Goal: Task Accomplishment & Management: Use online tool/utility

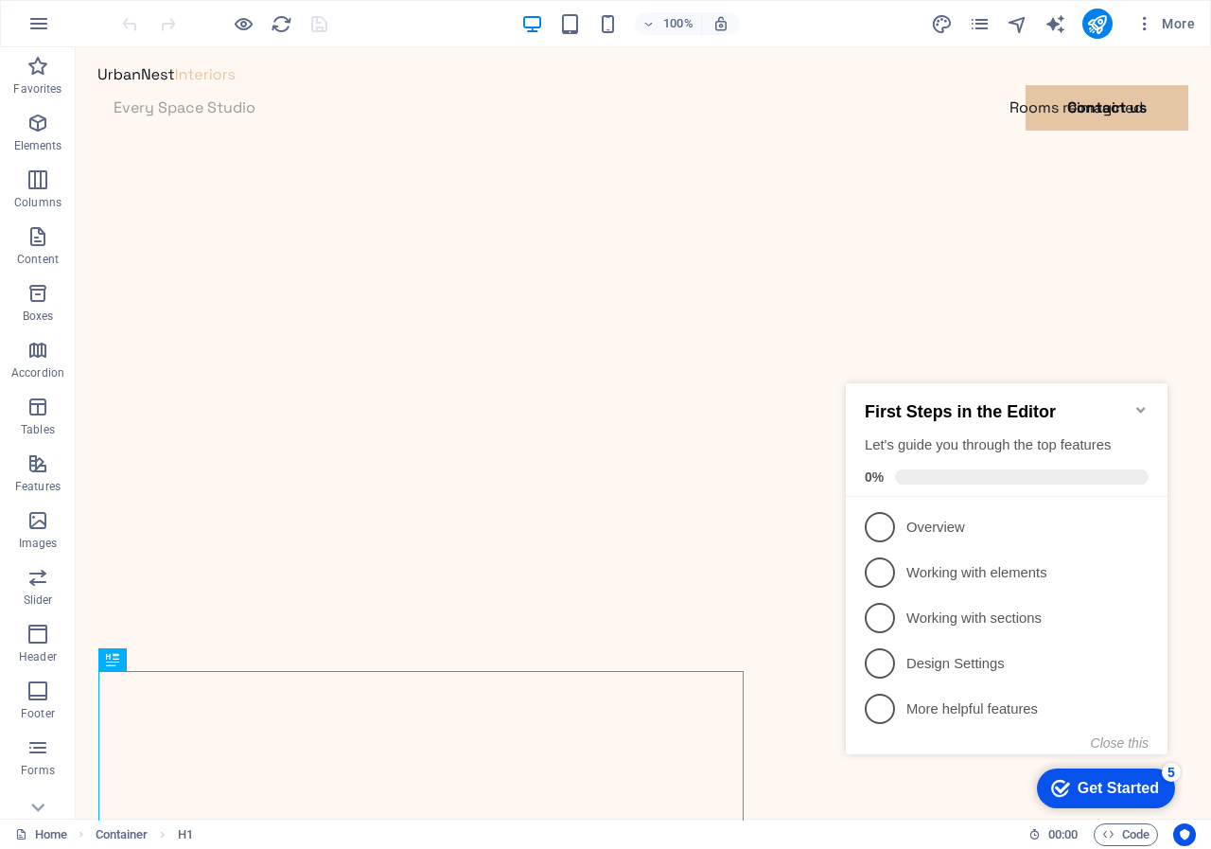
click at [1115, 789] on div "Get Started" at bounding box center [1118, 788] width 81 height 17
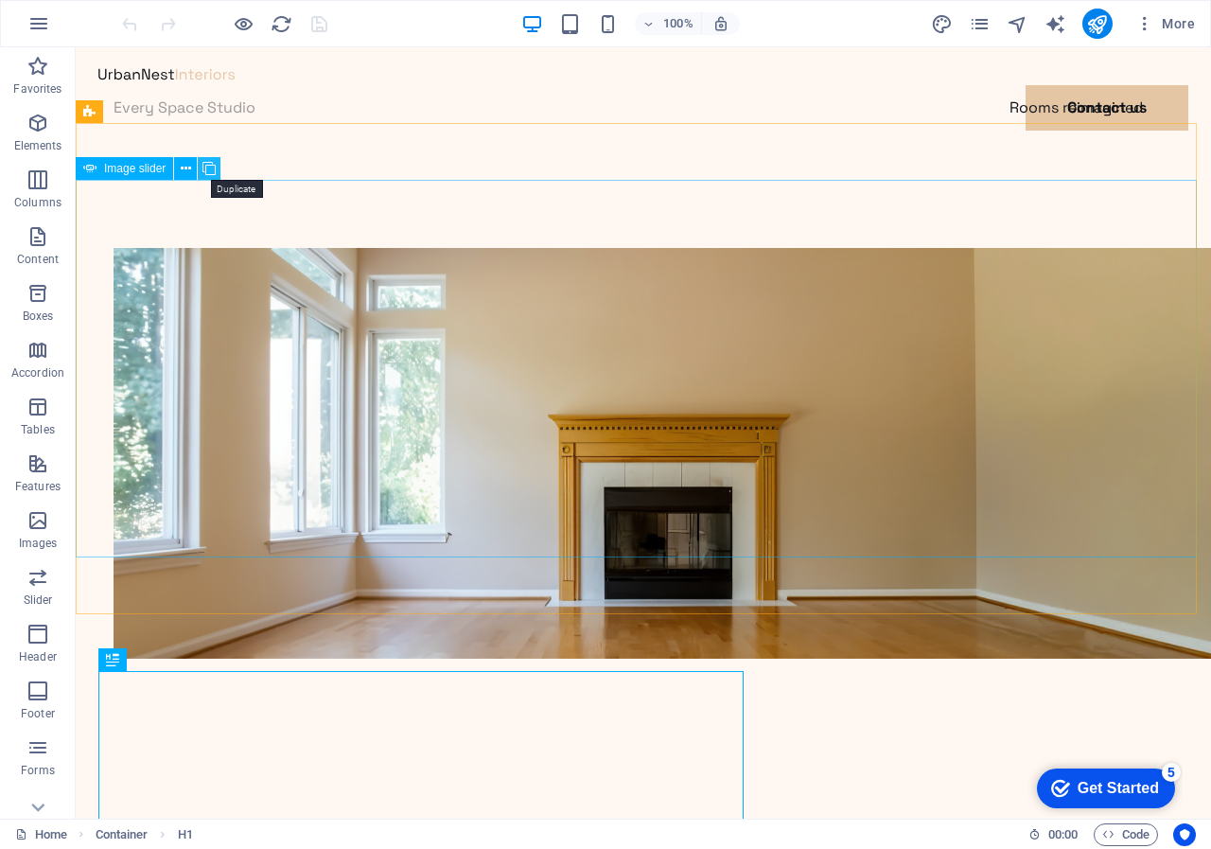
click at [207, 168] on icon at bounding box center [209, 169] width 13 height 20
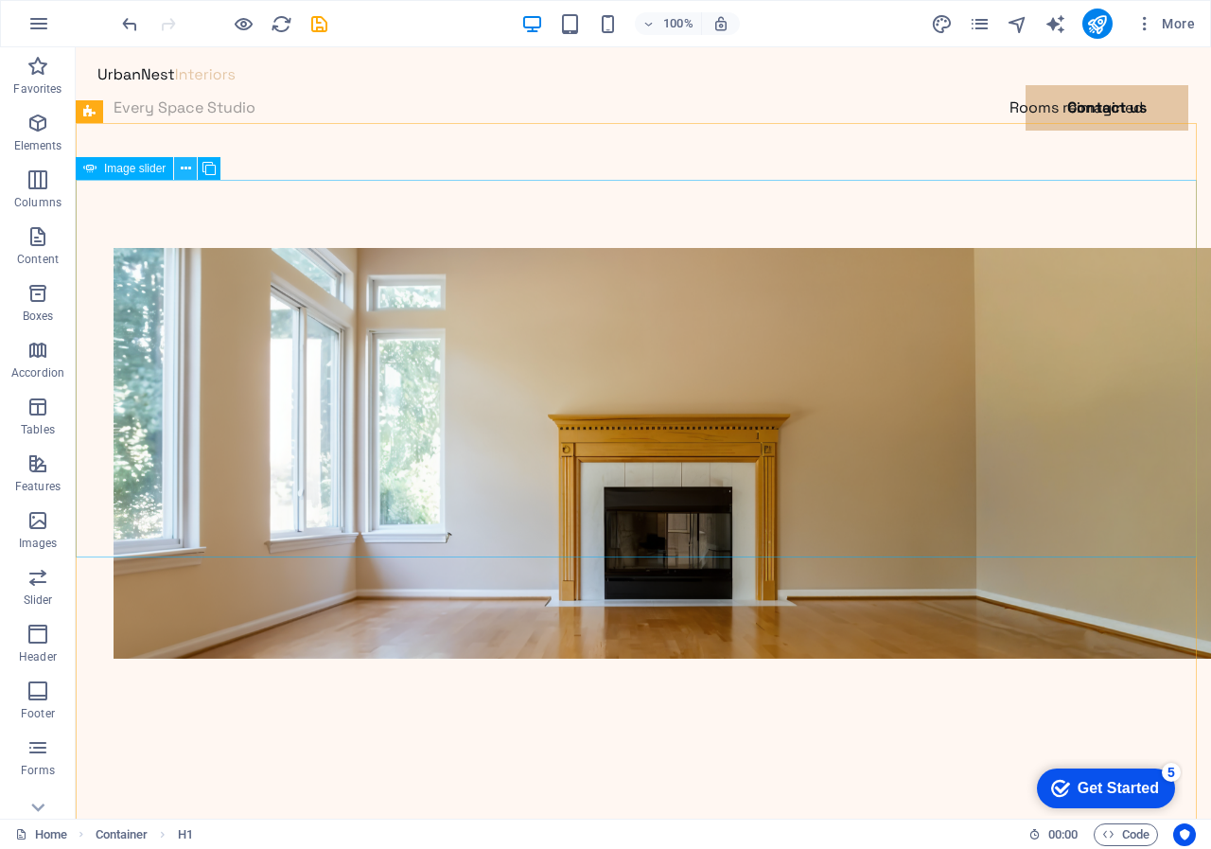
click at [186, 168] on icon at bounding box center [186, 169] width 10 height 20
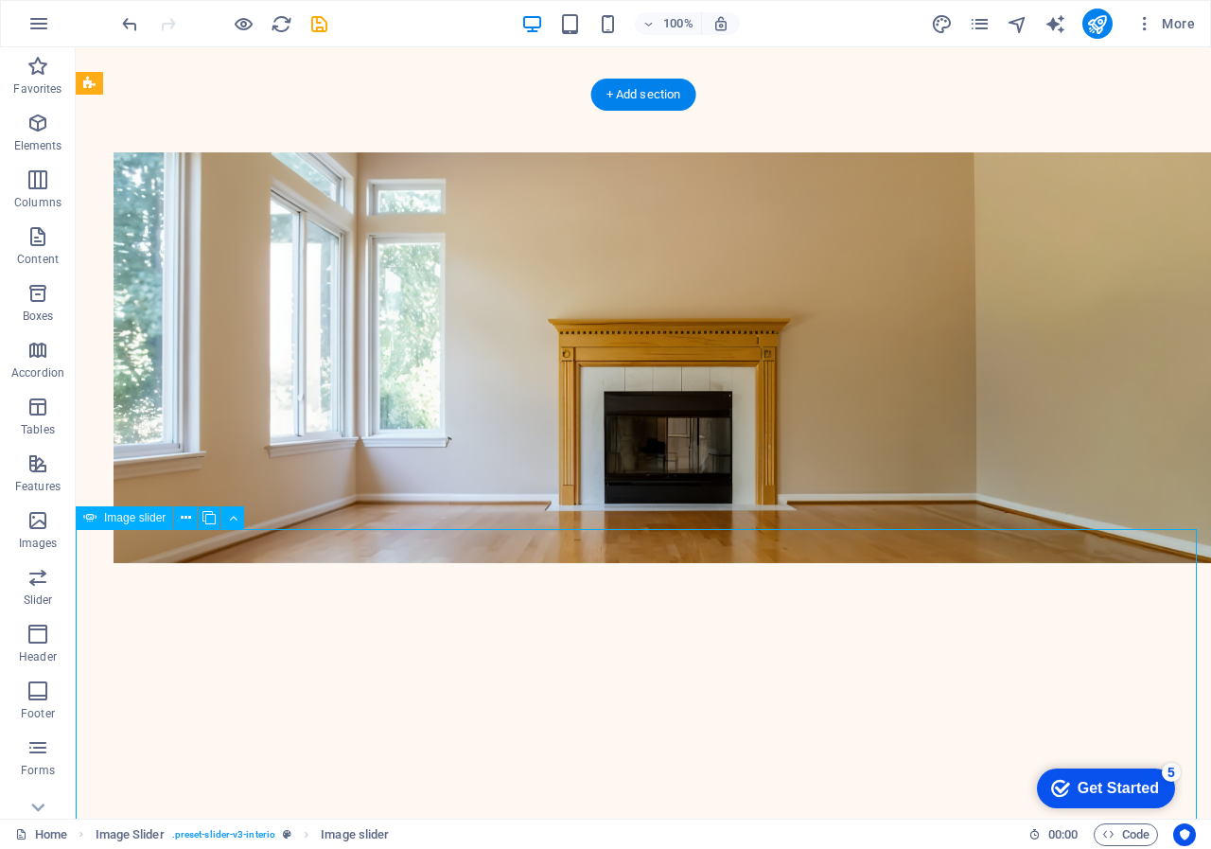
scroll to position [189, 0]
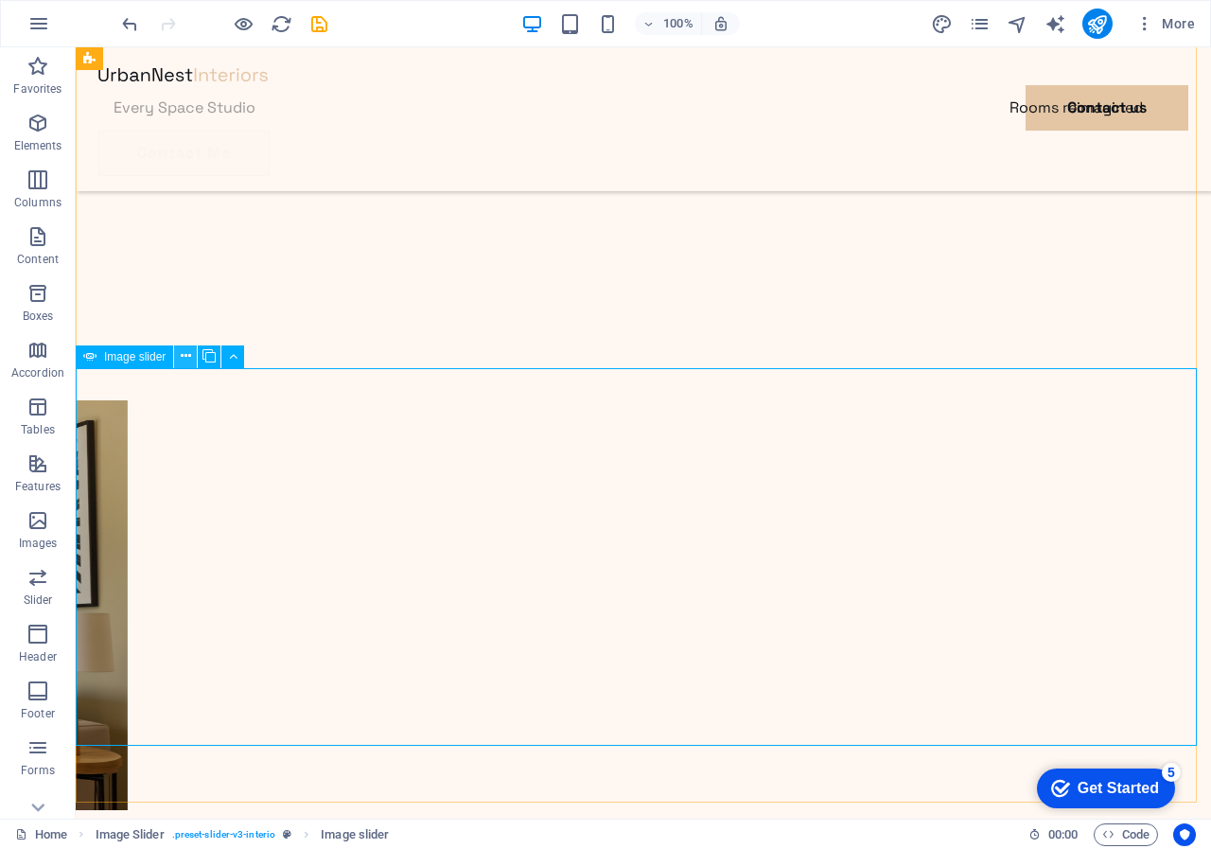
click at [186, 355] on icon at bounding box center [186, 356] width 10 height 20
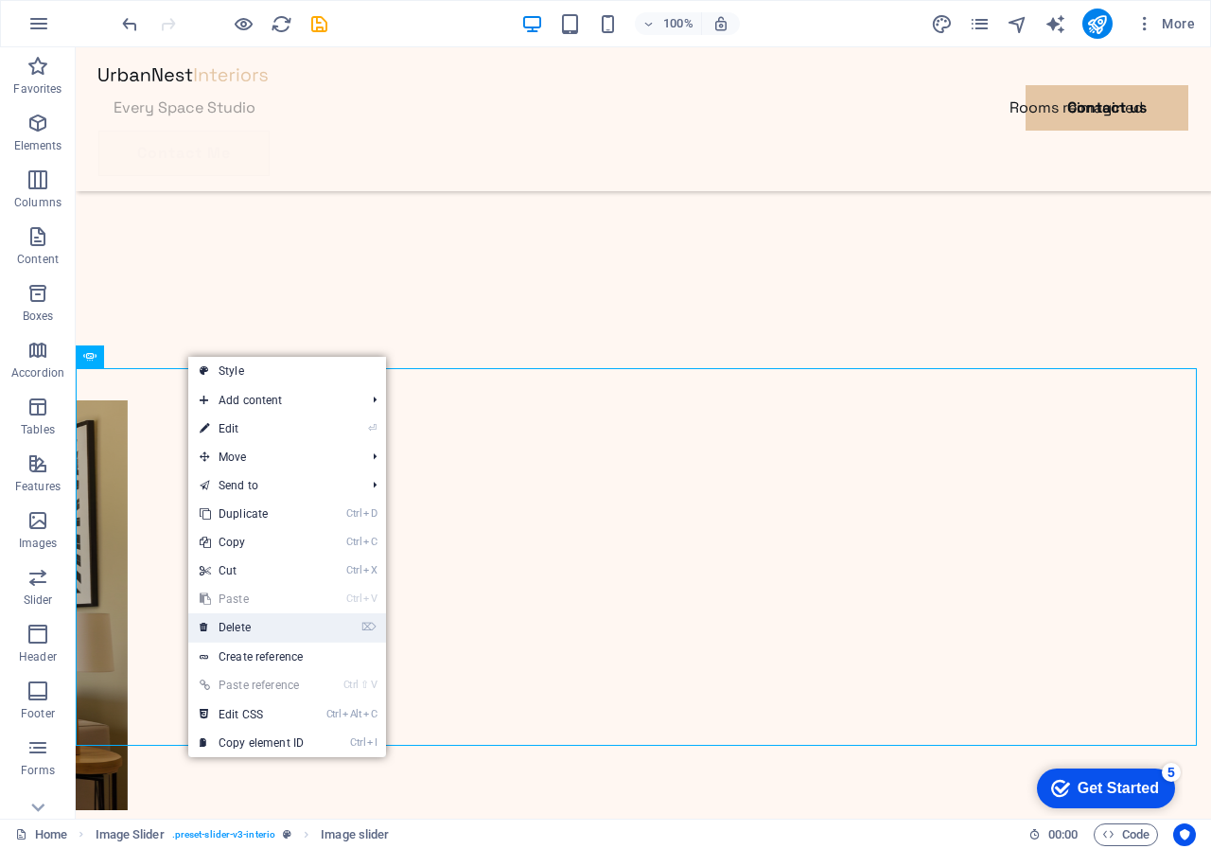
click at [235, 630] on link "⌦ Delete" at bounding box center [251, 627] width 127 height 28
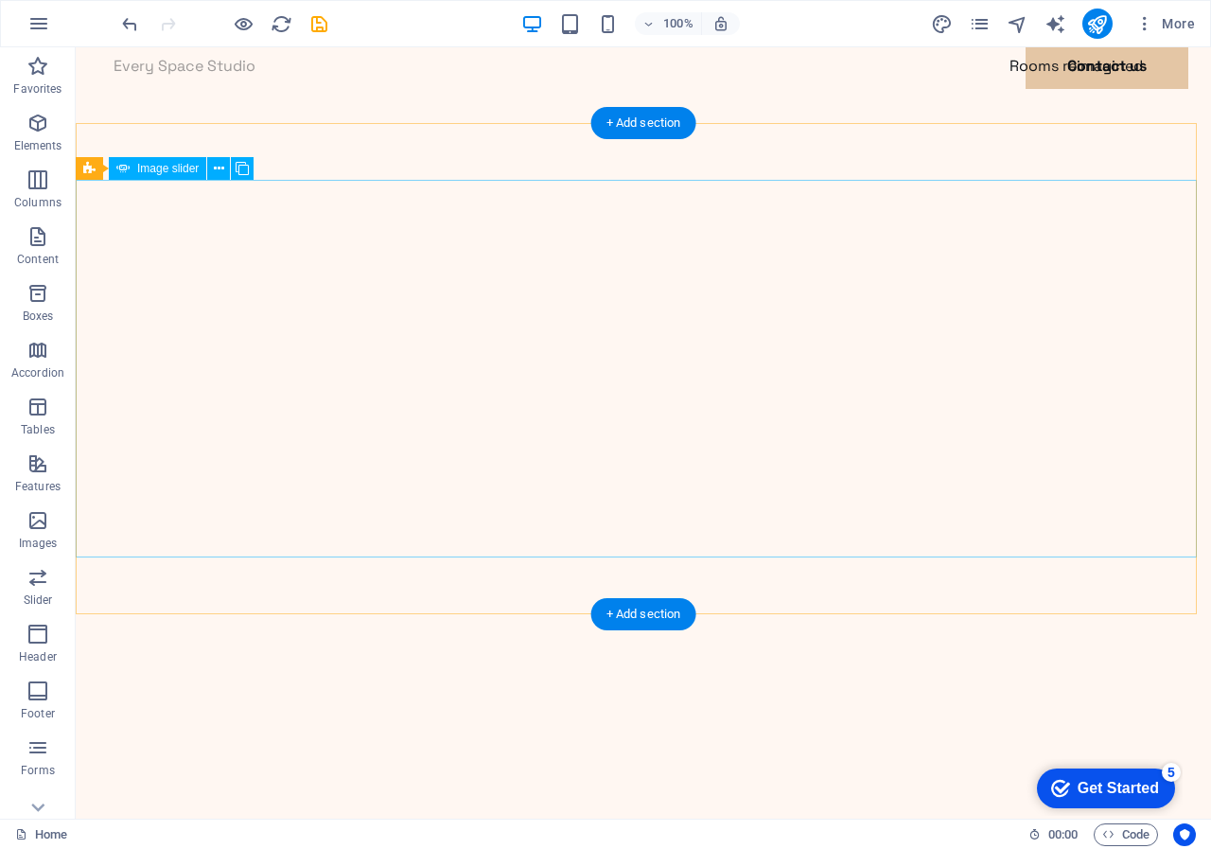
scroll to position [0, 0]
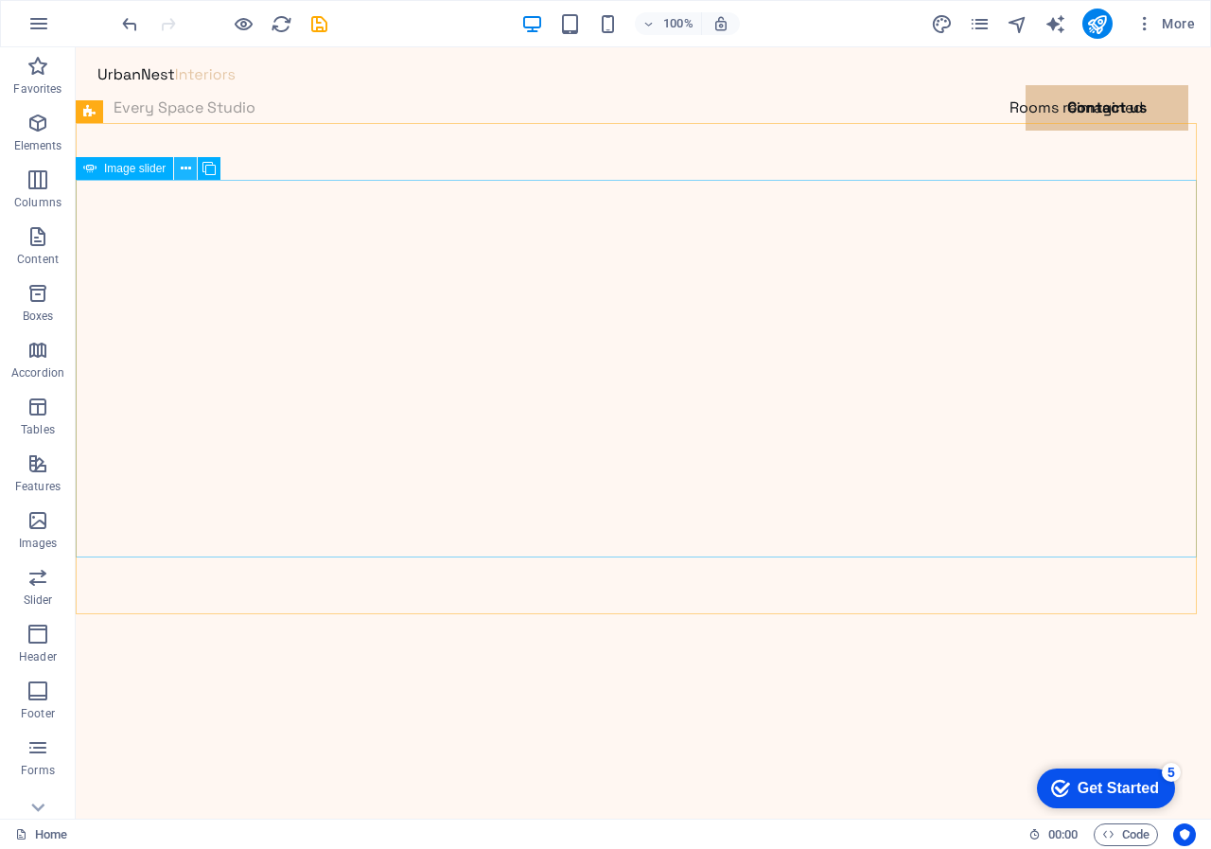
click at [185, 166] on icon at bounding box center [186, 169] width 10 height 20
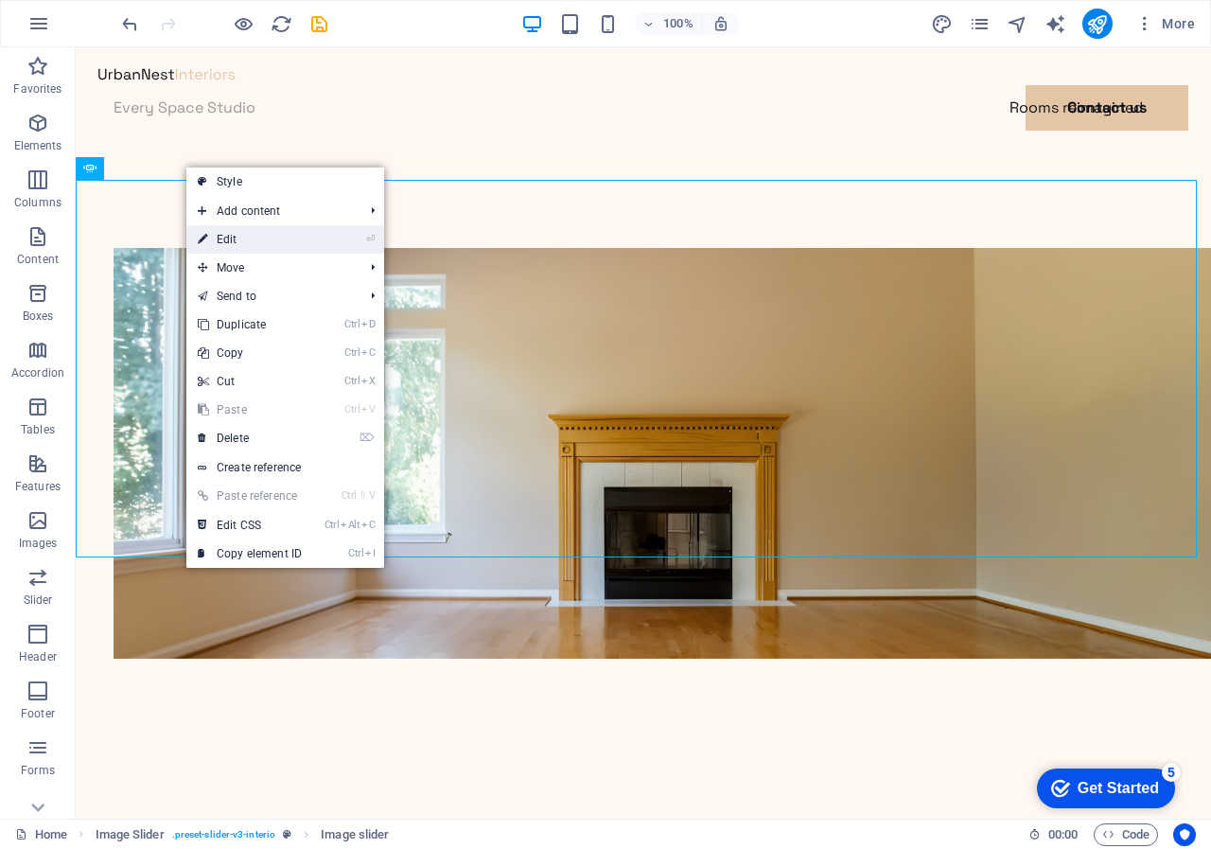
click at [224, 233] on link "⏎ Edit" at bounding box center [249, 239] width 127 height 28
select select "%"
select select "fade"
select select "ms"
select select "s"
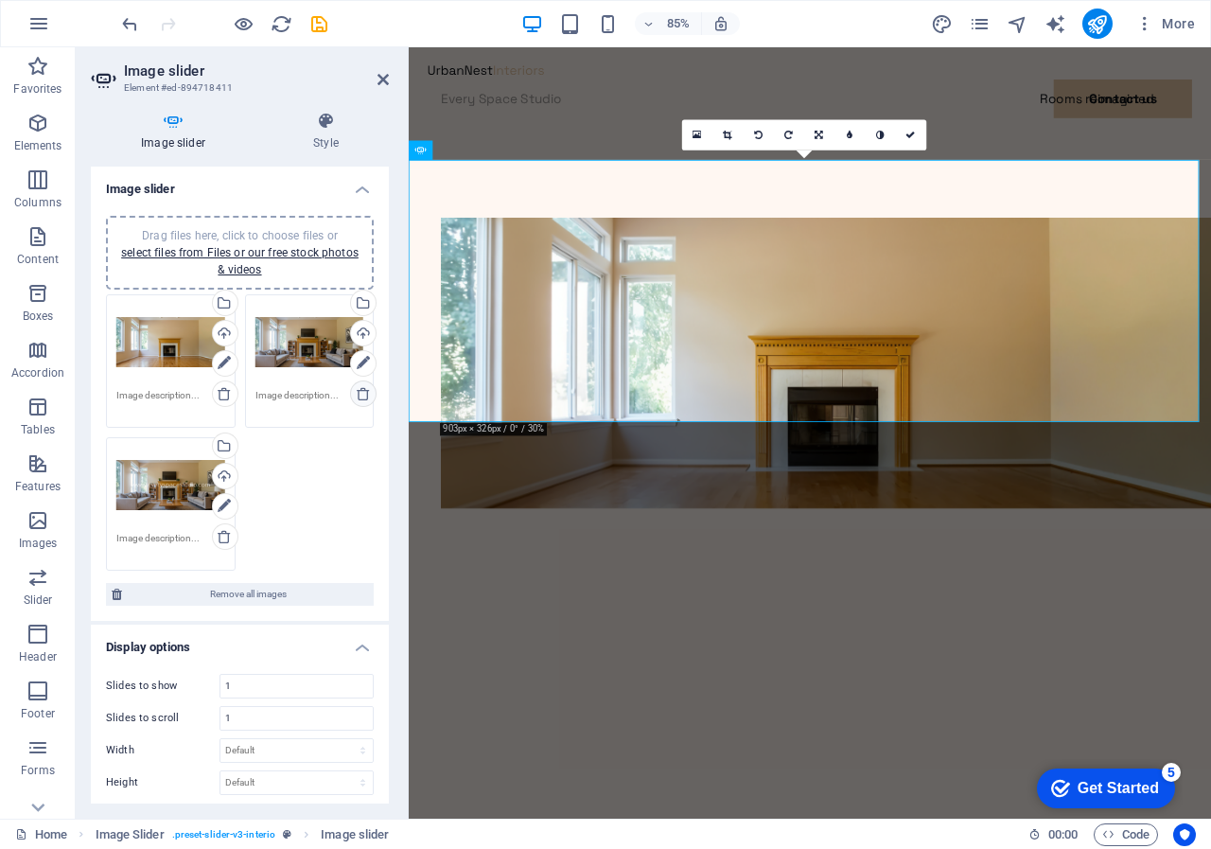
click at [356, 393] on icon at bounding box center [363, 393] width 15 height 15
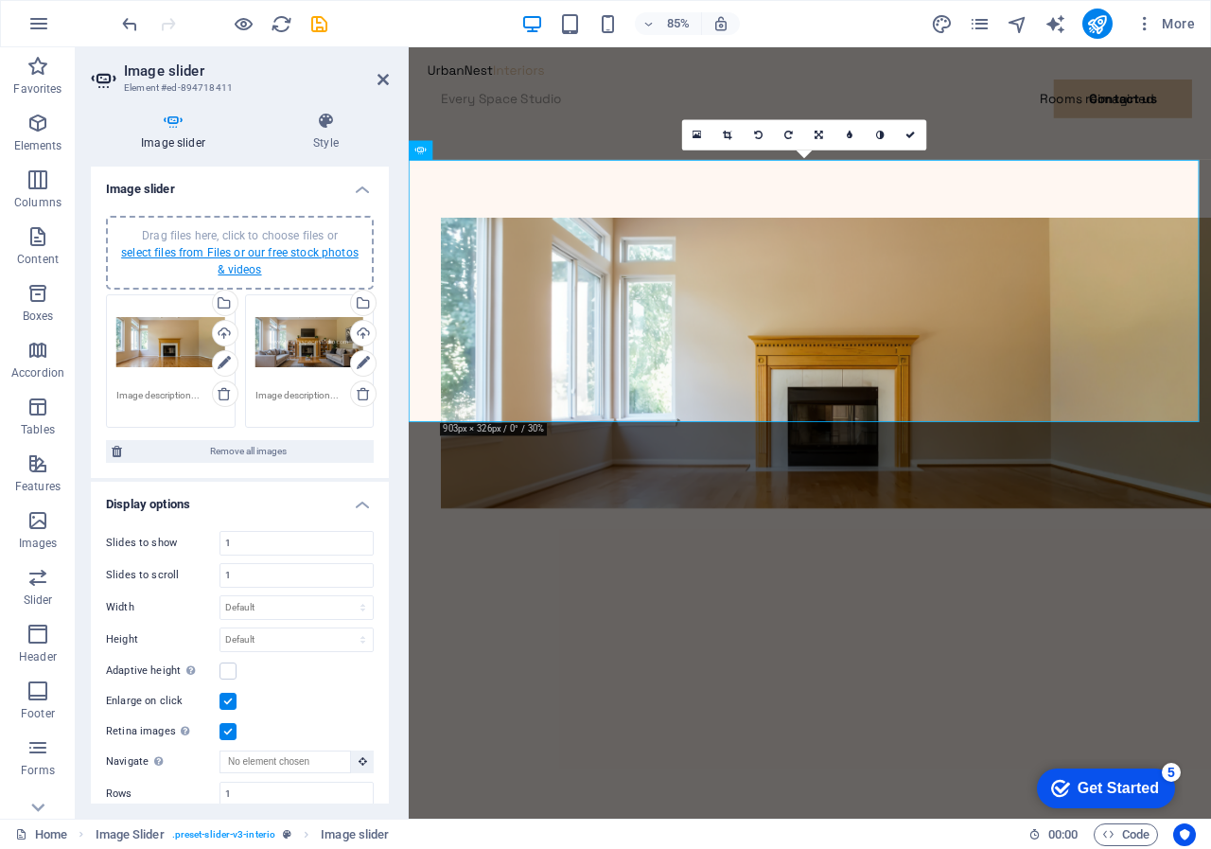
click at [231, 250] on link "select files from Files or our free stock photos & videos" at bounding box center [240, 261] width 238 height 30
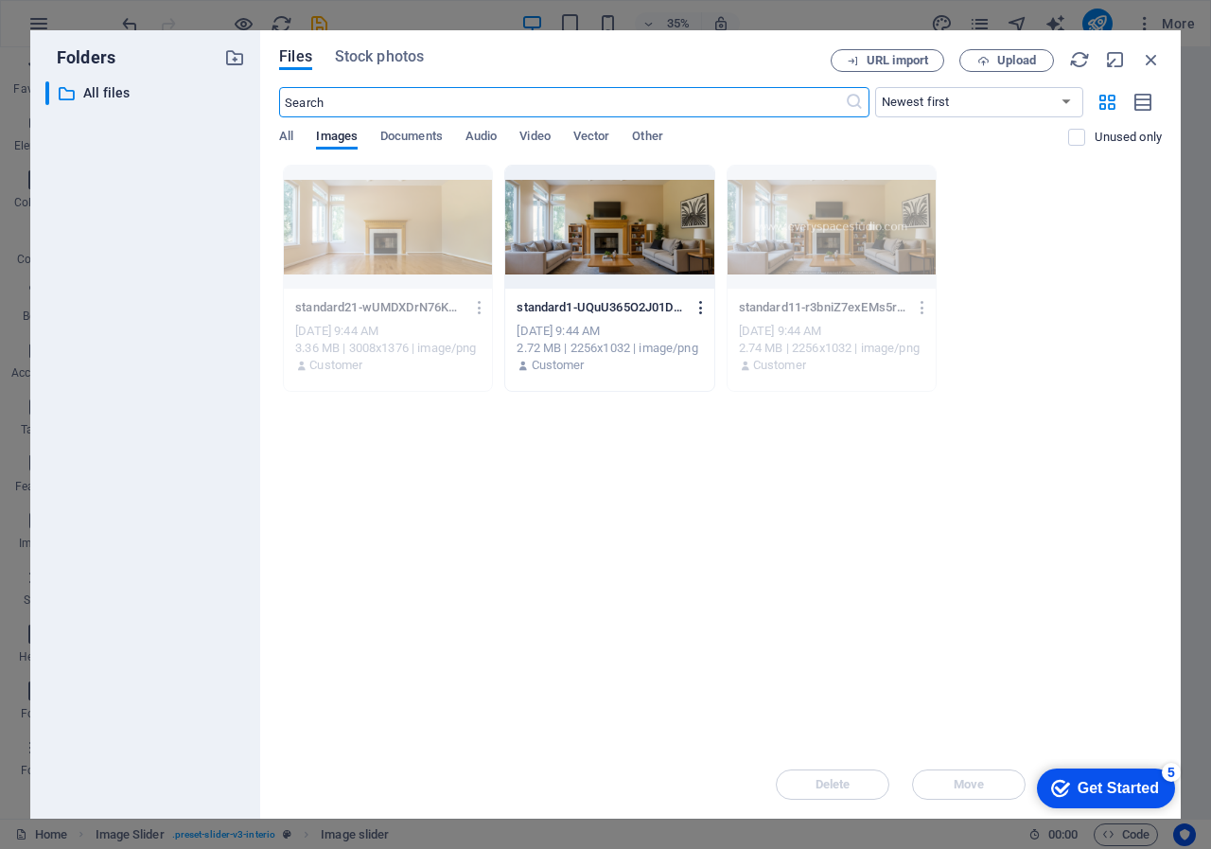
click at [700, 306] on icon "button" at bounding box center [702, 307] width 18 height 17
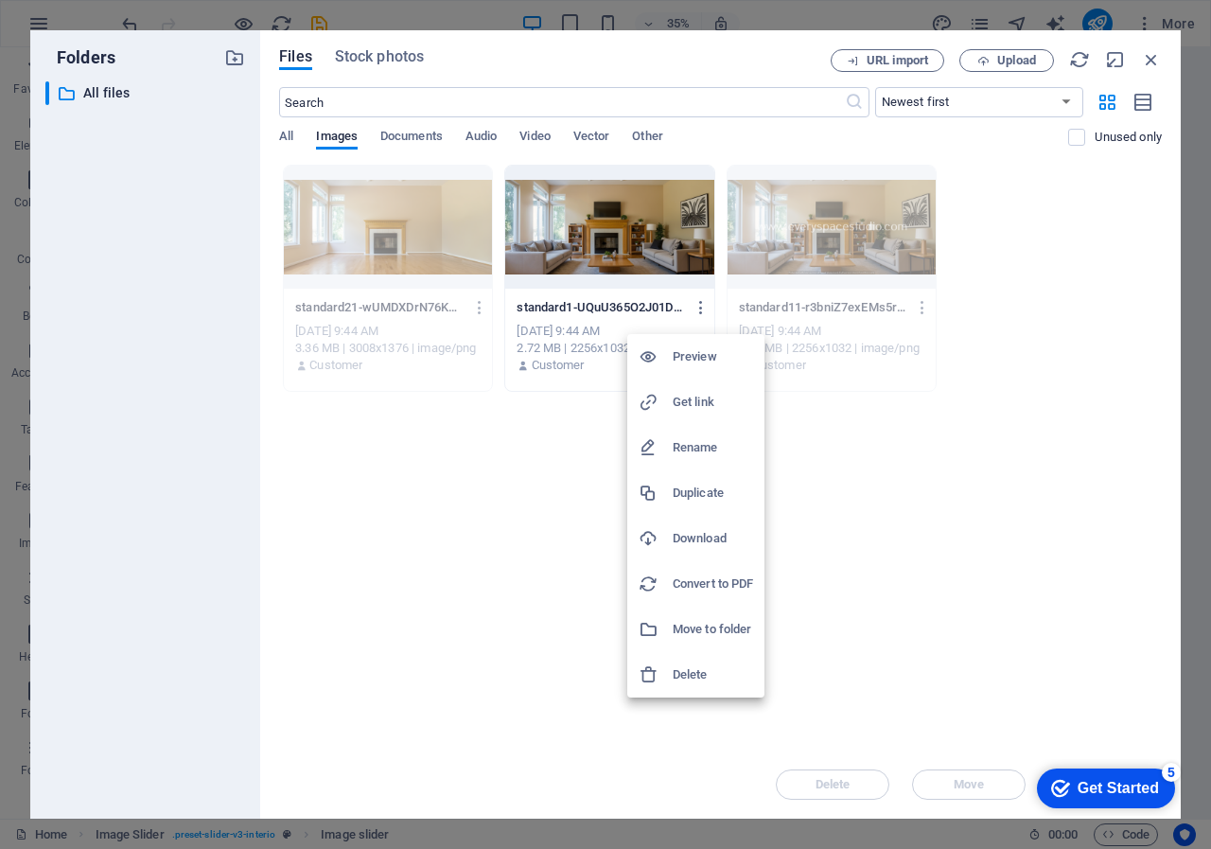
click at [698, 674] on h6 "Delete" at bounding box center [713, 674] width 80 height 23
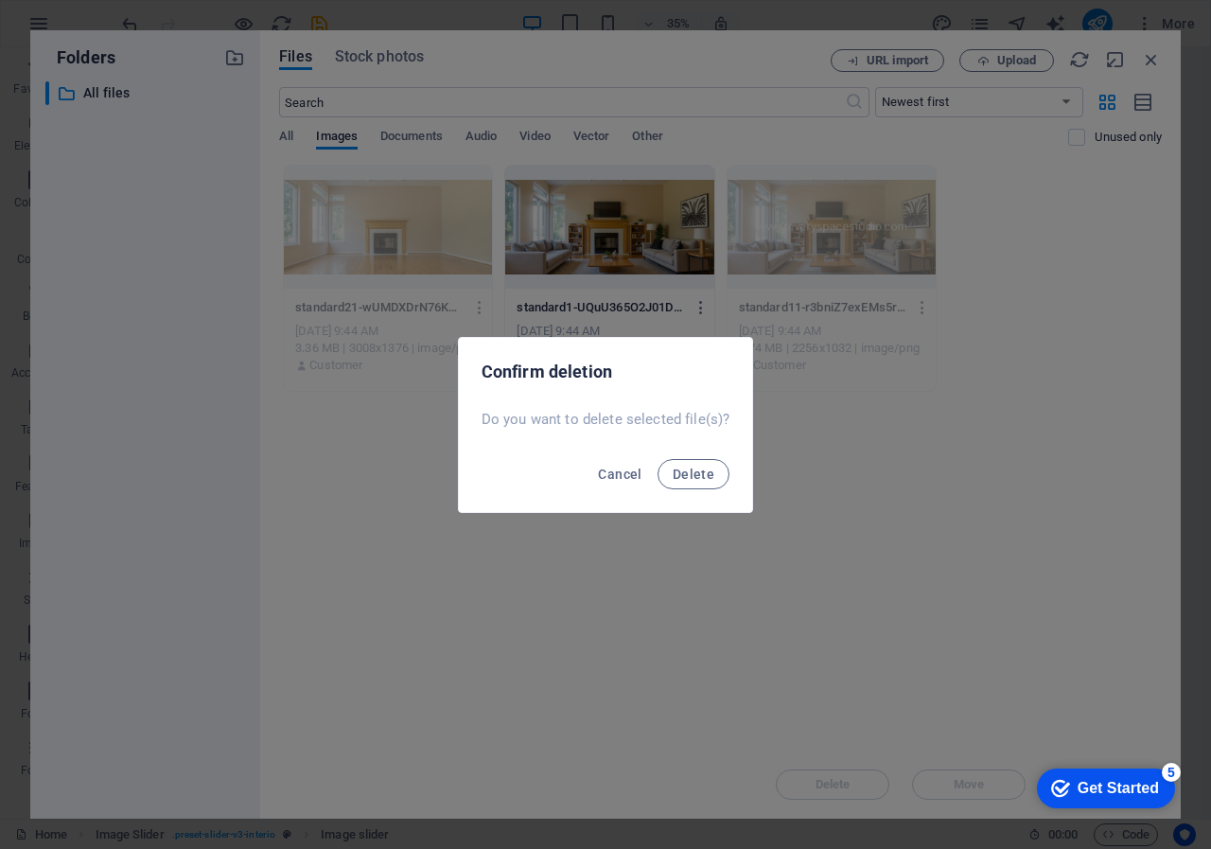
click at [694, 489] on div "Cancel Delete" at bounding box center [606, 480] width 294 height 64
click at [691, 469] on span "Delete" at bounding box center [694, 474] width 42 height 15
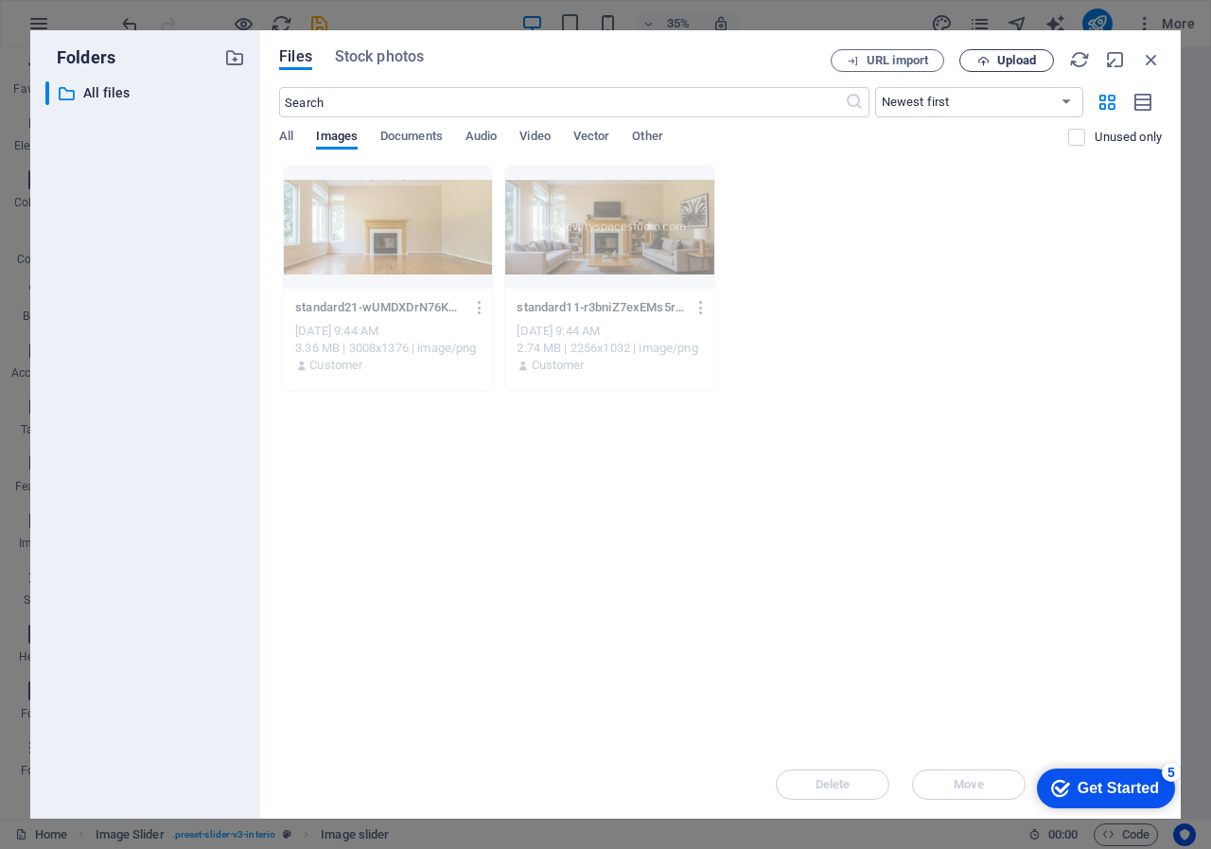
click at [996, 61] on span "Upload" at bounding box center [1007, 61] width 78 height 12
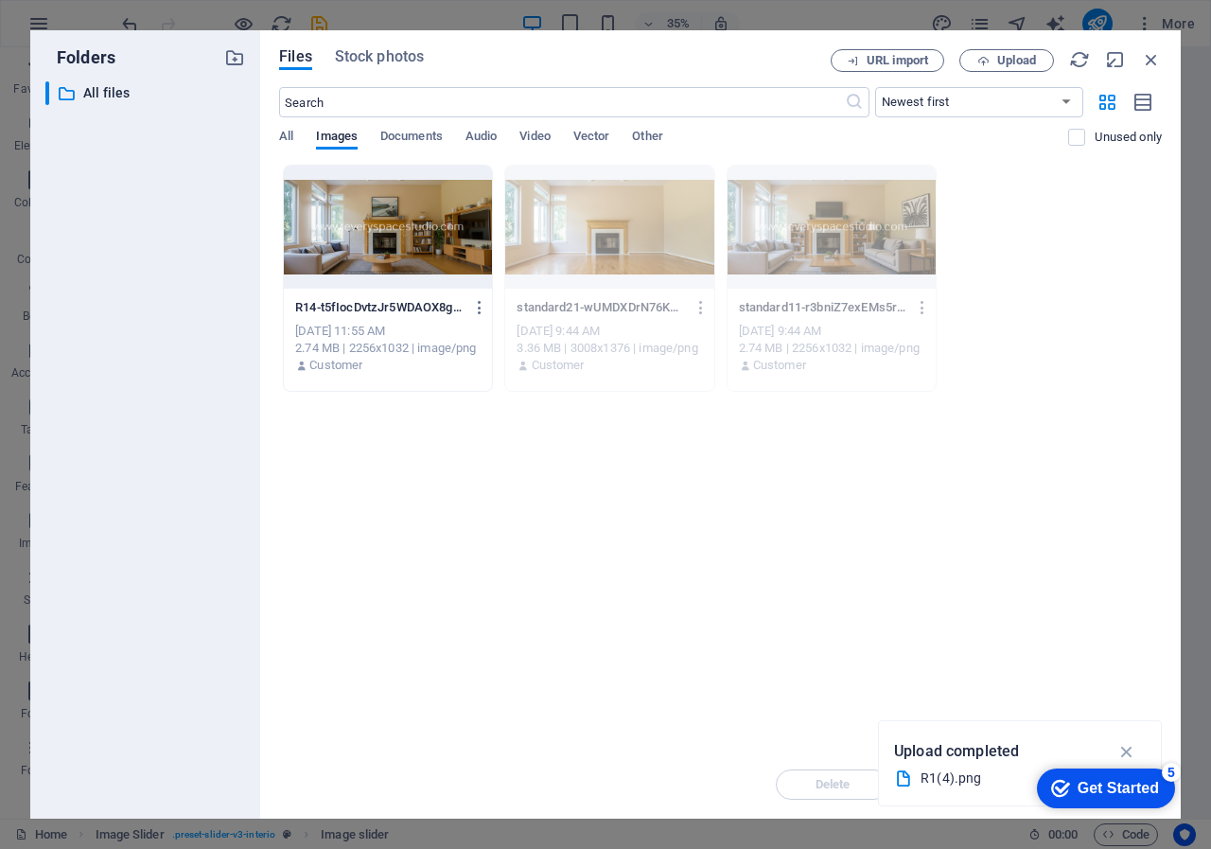
click at [369, 459] on div "Drop files here to upload them instantly R14-t5fIocDvtzJr5WDAOX8gRA.png R14-t5f…" at bounding box center [720, 458] width 883 height 586
click at [1152, 55] on icon "button" at bounding box center [1151, 59] width 21 height 21
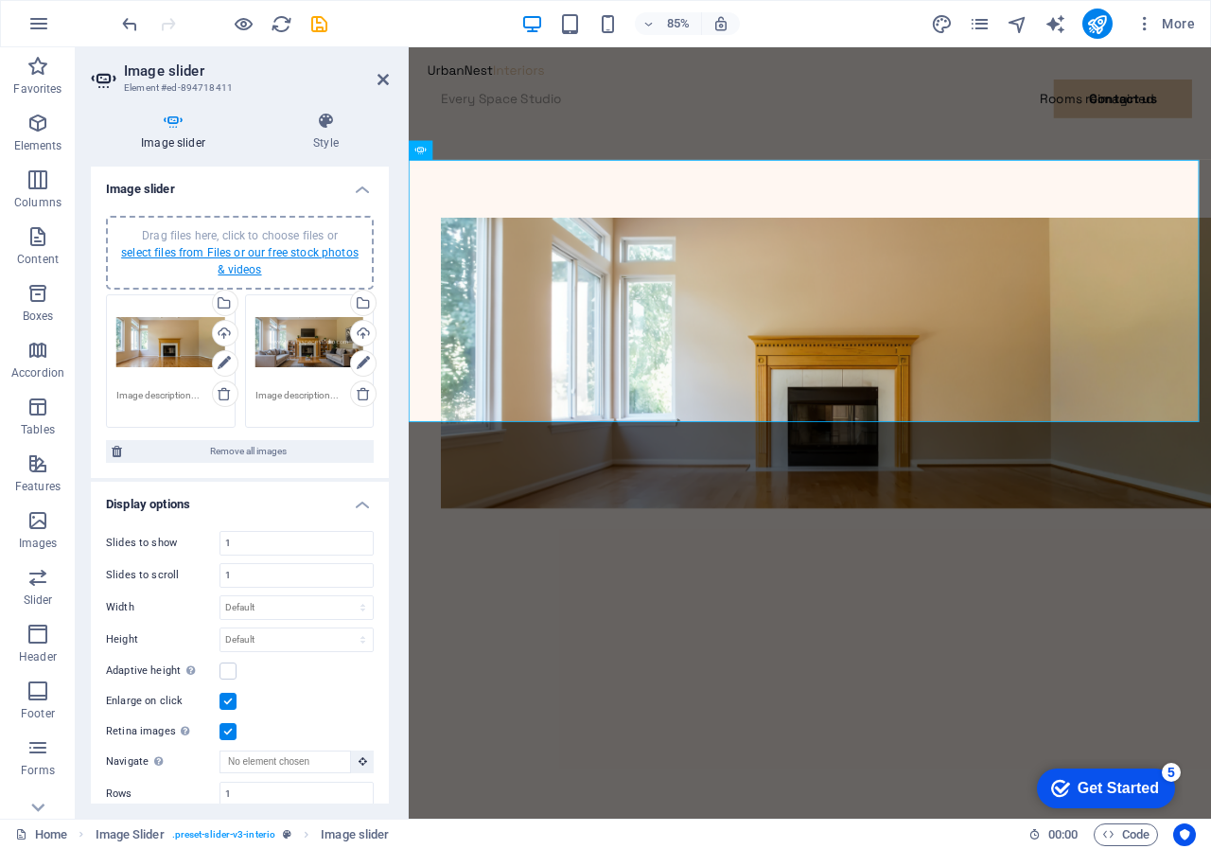
click at [226, 247] on link "select files from Files or our free stock photos & videos" at bounding box center [240, 261] width 238 height 30
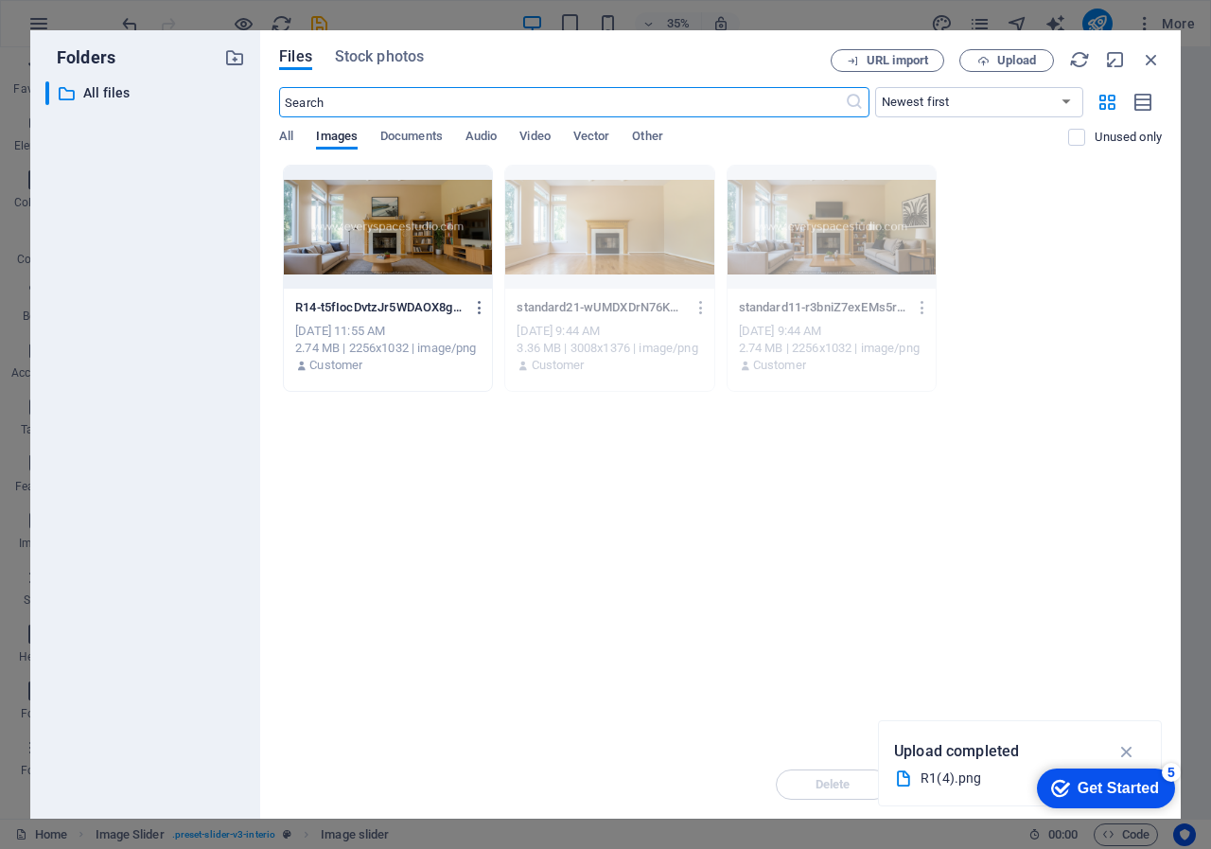
click at [428, 243] on div at bounding box center [388, 227] width 208 height 123
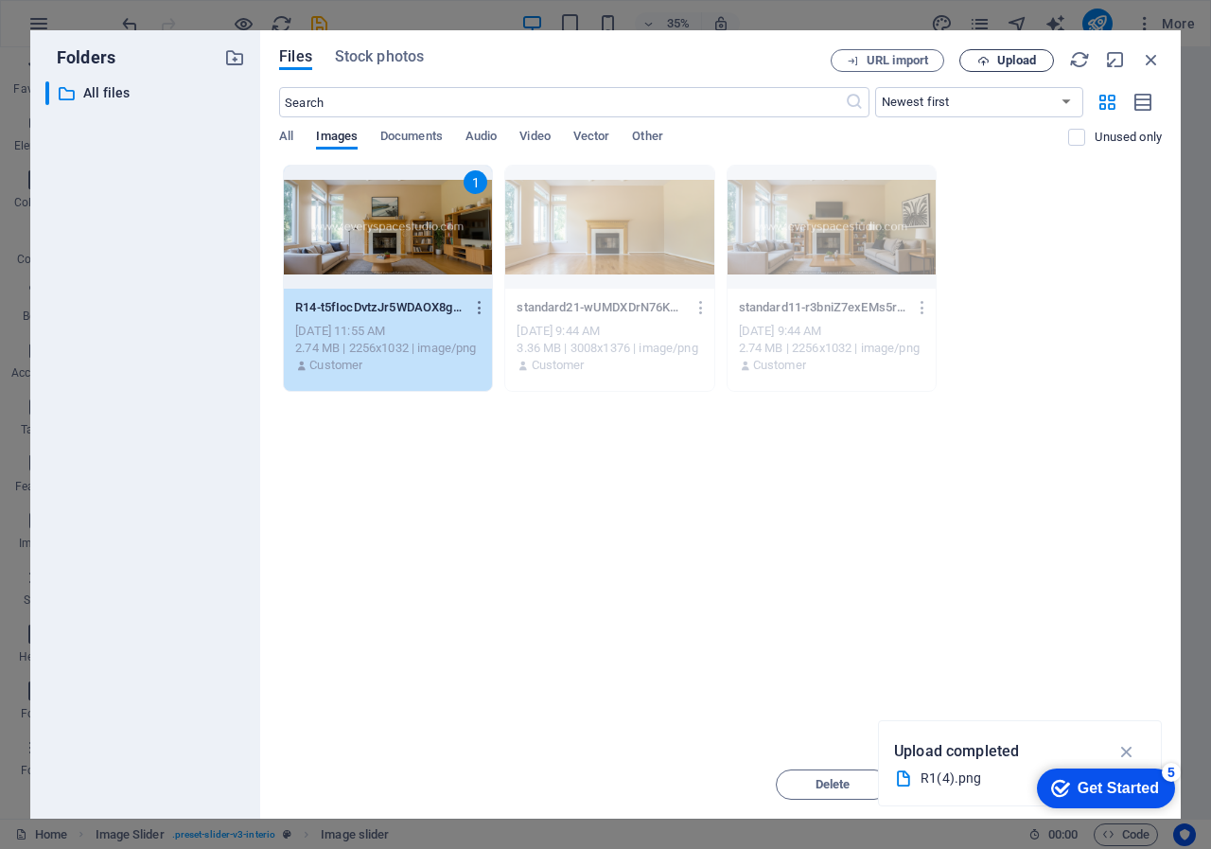
click at [990, 58] on span "Upload" at bounding box center [1007, 61] width 78 height 12
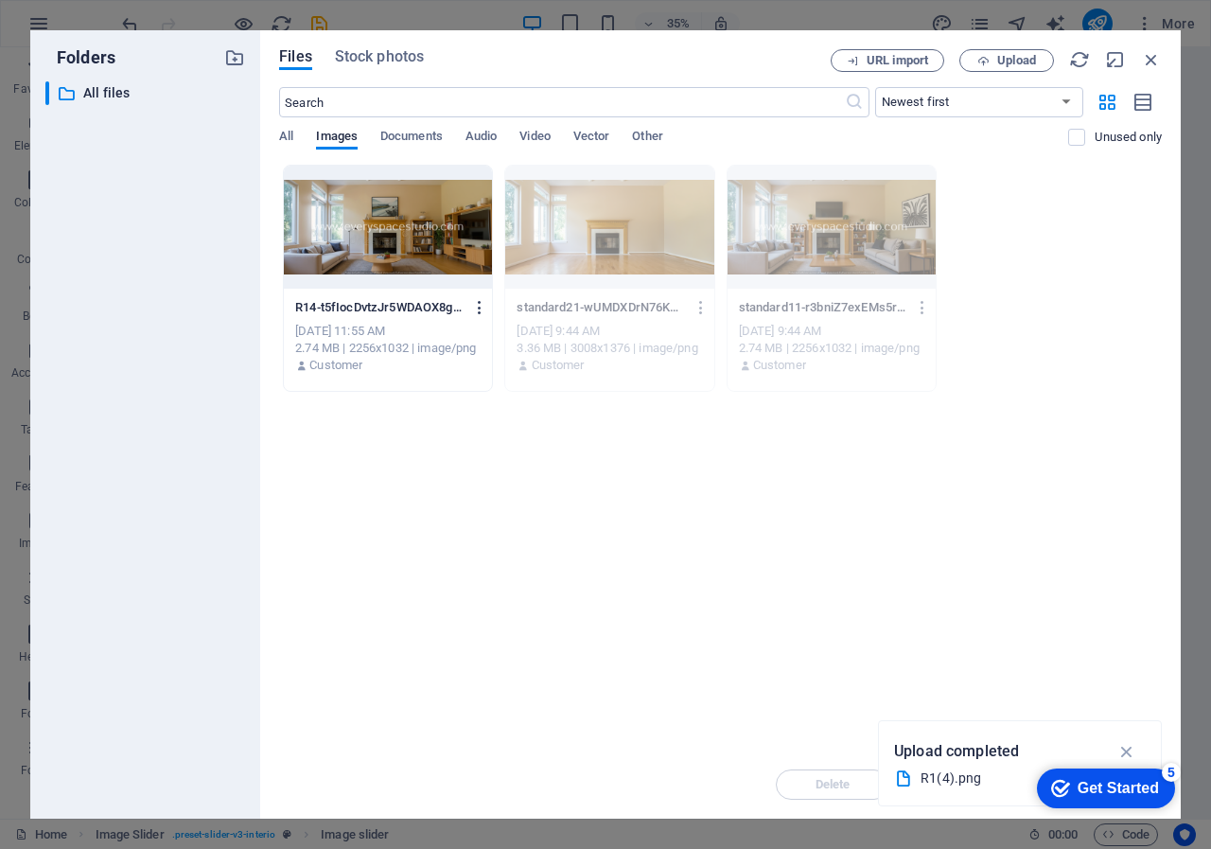
click at [477, 303] on icon "button" at bounding box center [480, 307] width 18 height 17
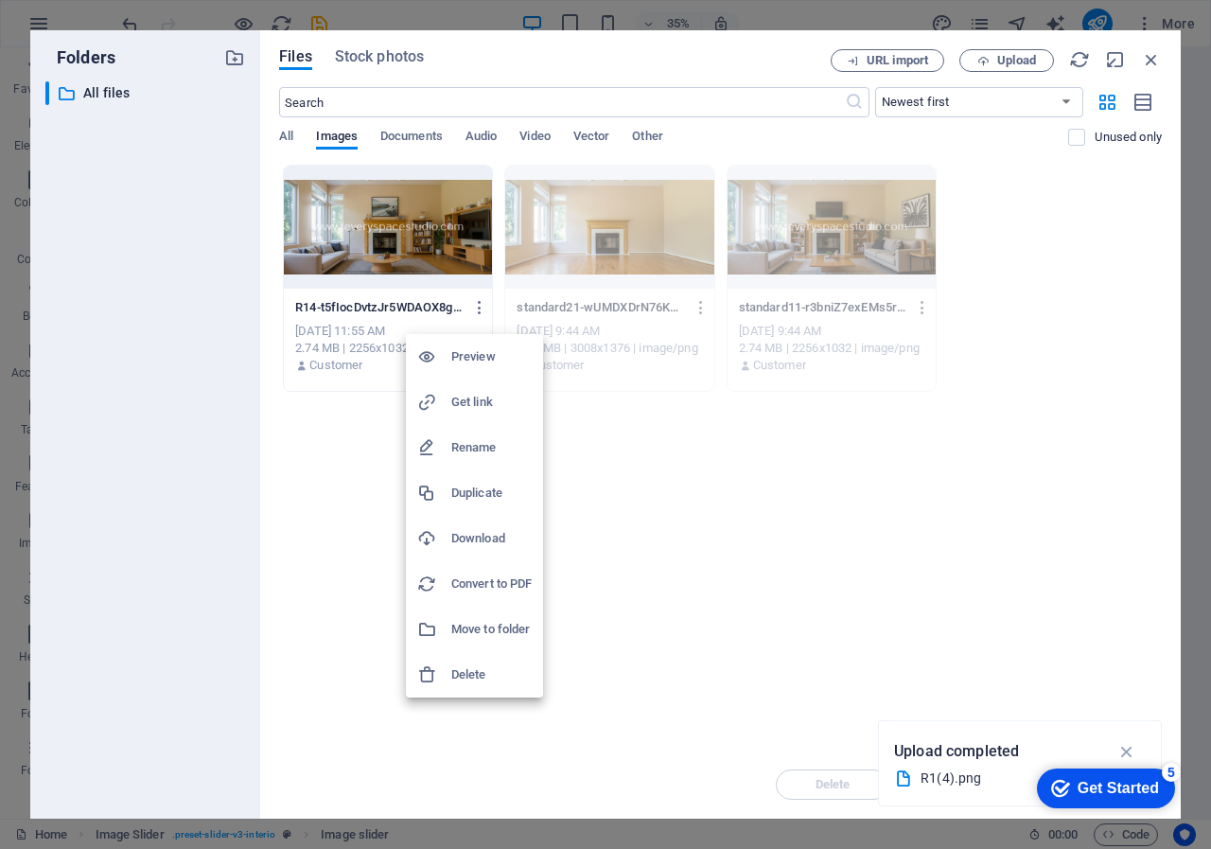
click at [494, 534] on h6 "Download" at bounding box center [491, 538] width 80 height 23
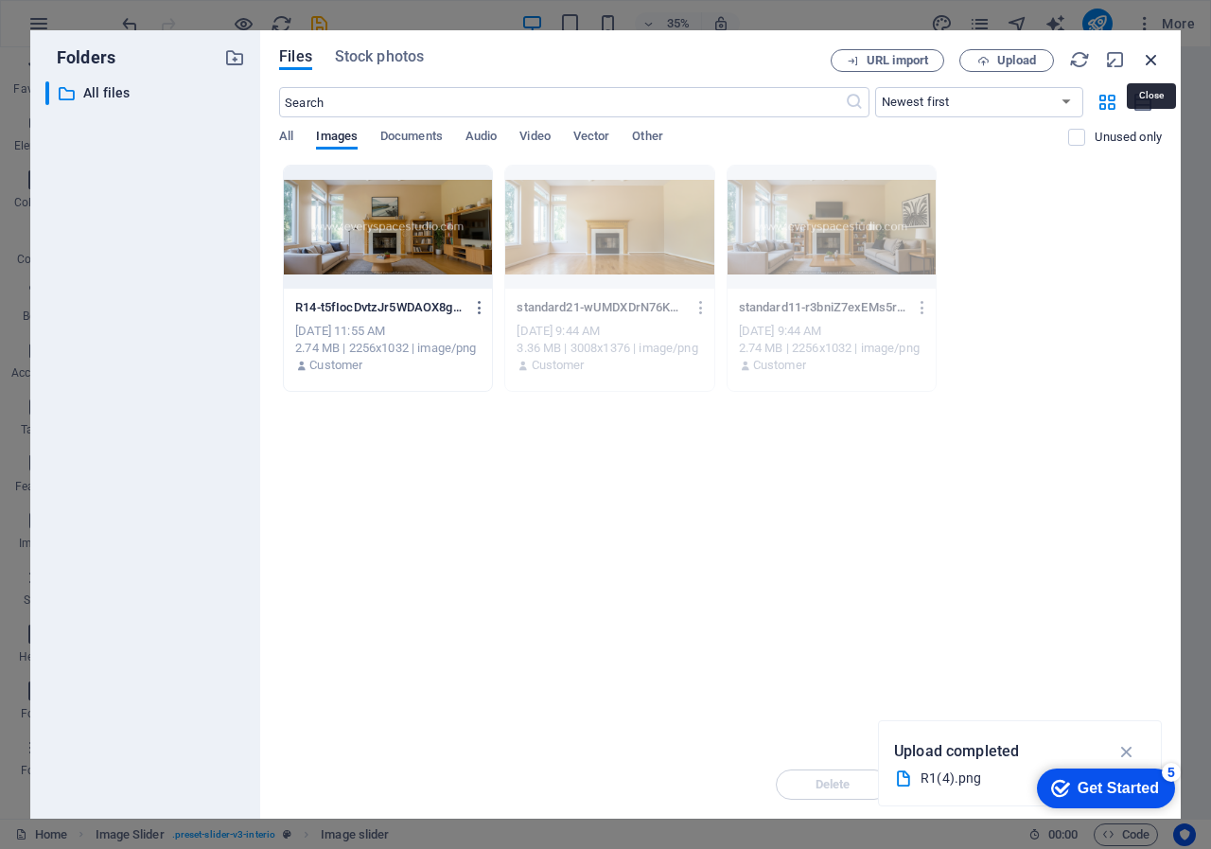
click at [1147, 57] on icon "button" at bounding box center [1151, 59] width 21 height 21
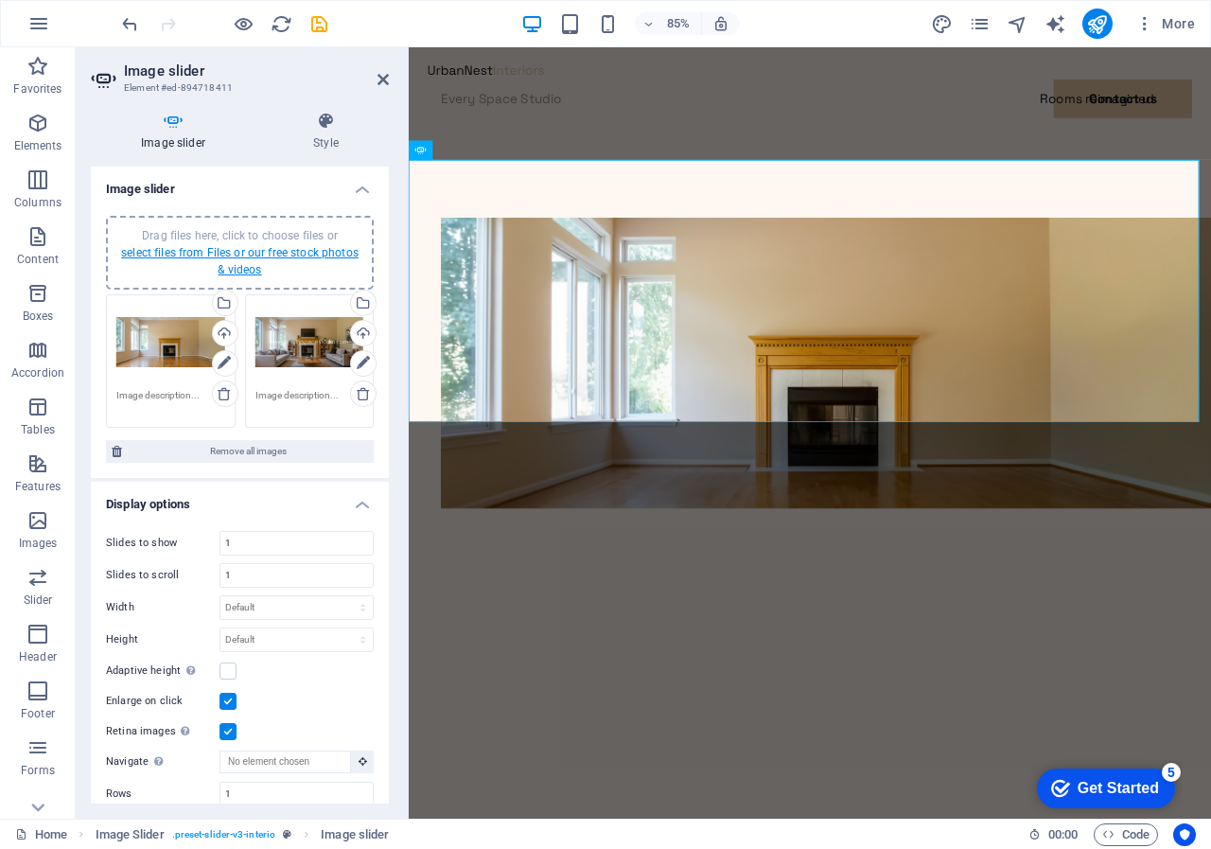
click at [250, 252] on link "select files from Files or our free stock photos & videos" at bounding box center [240, 261] width 238 height 30
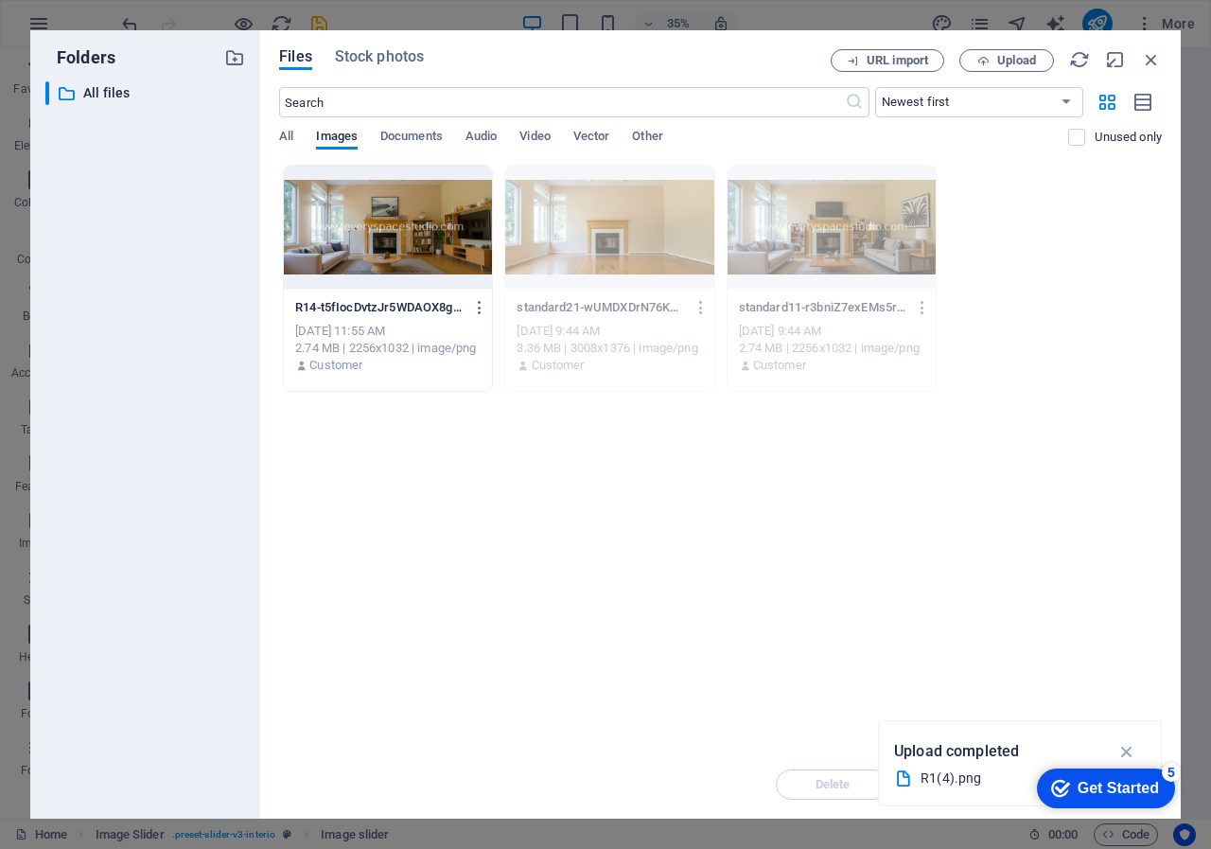
click at [416, 243] on div at bounding box center [388, 227] width 208 height 123
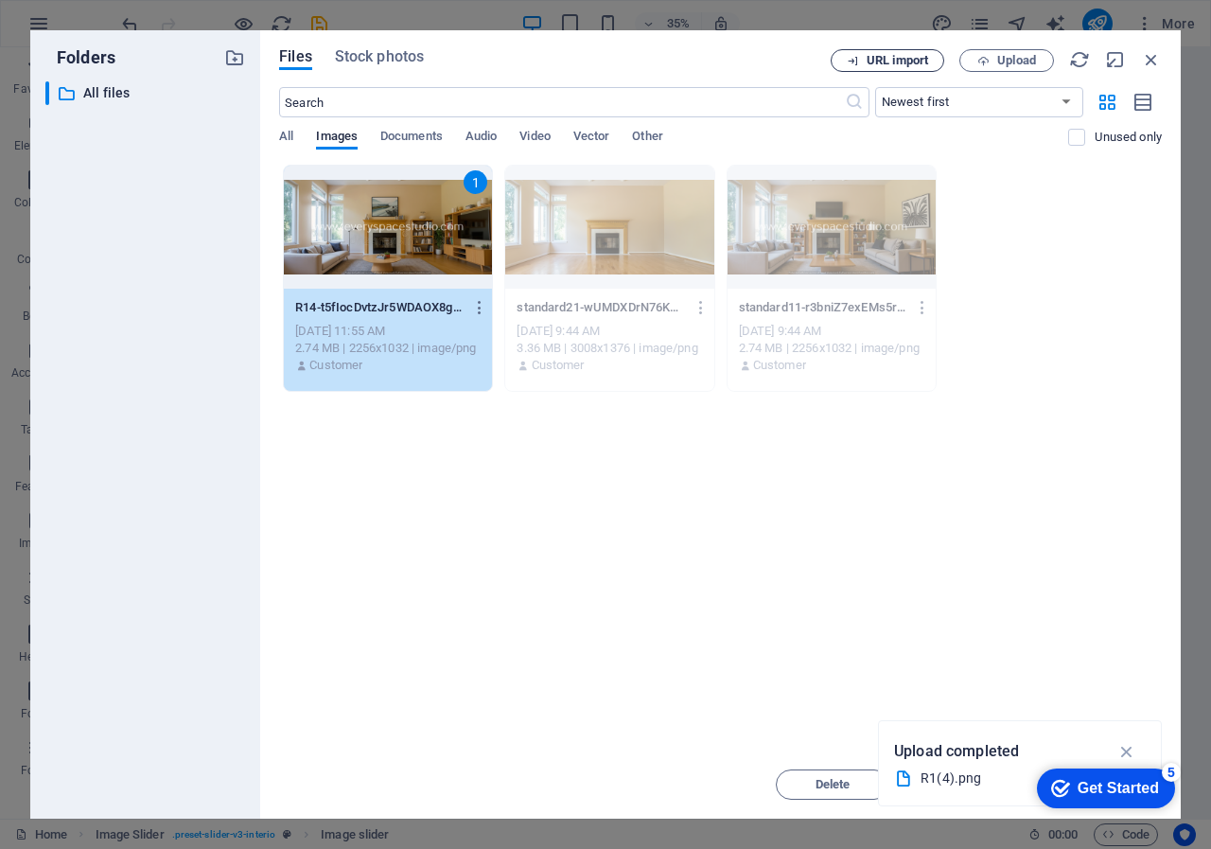
click at [899, 59] on span "URL import" at bounding box center [898, 60] width 62 height 11
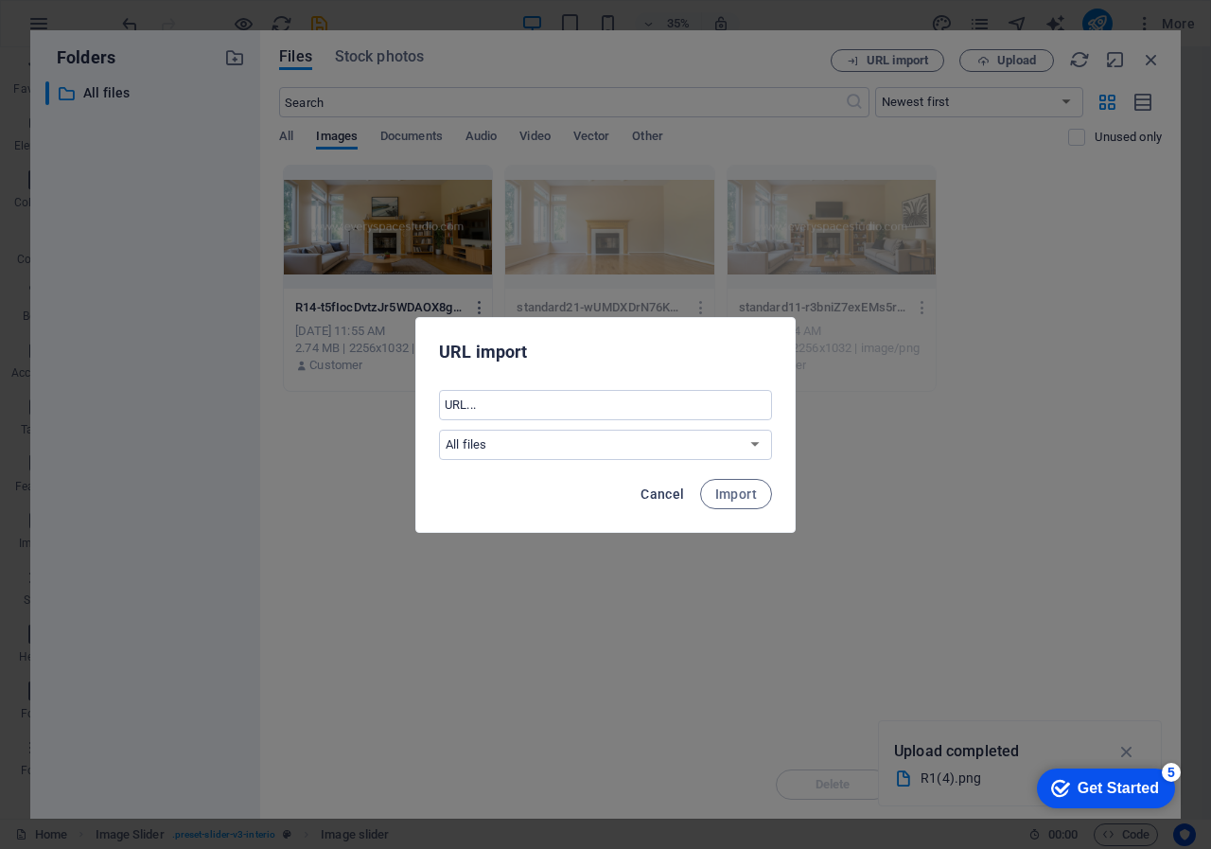
click at [668, 495] on span "Cancel" at bounding box center [663, 493] width 44 height 15
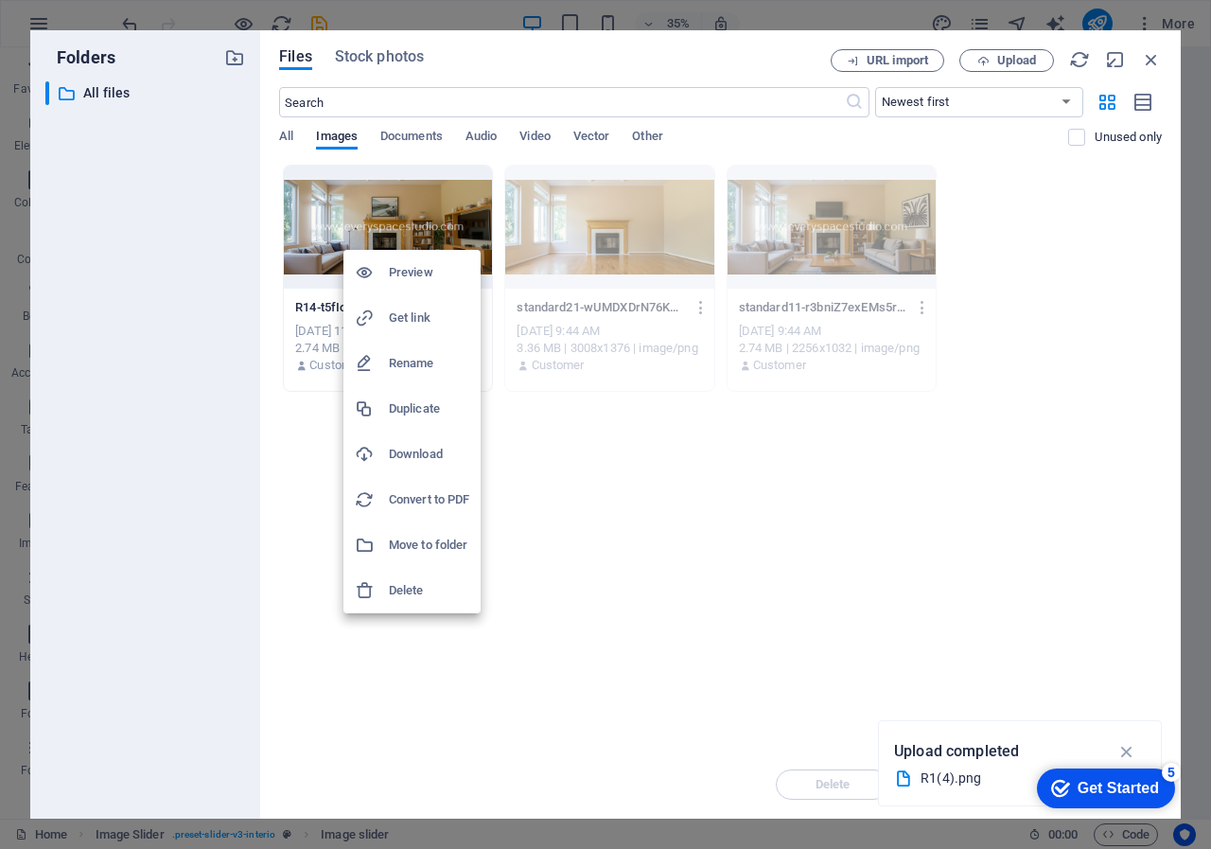
click at [421, 450] on h6 "Download" at bounding box center [429, 454] width 80 height 23
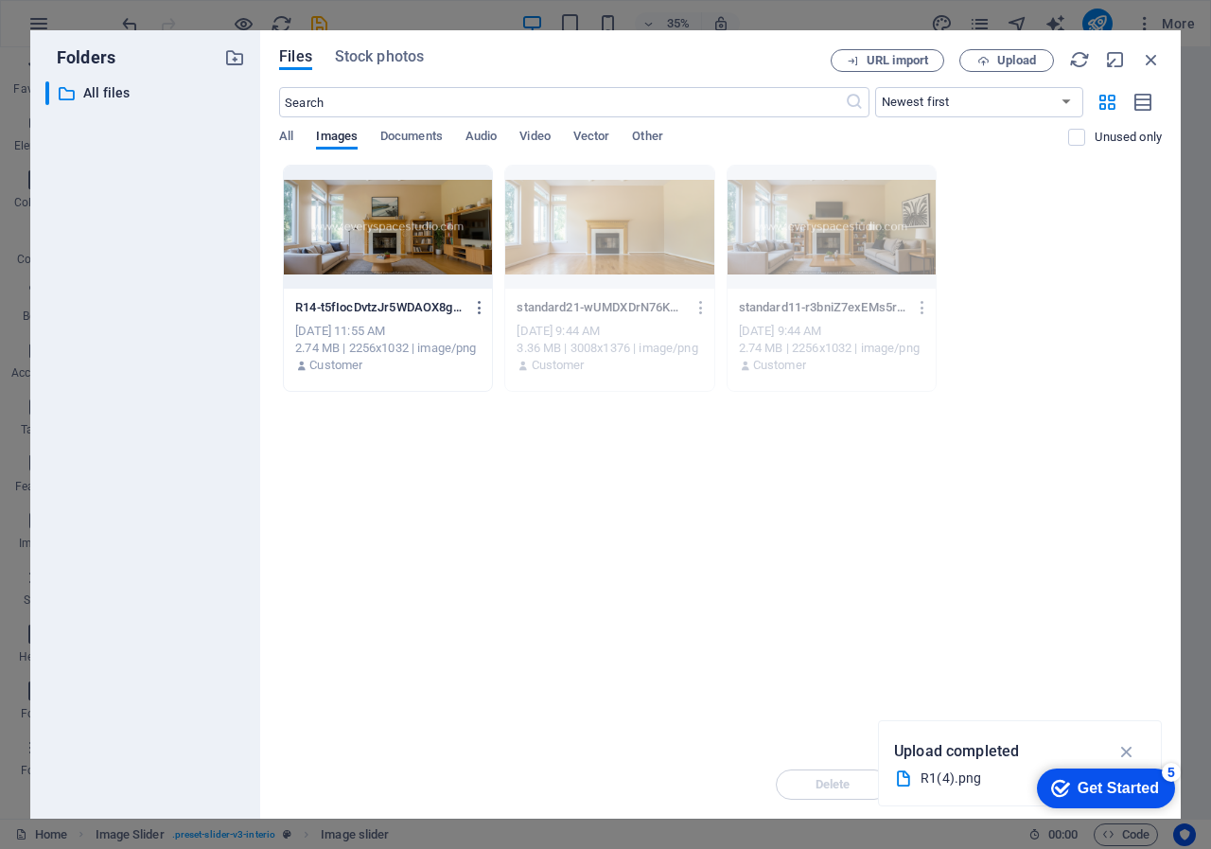
click at [134, 407] on div "​ All files All files" at bounding box center [145, 442] width 200 height 722
click at [1148, 59] on icon "button" at bounding box center [1151, 59] width 21 height 21
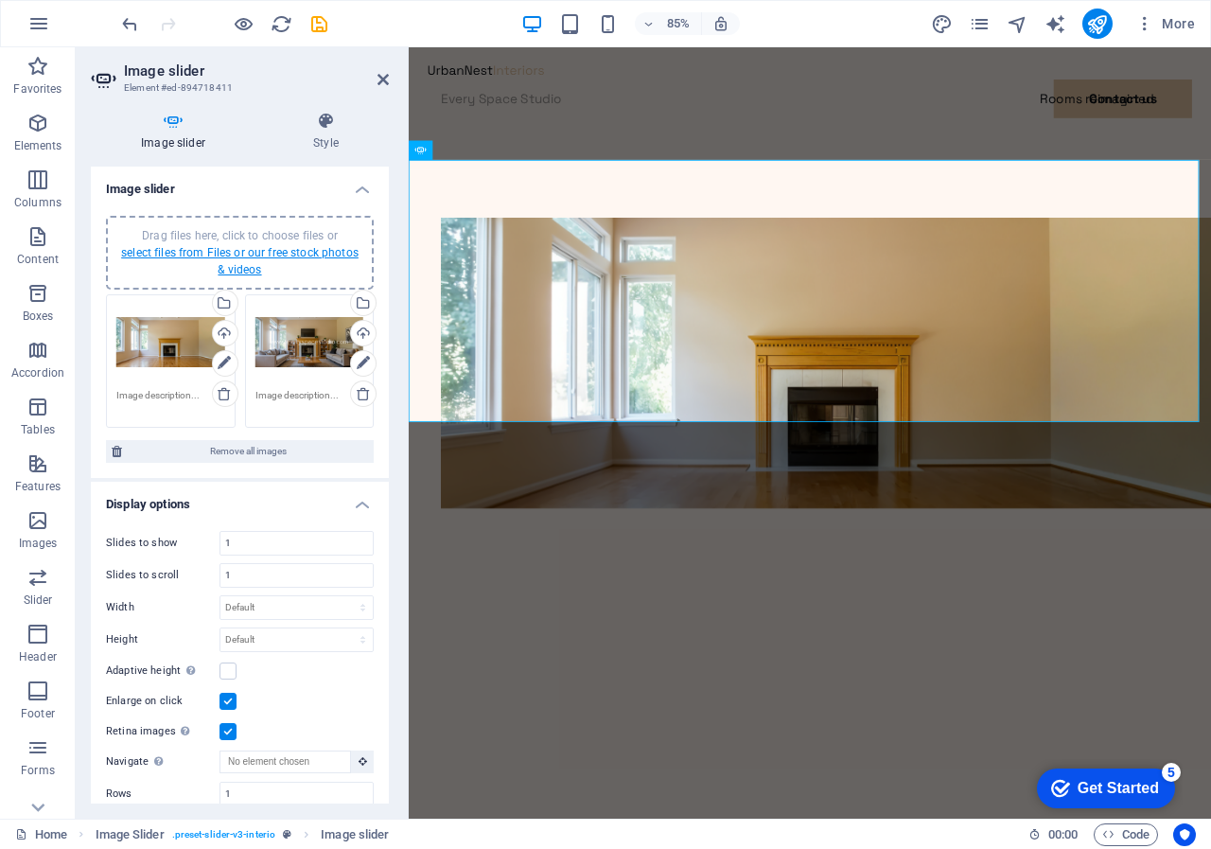
click at [237, 253] on link "select files from Files or our free stock photos & videos" at bounding box center [240, 261] width 238 height 30
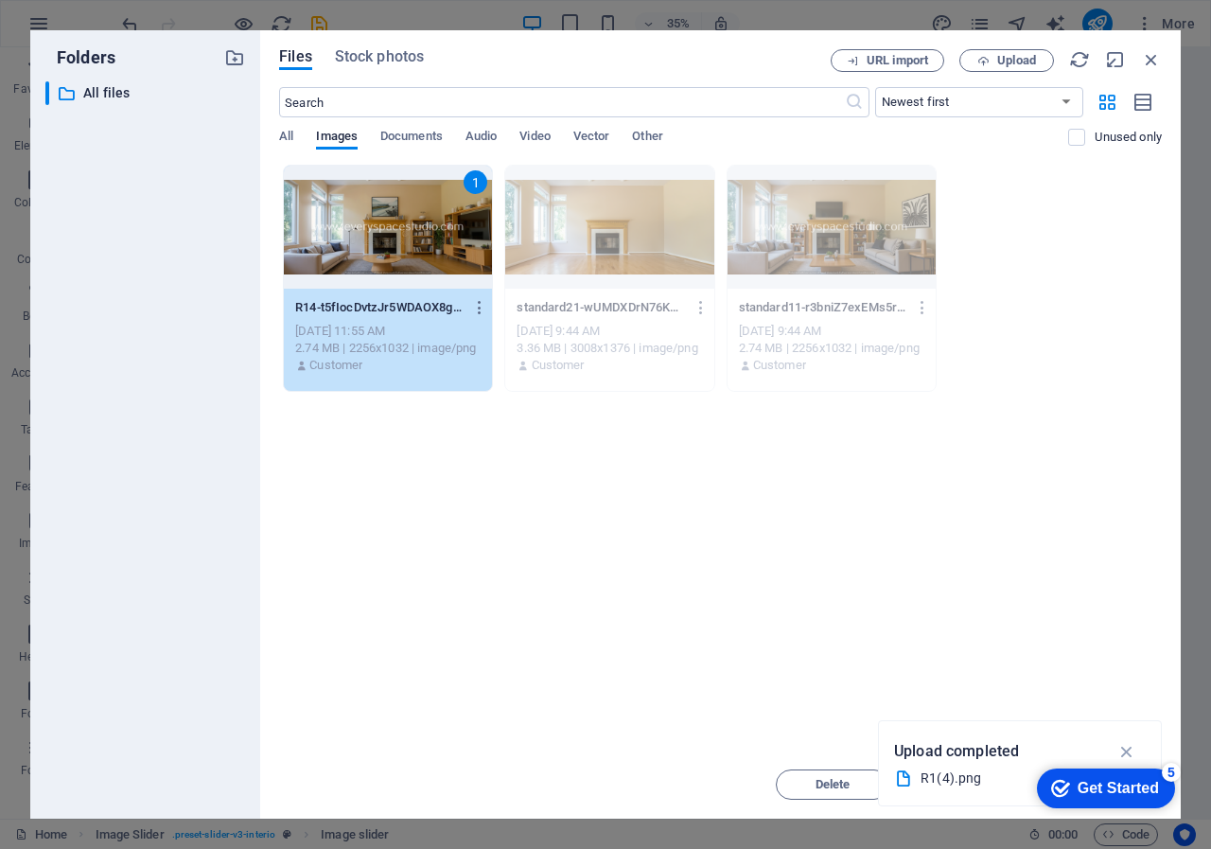
click at [389, 230] on div "1" at bounding box center [388, 227] width 208 height 123
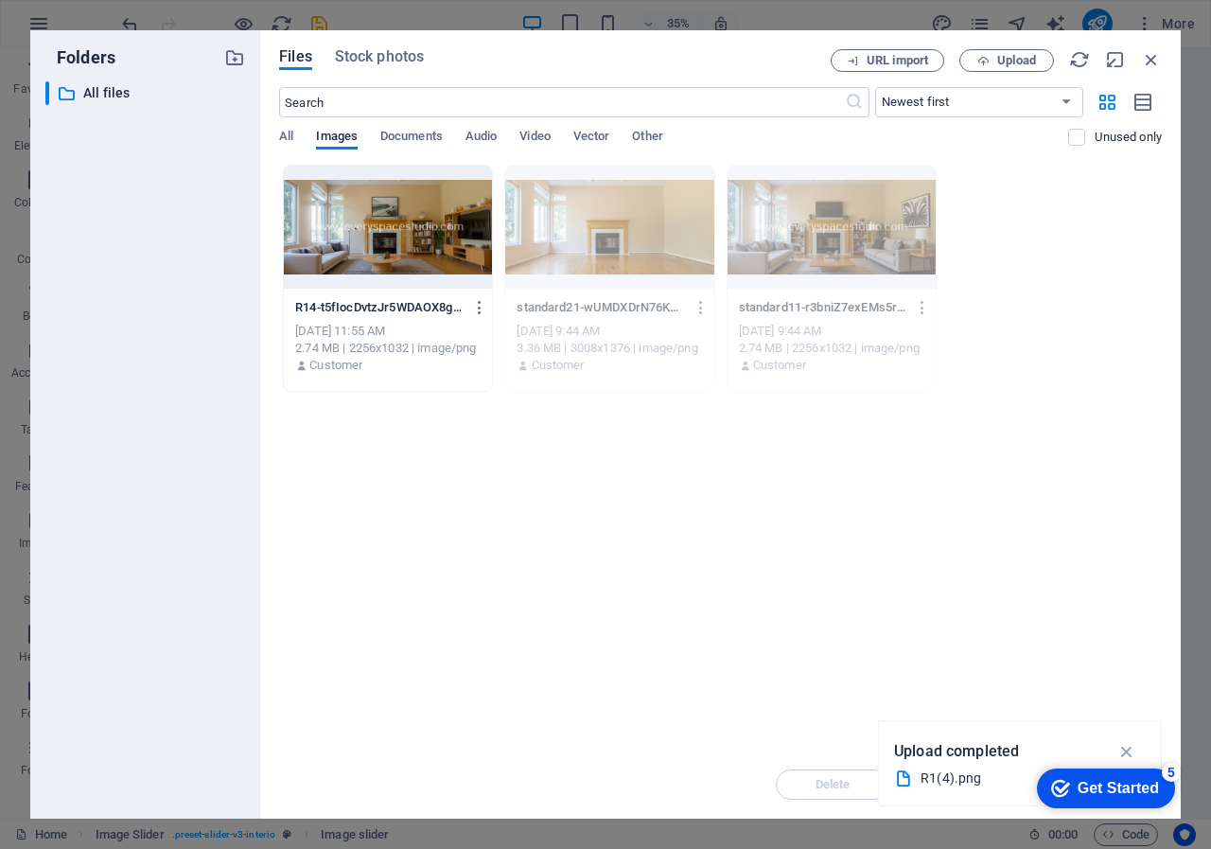
click at [1105, 780] on div "Get Started" at bounding box center [1118, 788] width 81 height 17
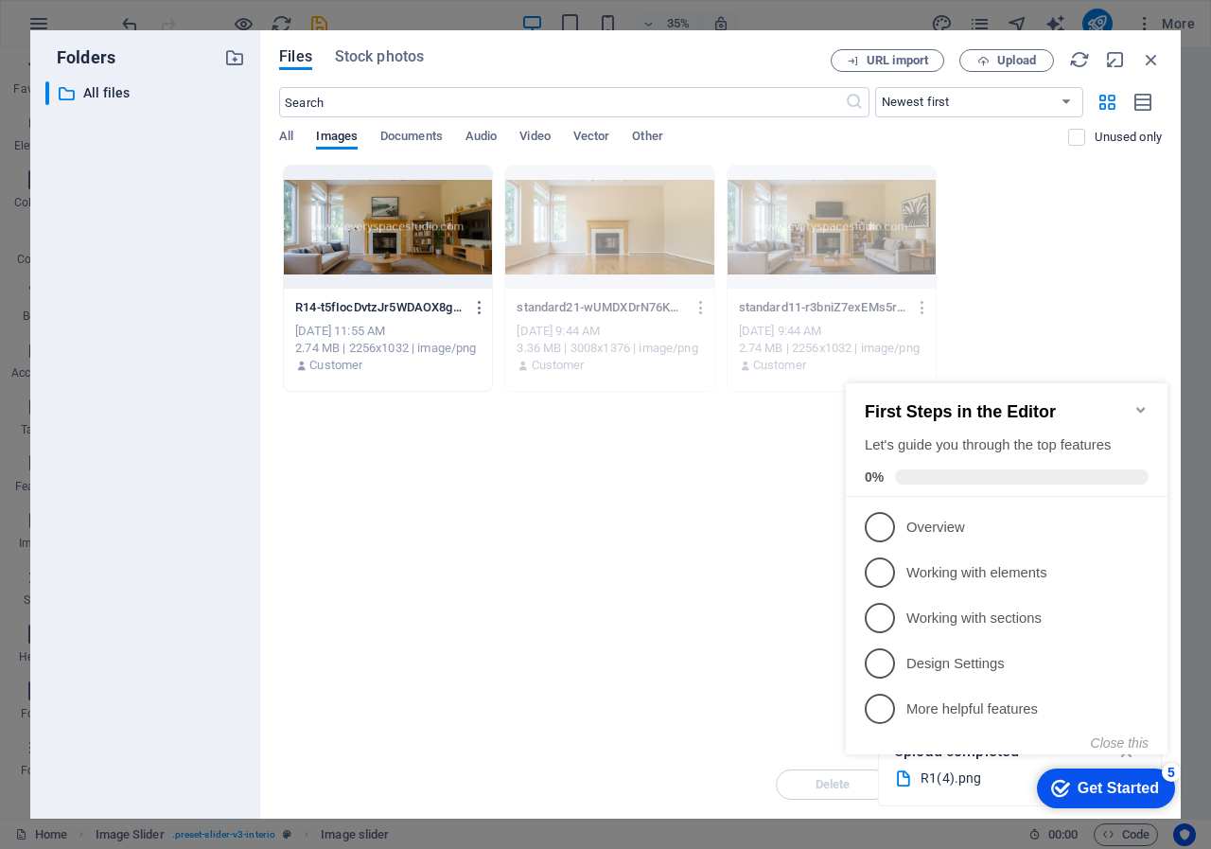
click at [693, 609] on div "Drop files here to upload them instantly R14-t5fIocDvtzJr5WDAOX8gRA.png R14-t5f…" at bounding box center [720, 458] width 883 height 586
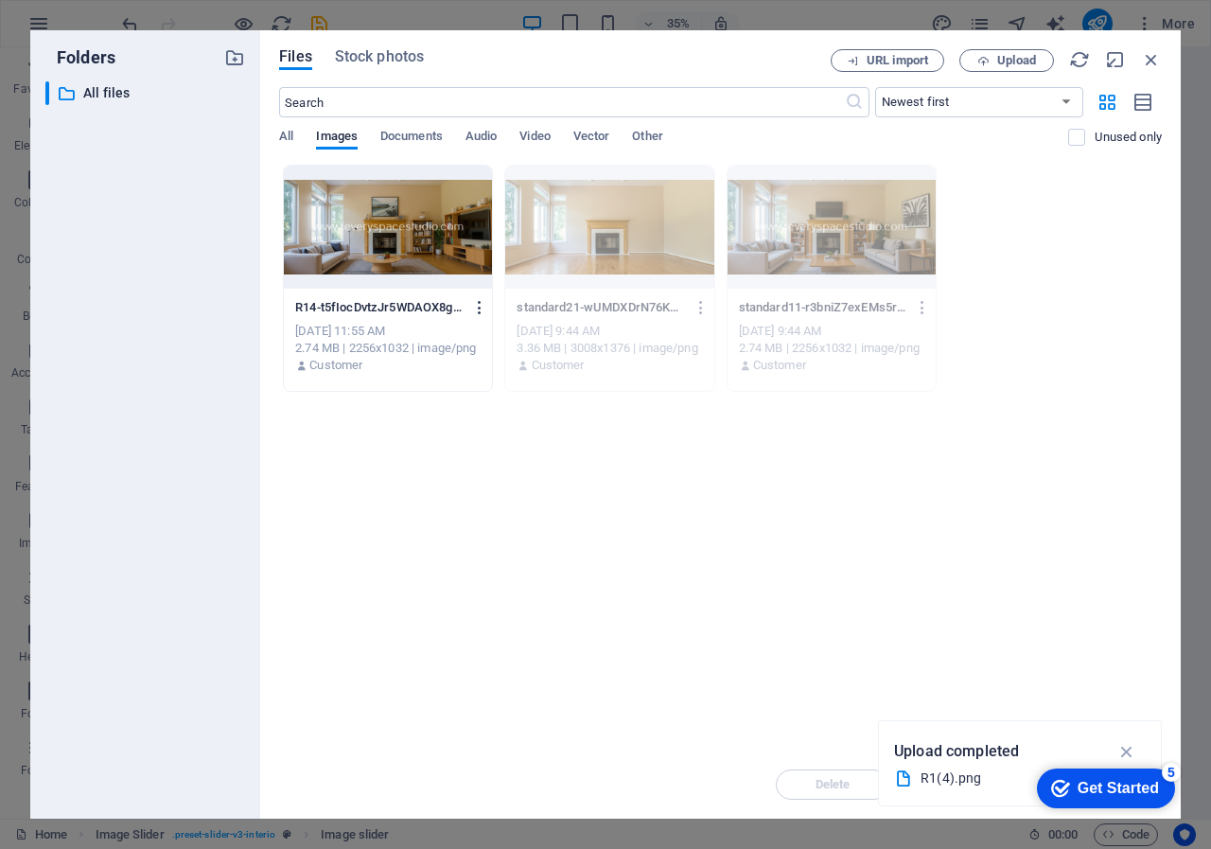
click at [477, 304] on icon "button" at bounding box center [480, 307] width 18 height 17
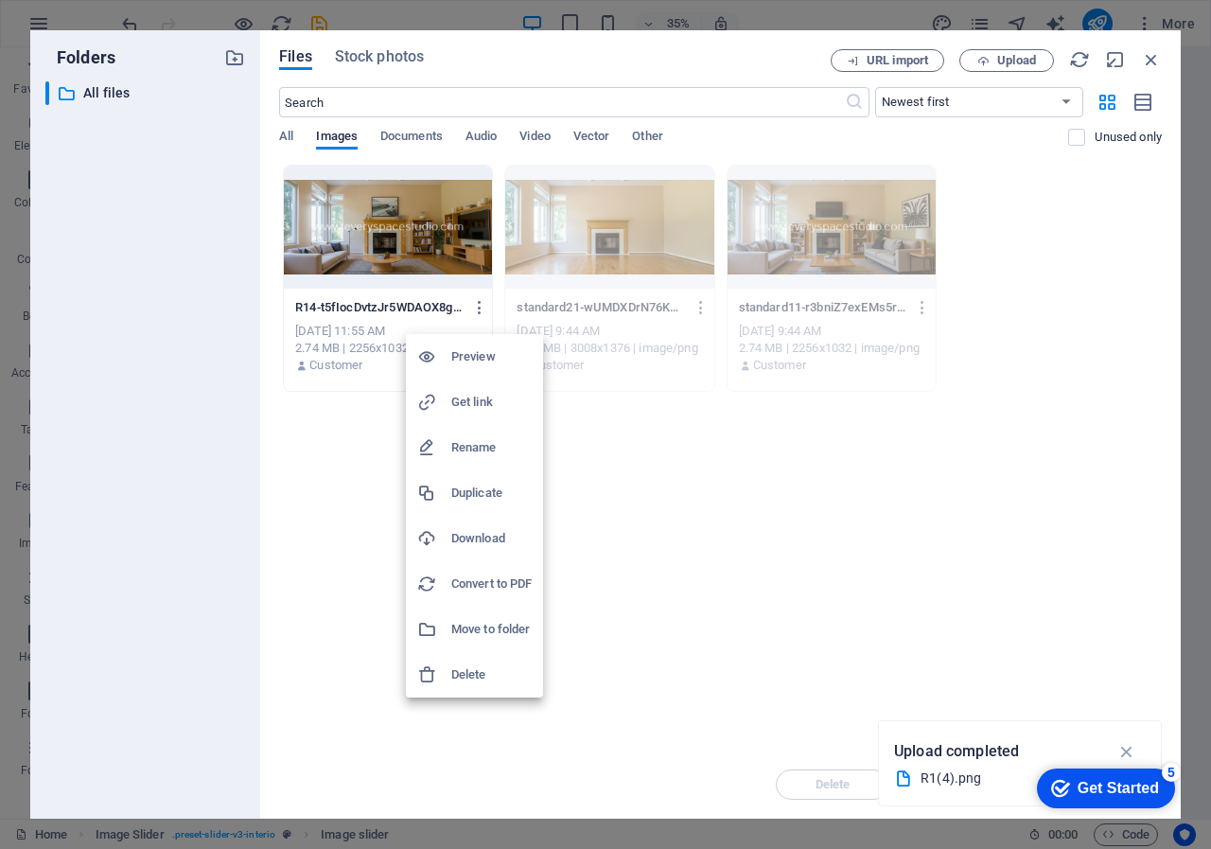
click at [477, 353] on h6 "Preview" at bounding box center [491, 356] width 80 height 23
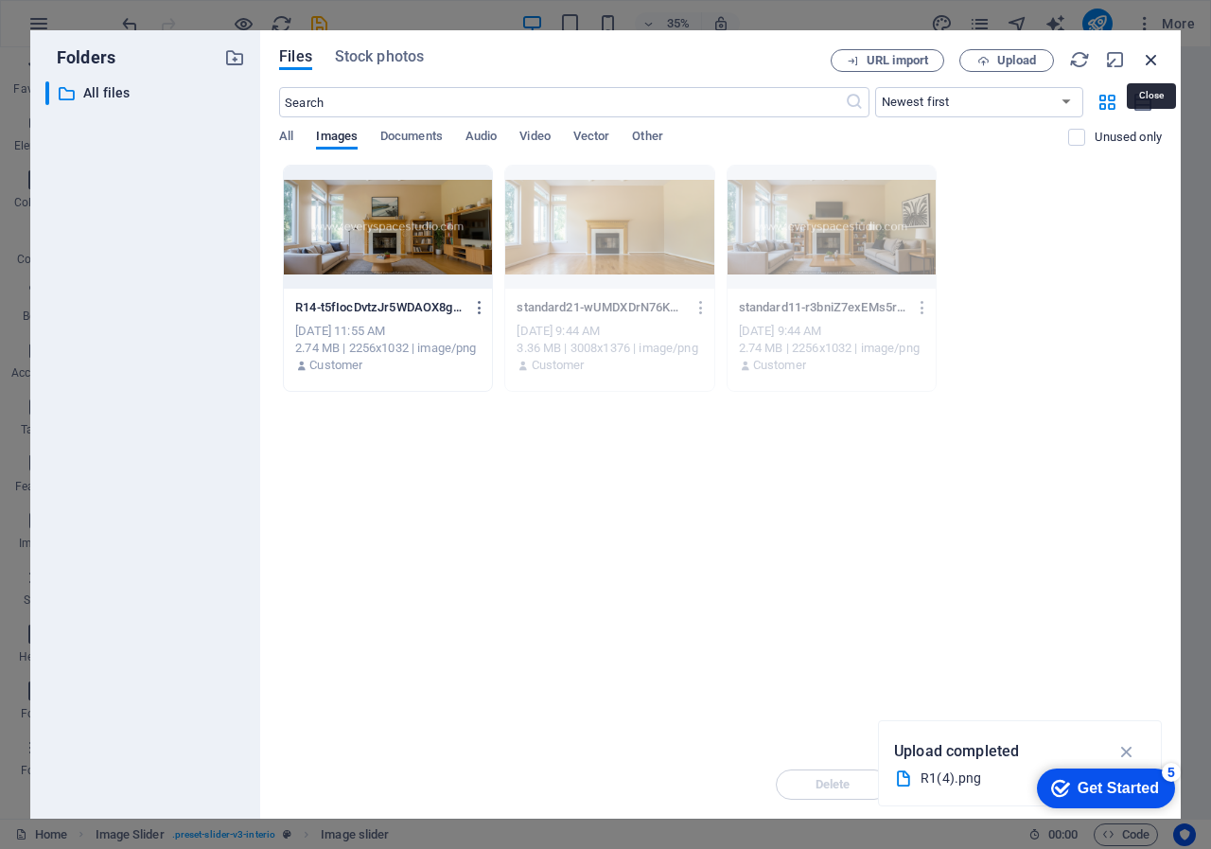
click at [1147, 59] on icon "button" at bounding box center [1151, 59] width 21 height 21
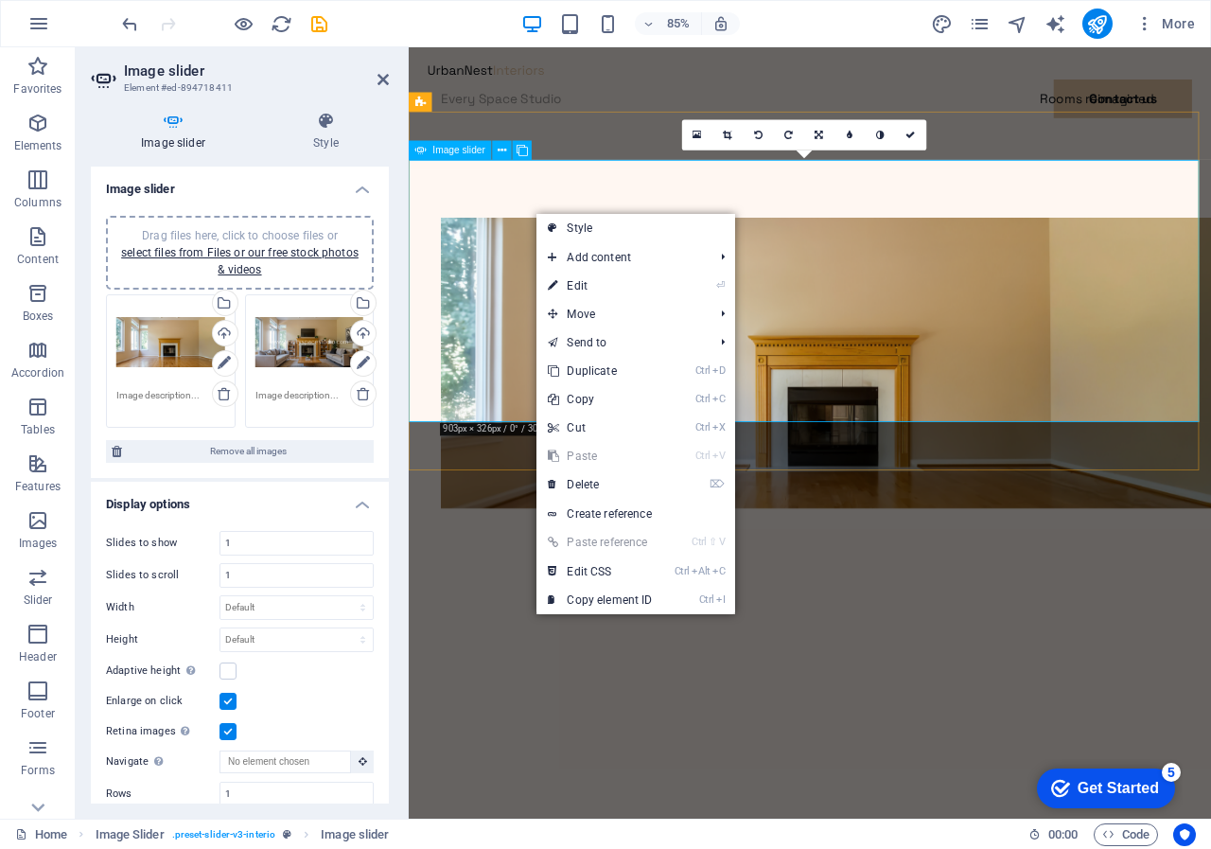
click at [445, 150] on span "Image slider" at bounding box center [459, 150] width 53 height 9
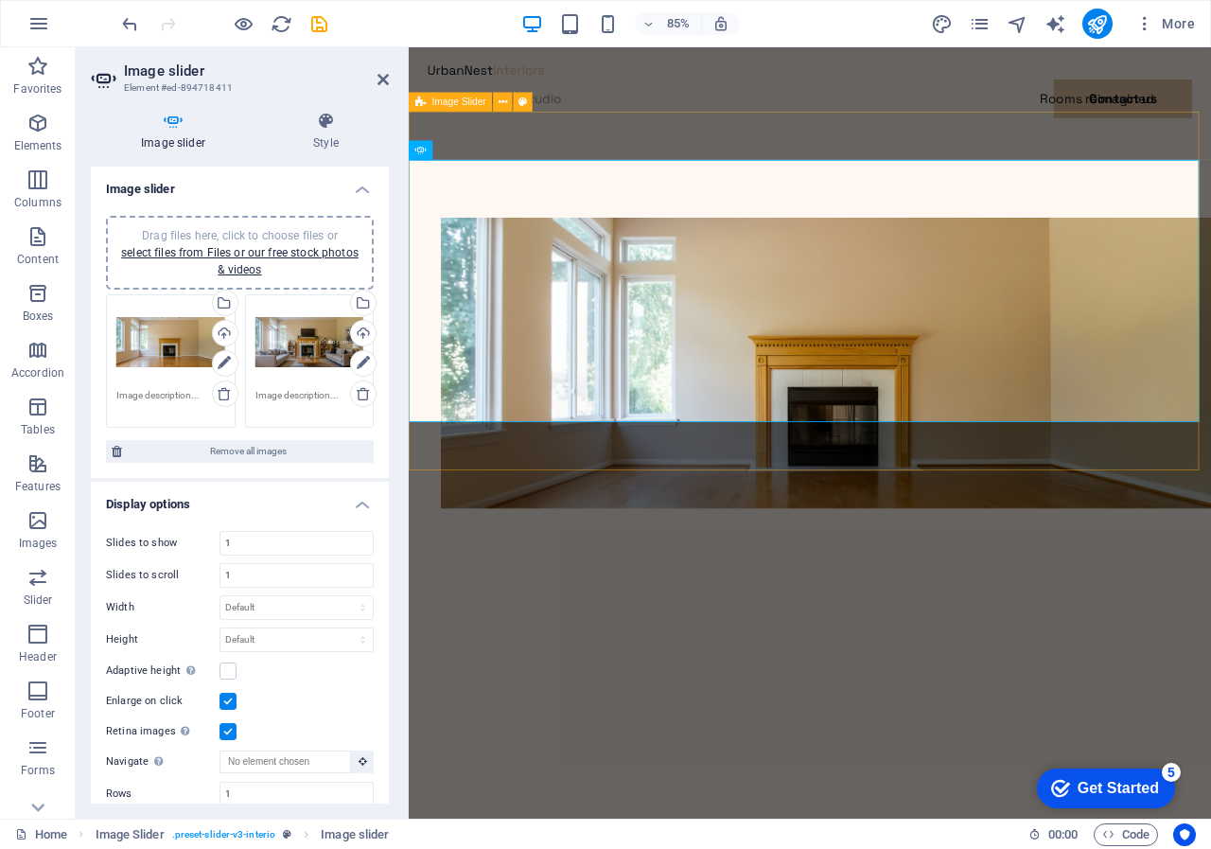
drag, startPoint x: 437, startPoint y: 486, endPoint x: 435, endPoint y: 500, distance: 13.4
click at [436, 500] on div at bounding box center [881, 588] width 945 height 795
click at [443, 152] on span "Image slider" at bounding box center [459, 150] width 53 height 9
click at [309, 349] on div "Drag files here, click to choose files or select files from Files or our free s…" at bounding box center [310, 343] width 109 height 76
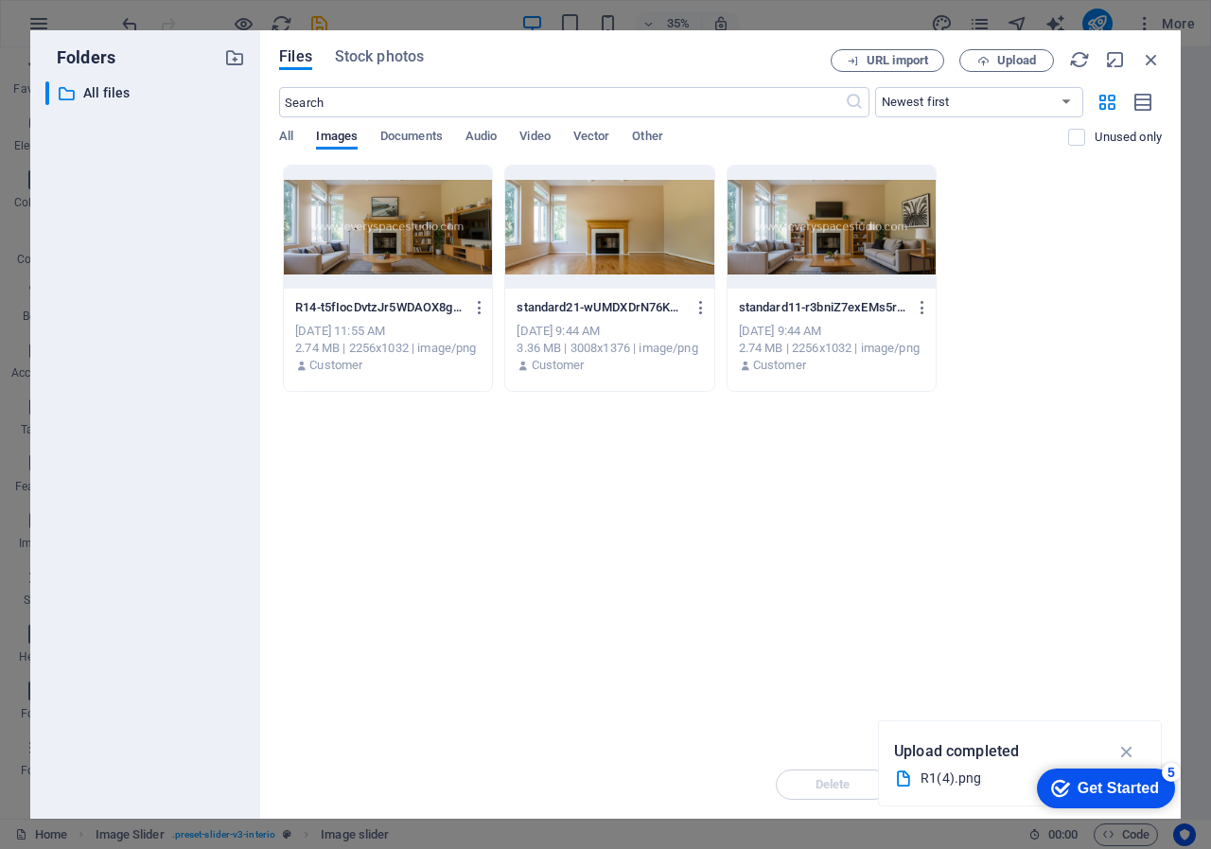
click at [585, 439] on div "Drop files here to upload them instantly R14-t5fIocDvtzJr5WDAOX8gRA.png R14-t5f…" at bounding box center [720, 458] width 883 height 586
click at [1156, 60] on icon "button" at bounding box center [1151, 59] width 21 height 21
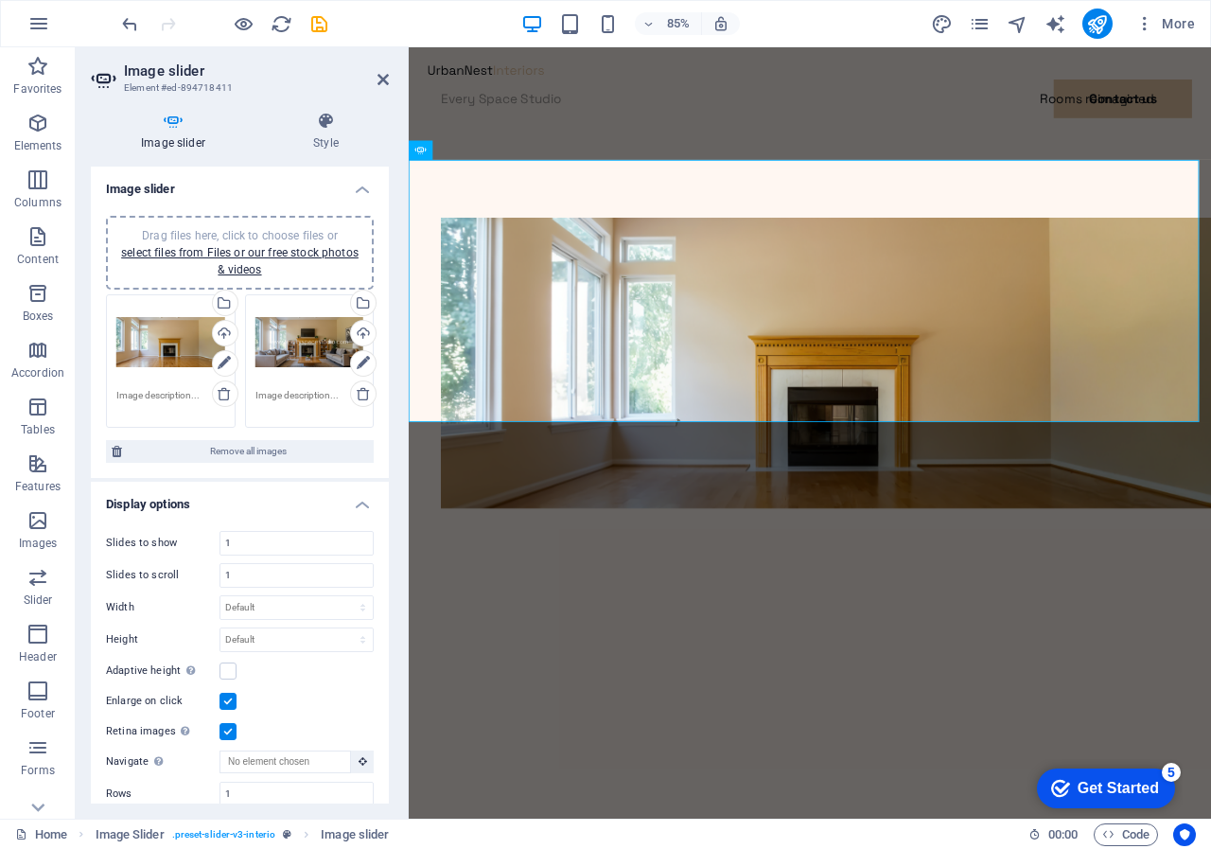
click at [164, 133] on h4 "Image slider" at bounding box center [177, 132] width 172 height 40
click at [174, 134] on h4 "Image slider" at bounding box center [177, 132] width 172 height 40
click at [174, 135] on h4 "Image slider" at bounding box center [177, 132] width 172 height 40
click at [252, 253] on link "select files from Files or our free stock photos & videos" at bounding box center [240, 261] width 238 height 30
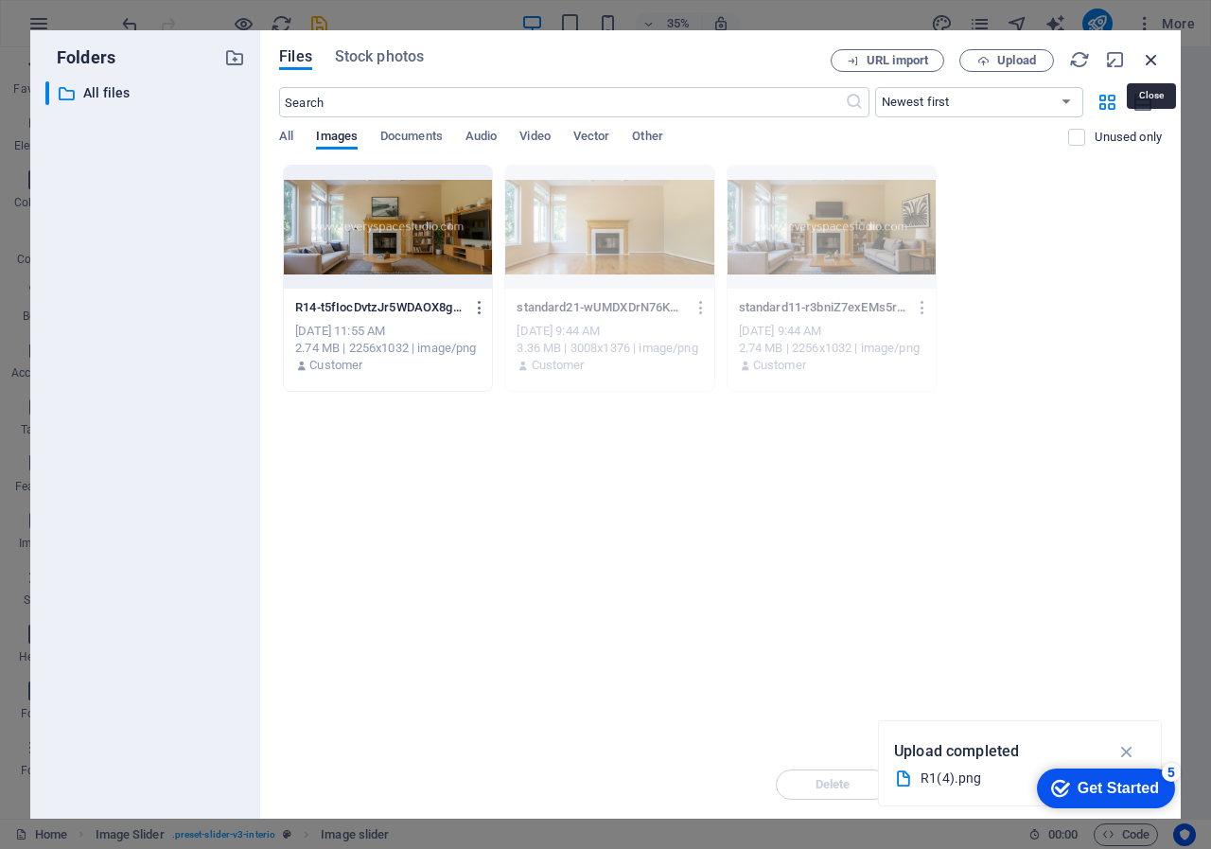
drag, startPoint x: 1154, startPoint y: 58, endPoint x: 875, endPoint y: 11, distance: 283.0
click at [1154, 58] on icon "button" at bounding box center [1151, 59] width 21 height 21
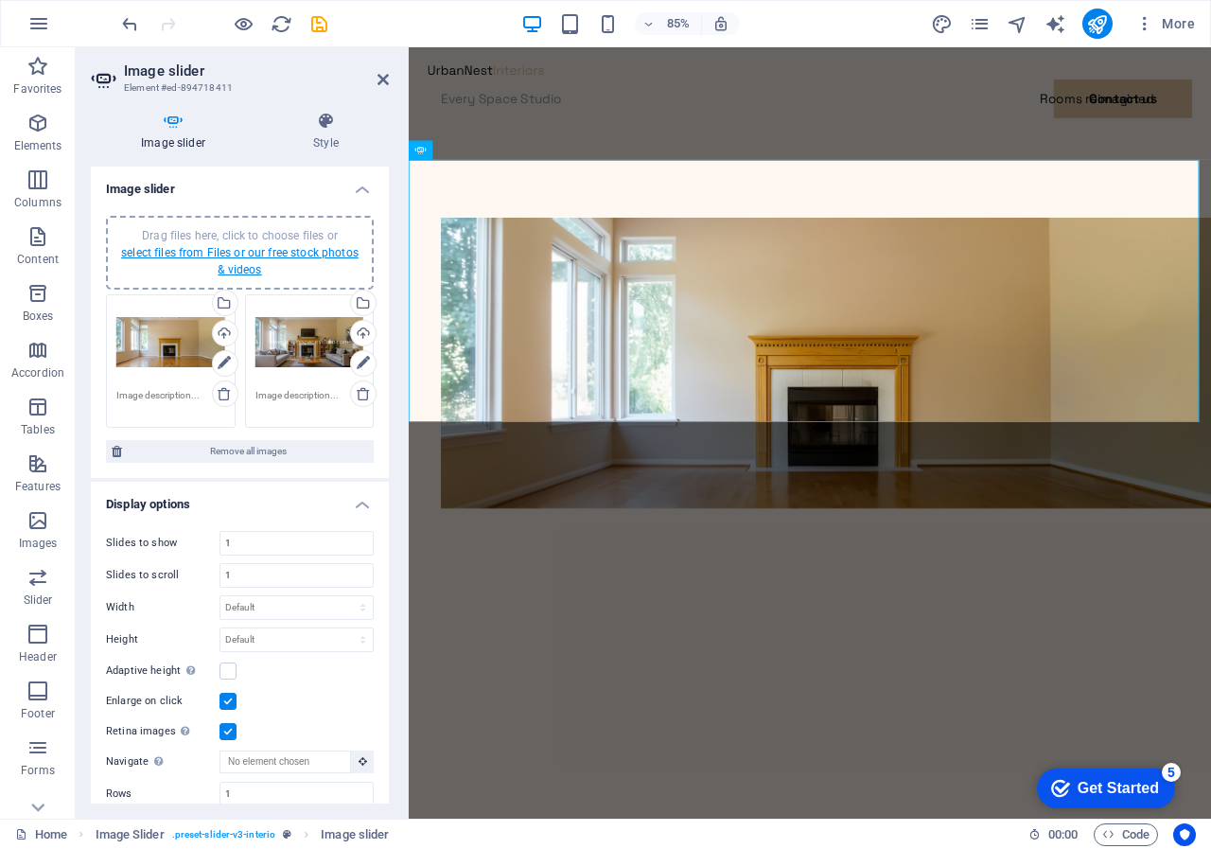
click at [239, 246] on link "select files from Files or our free stock photos & videos" at bounding box center [240, 261] width 238 height 30
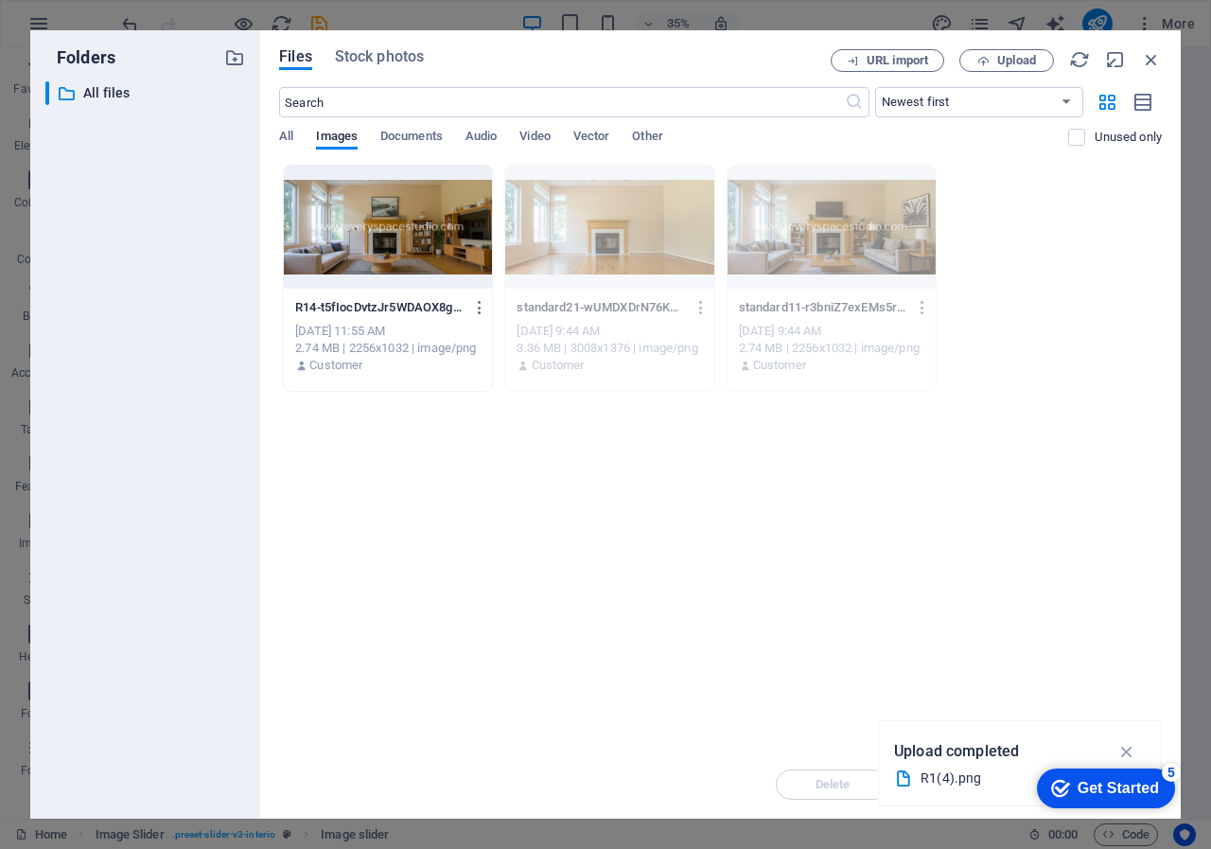
click at [410, 225] on div at bounding box center [388, 227] width 208 height 123
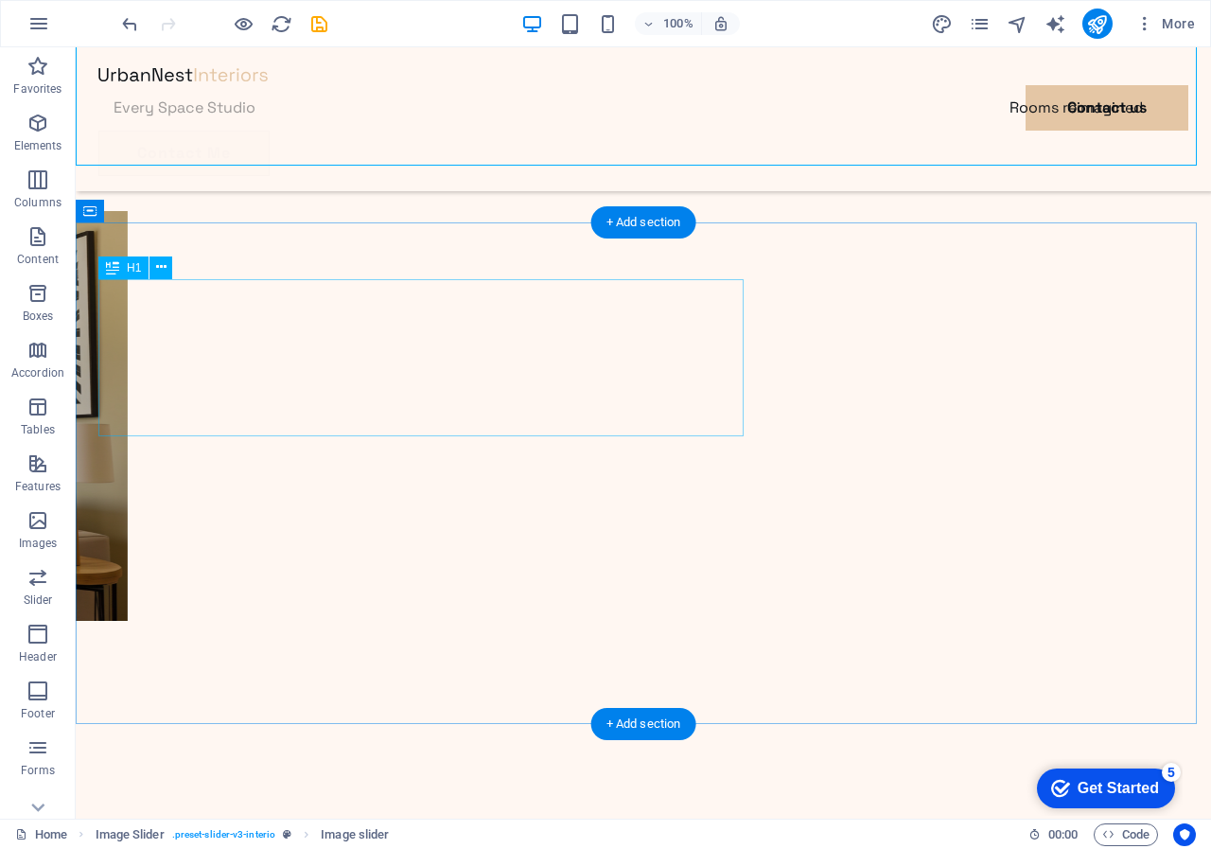
scroll to position [473, 0]
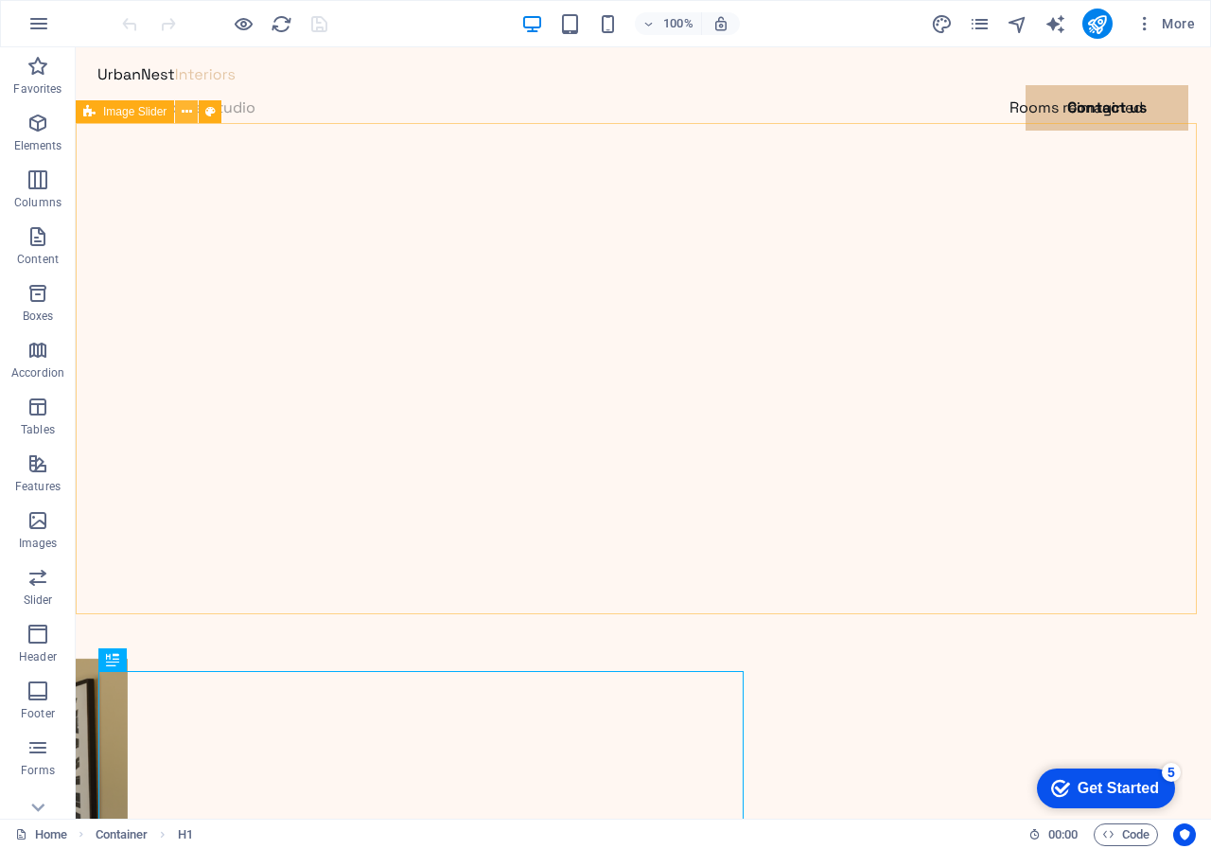
click at [187, 107] on icon at bounding box center [187, 112] width 10 height 20
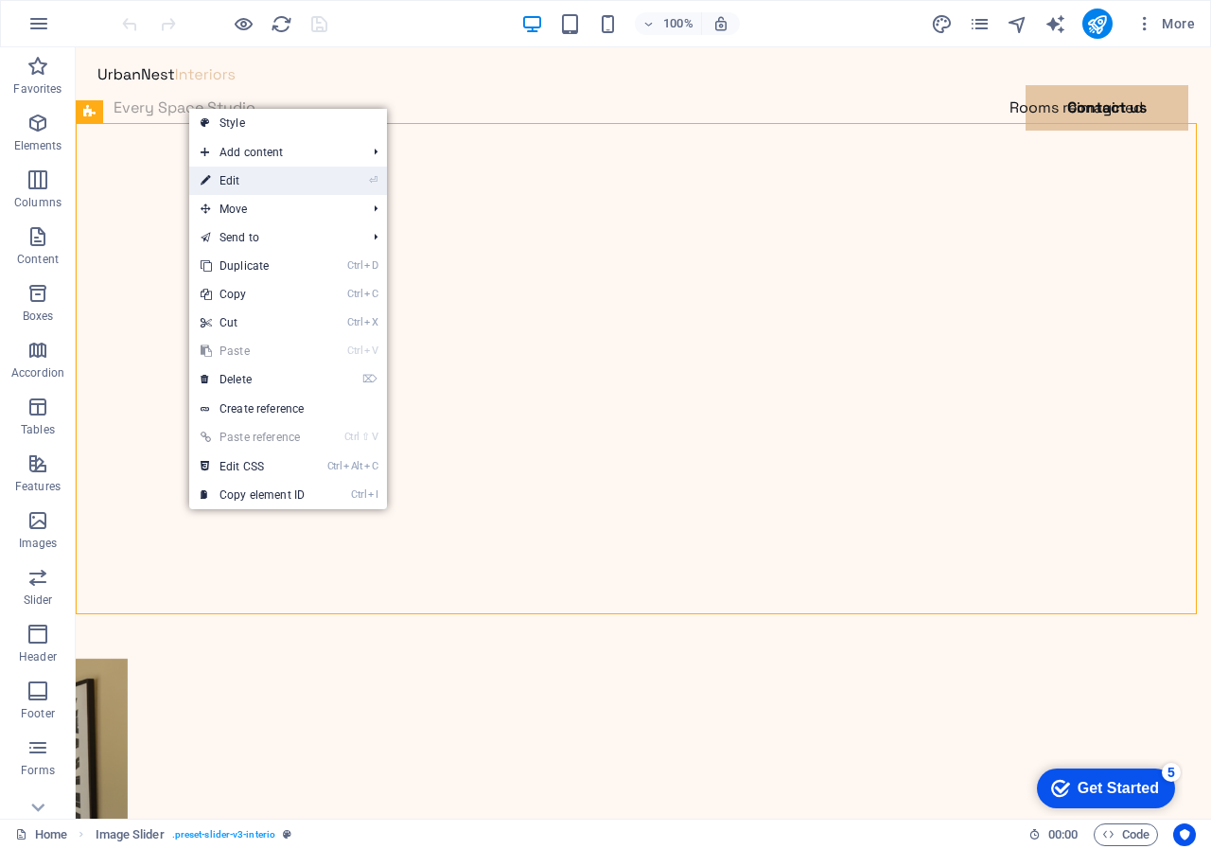
click at [230, 178] on link "⏎ Edit" at bounding box center [252, 181] width 127 height 28
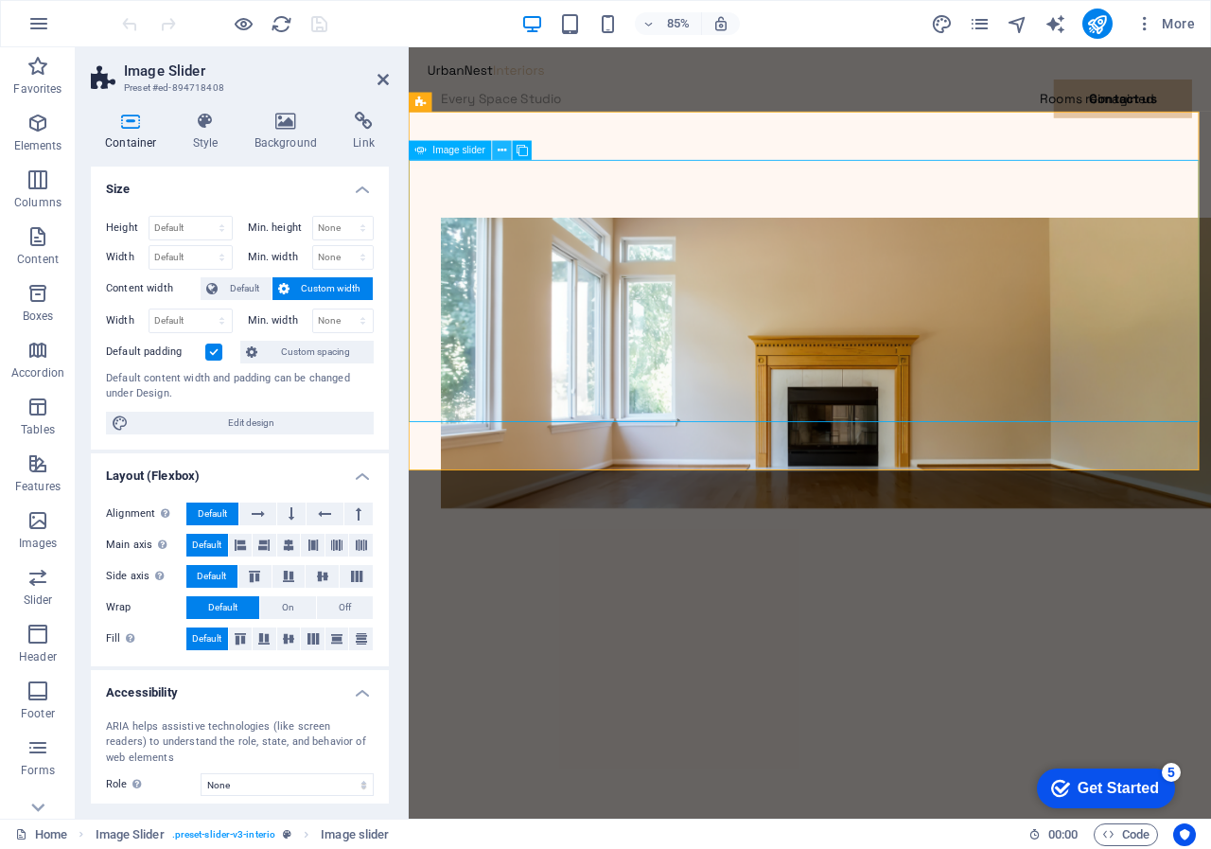
click at [499, 147] on icon at bounding box center [502, 150] width 9 height 17
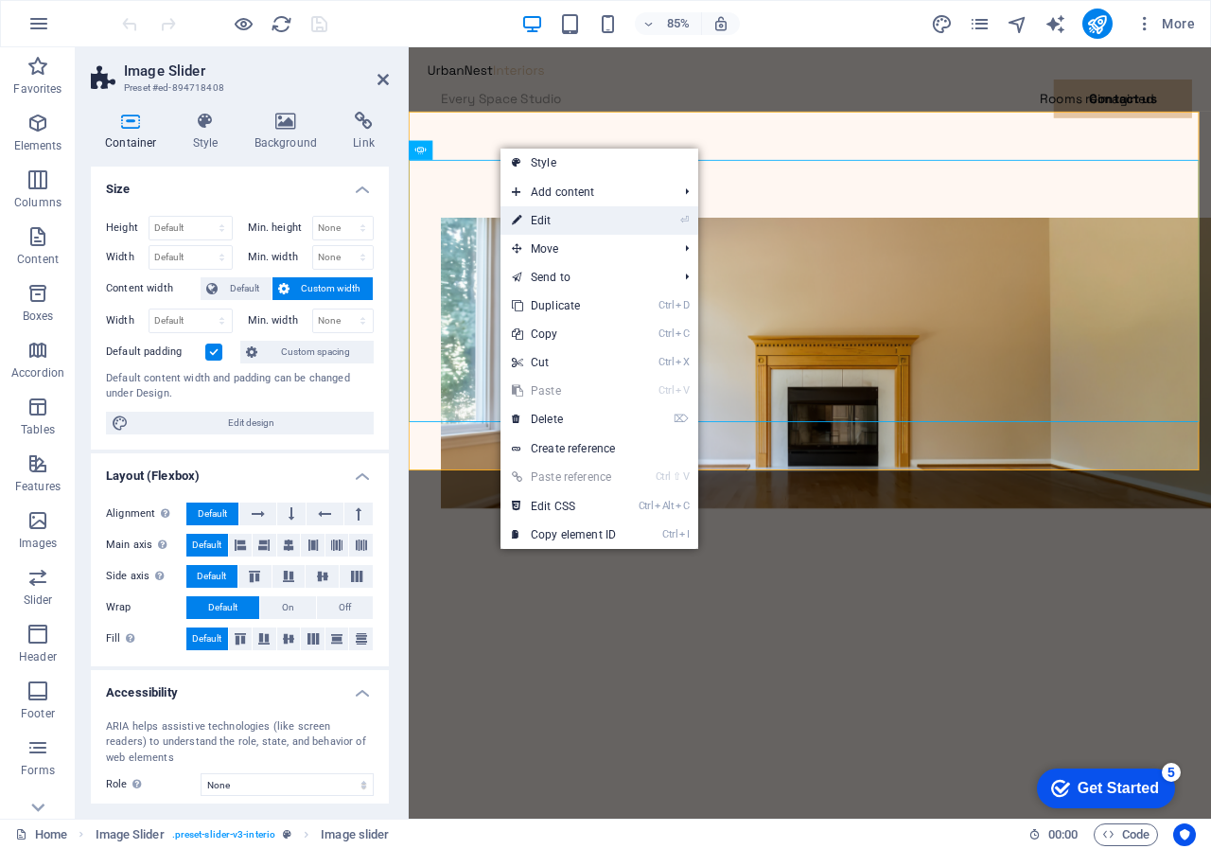
click at [541, 218] on link "⏎ Edit" at bounding box center [564, 220] width 127 height 28
select select "%"
select select "fade"
select select "ms"
select select "s"
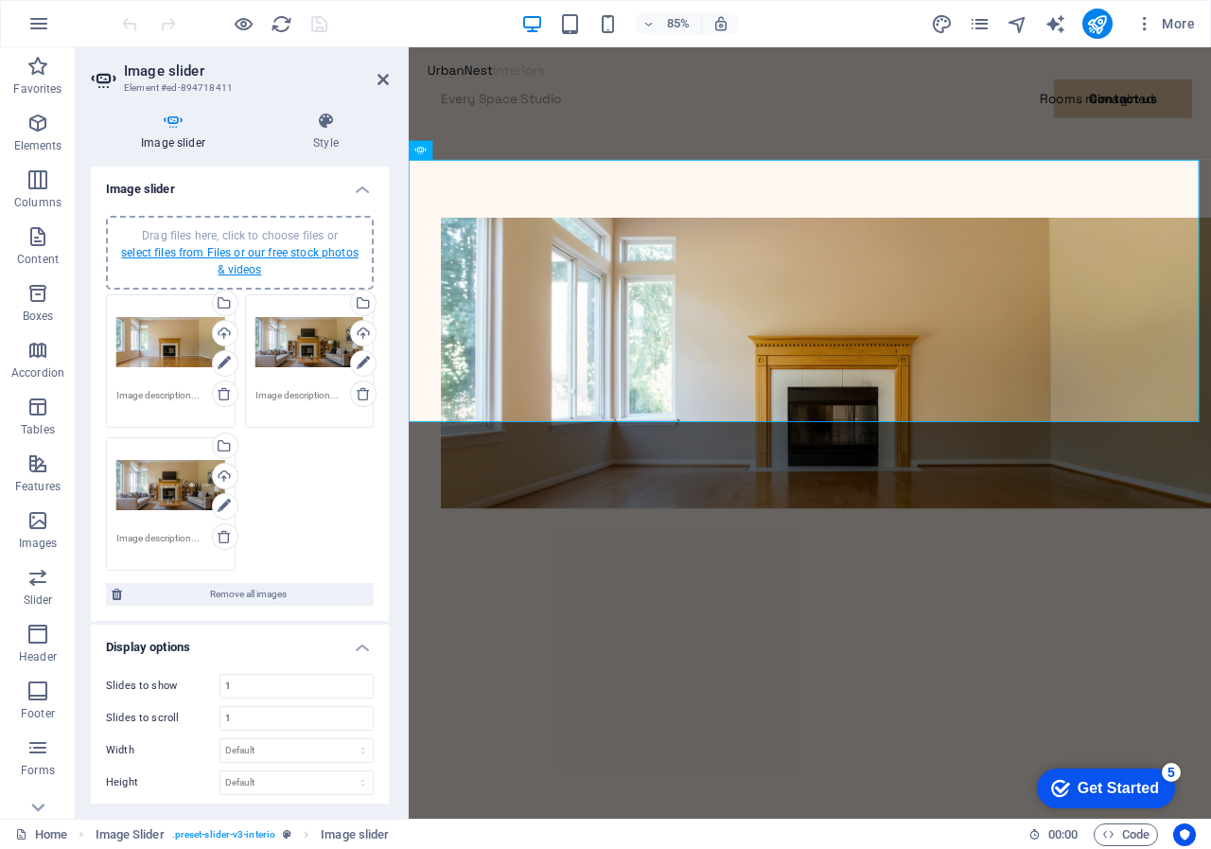
click at [281, 246] on link "select files from Files or our free stock photos & videos" at bounding box center [240, 261] width 238 height 30
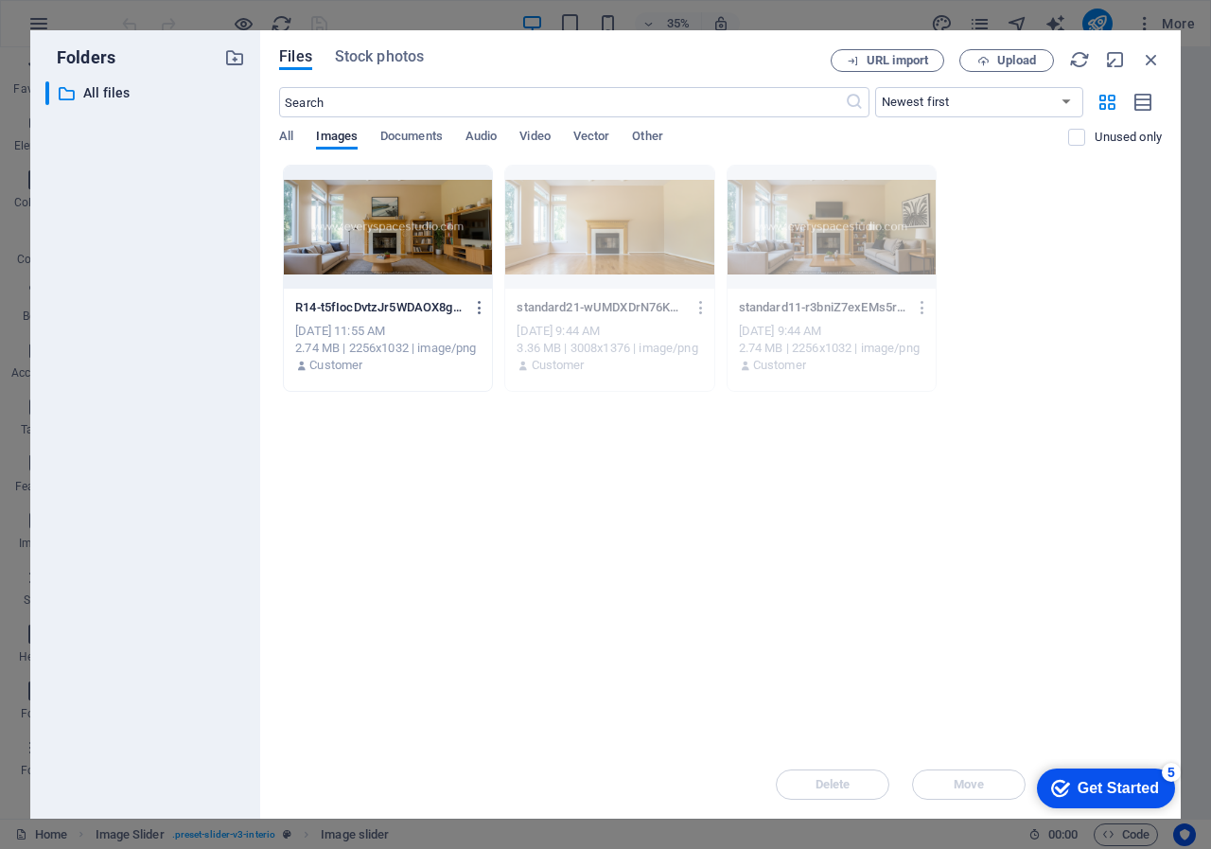
click at [397, 229] on div at bounding box center [388, 227] width 208 height 123
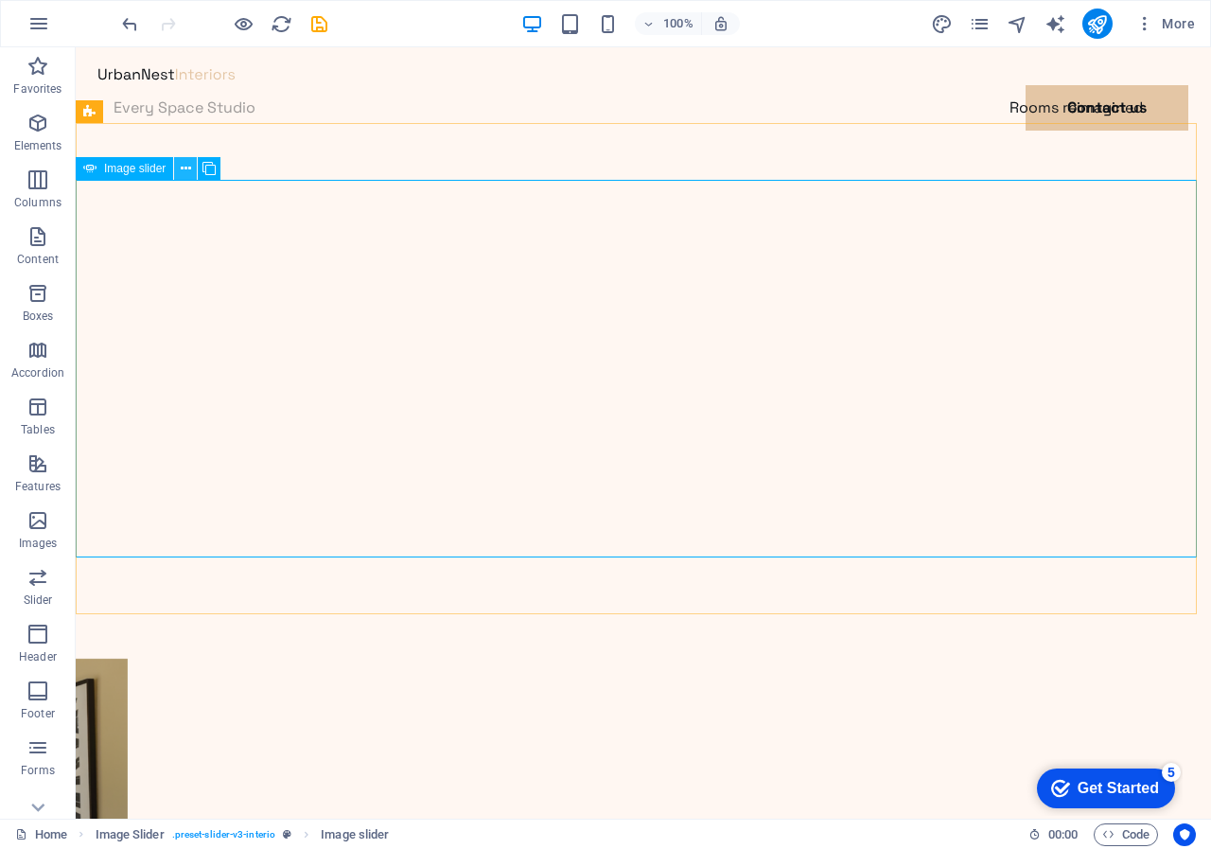
click at [182, 167] on icon at bounding box center [186, 169] width 10 height 20
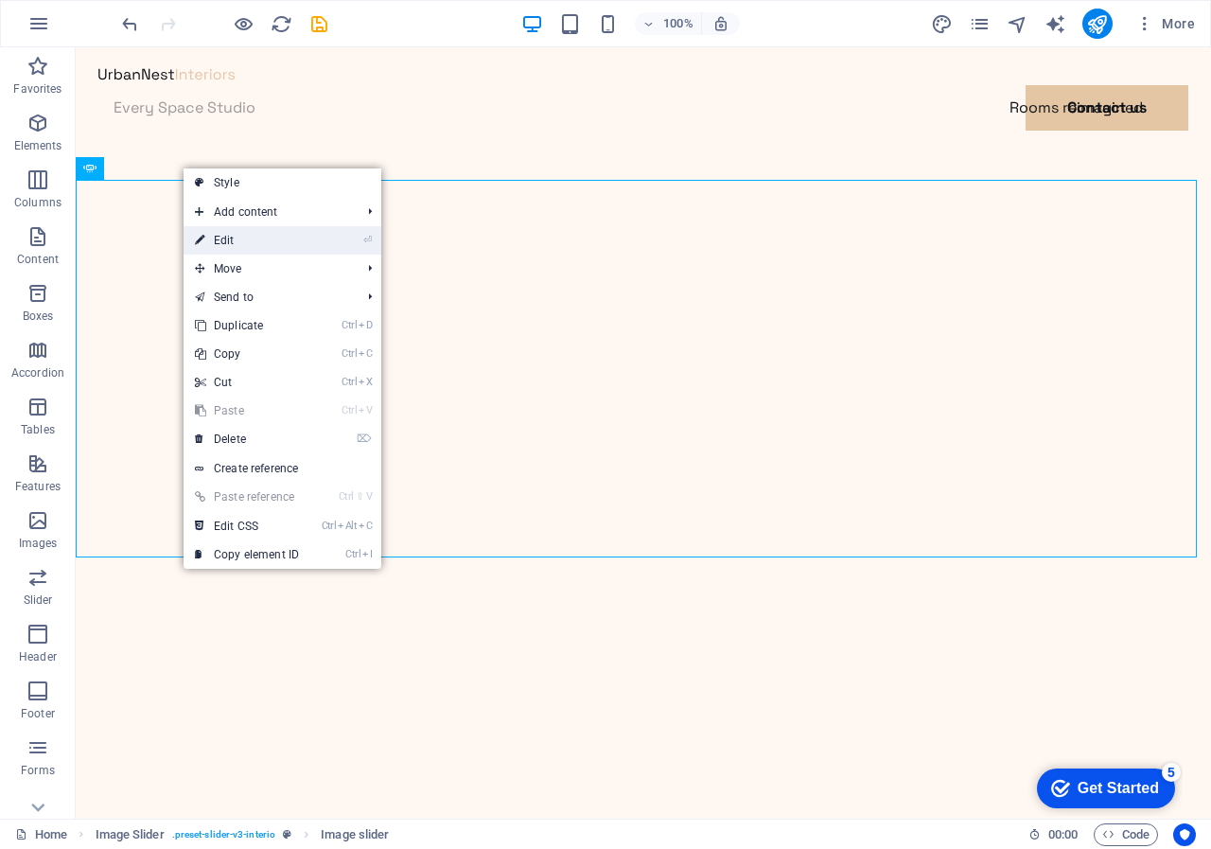
click at [227, 239] on link "⏎ Edit" at bounding box center [247, 240] width 127 height 28
select select "%"
select select "fade"
select select "ms"
select select "s"
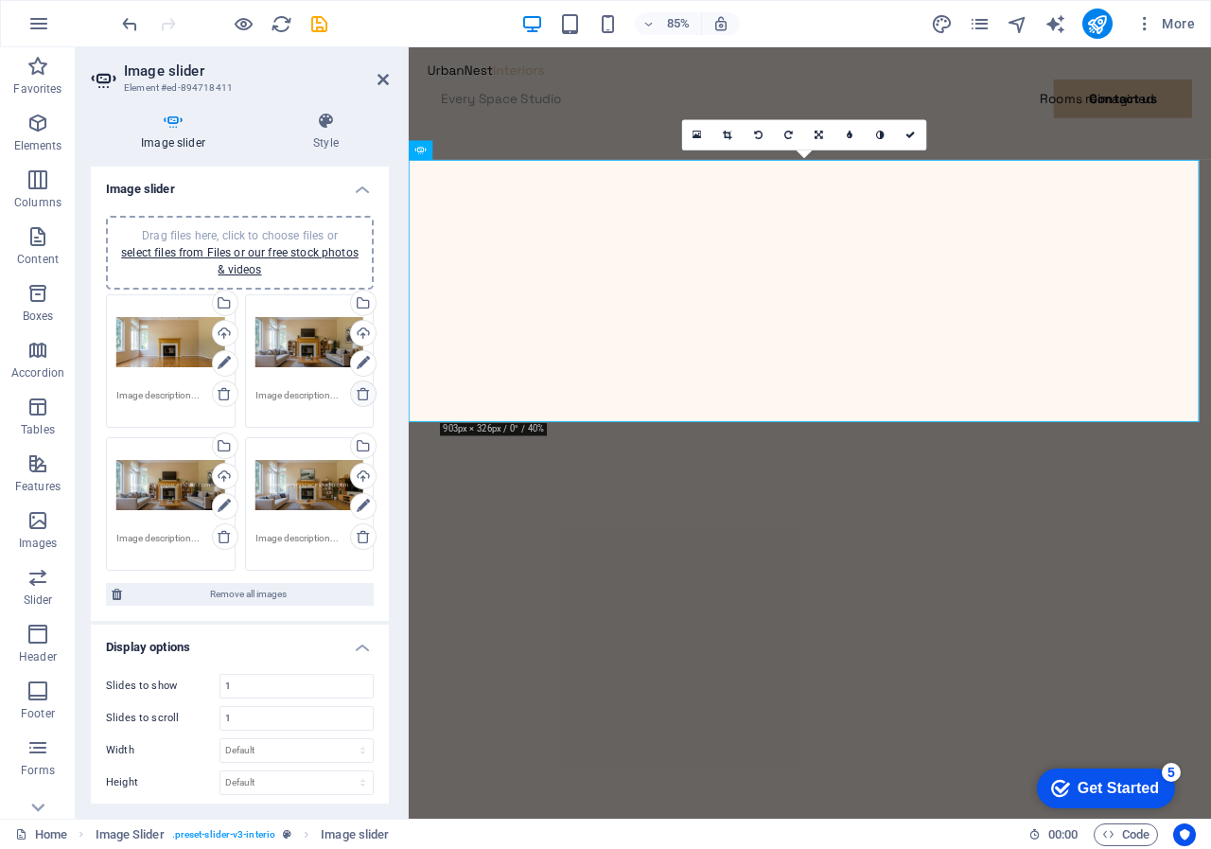
click at [356, 390] on icon at bounding box center [363, 393] width 15 height 15
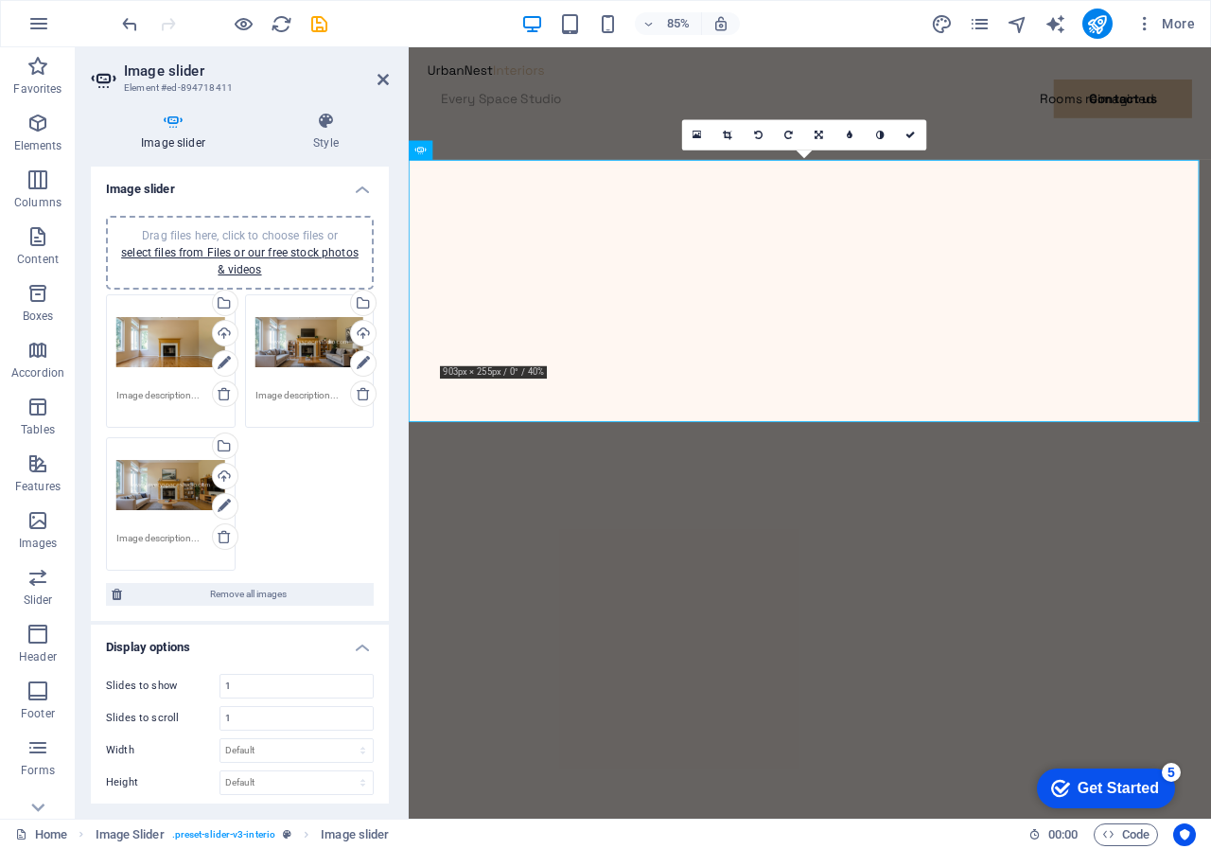
drag, startPoint x: 173, startPoint y: 476, endPoint x: 182, endPoint y: 495, distance: 20.8
click at [182, 495] on div "Drag files here, click to choose files or select files from Files or our free s…" at bounding box center [170, 486] width 109 height 76
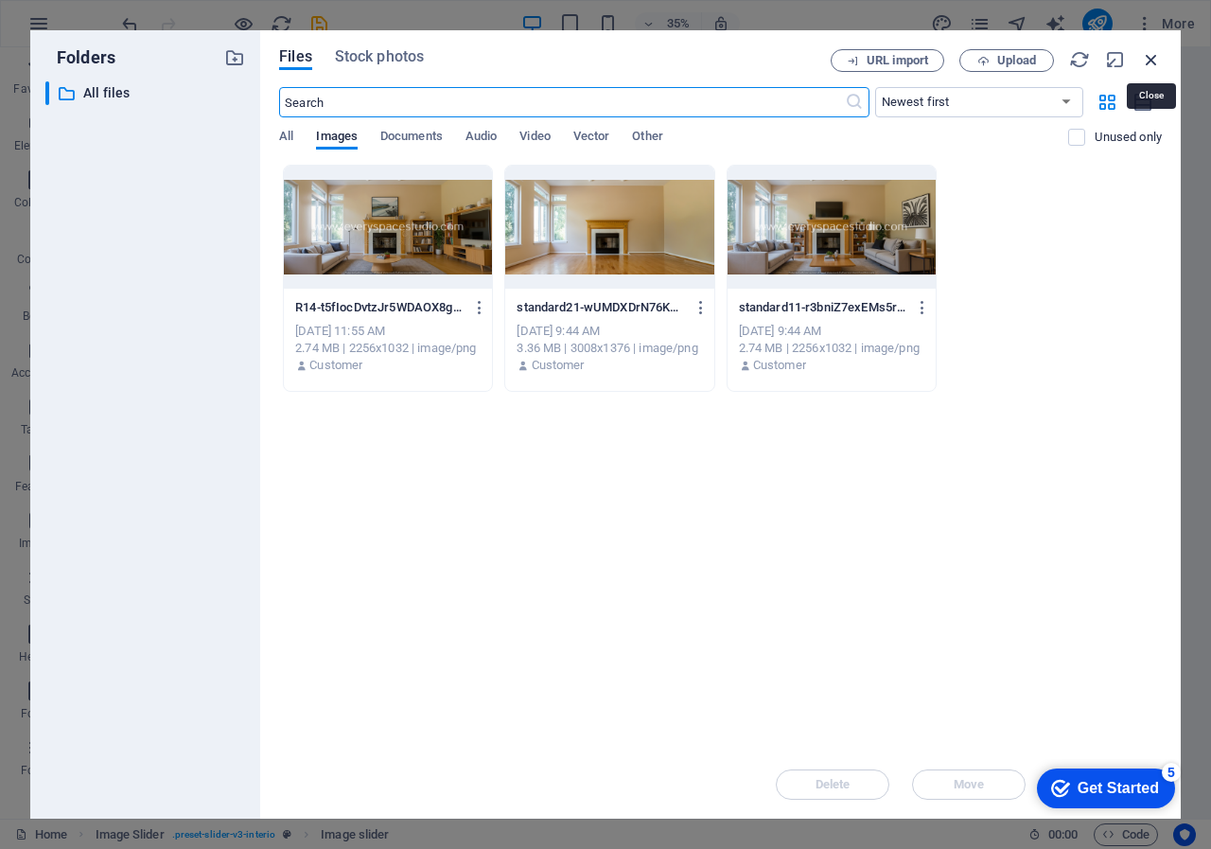
click at [1143, 54] on icon "button" at bounding box center [1151, 59] width 21 height 21
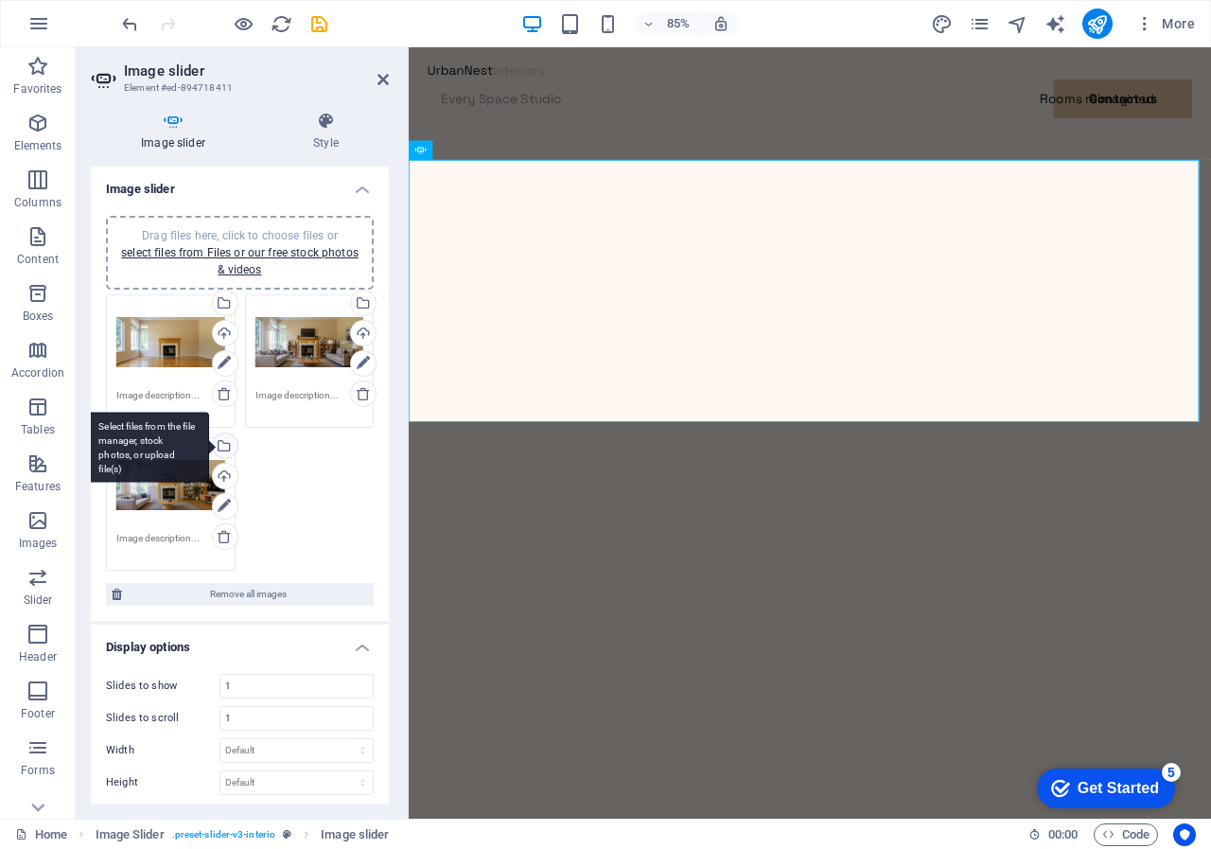
click at [209, 445] on div "Select files from the file manager, stock photos, or upload file(s)" at bounding box center [147, 447] width 123 height 71
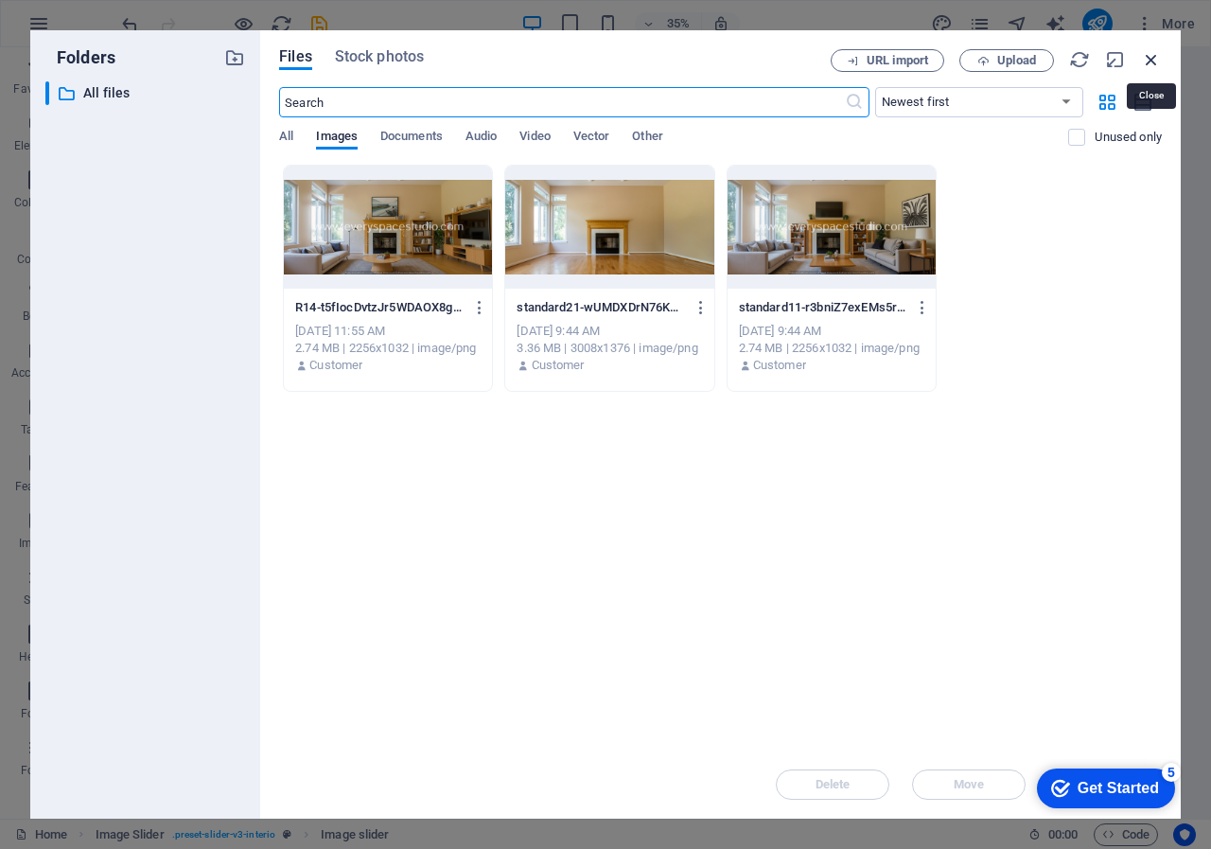
click at [1150, 57] on icon "button" at bounding box center [1151, 59] width 21 height 21
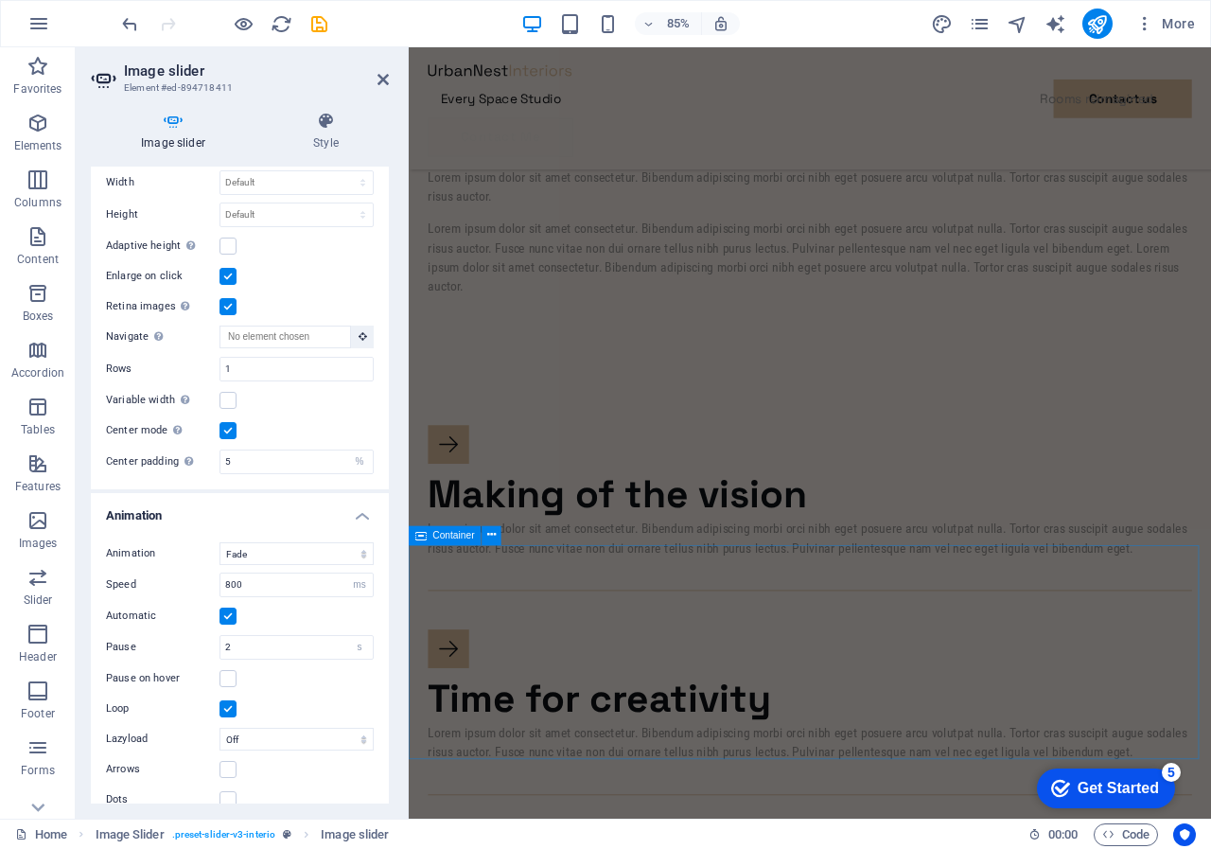
scroll to position [1798, 0]
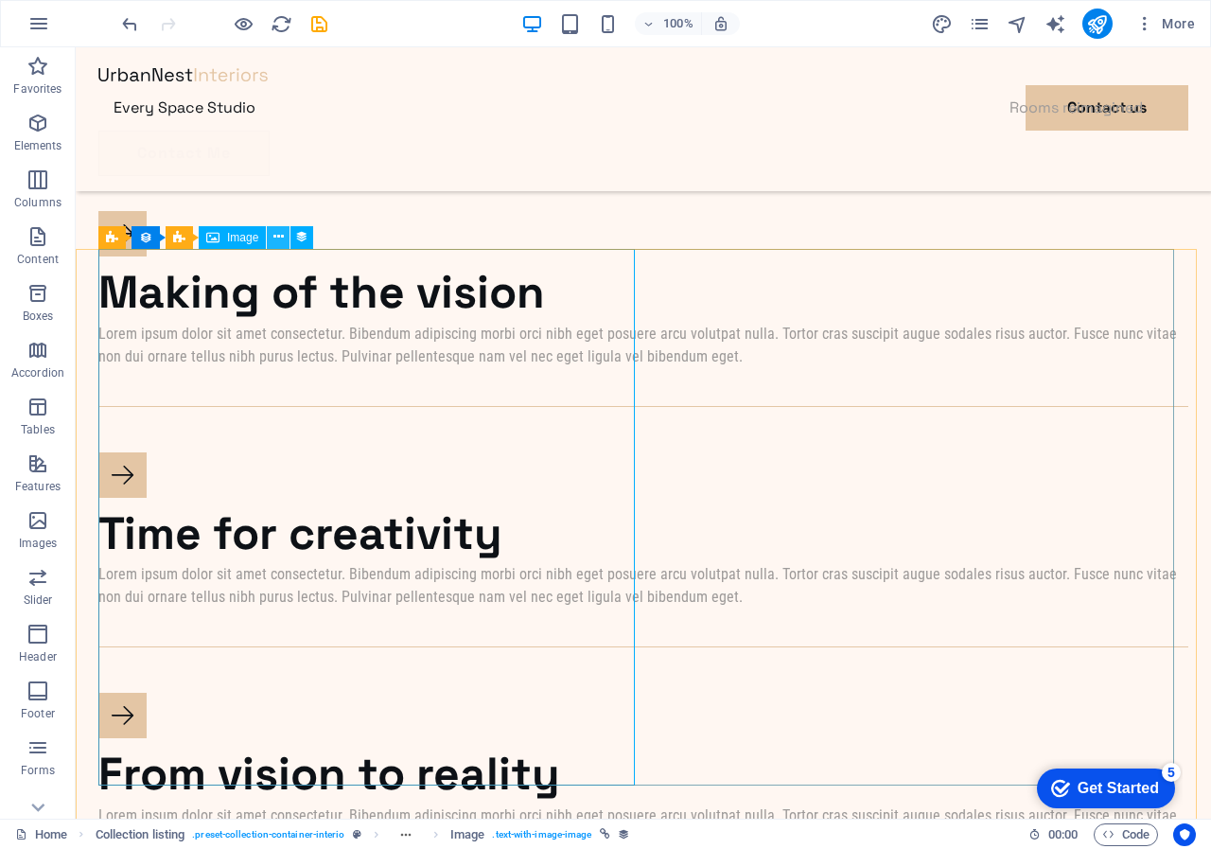
click at [277, 234] on icon at bounding box center [279, 237] width 10 height 20
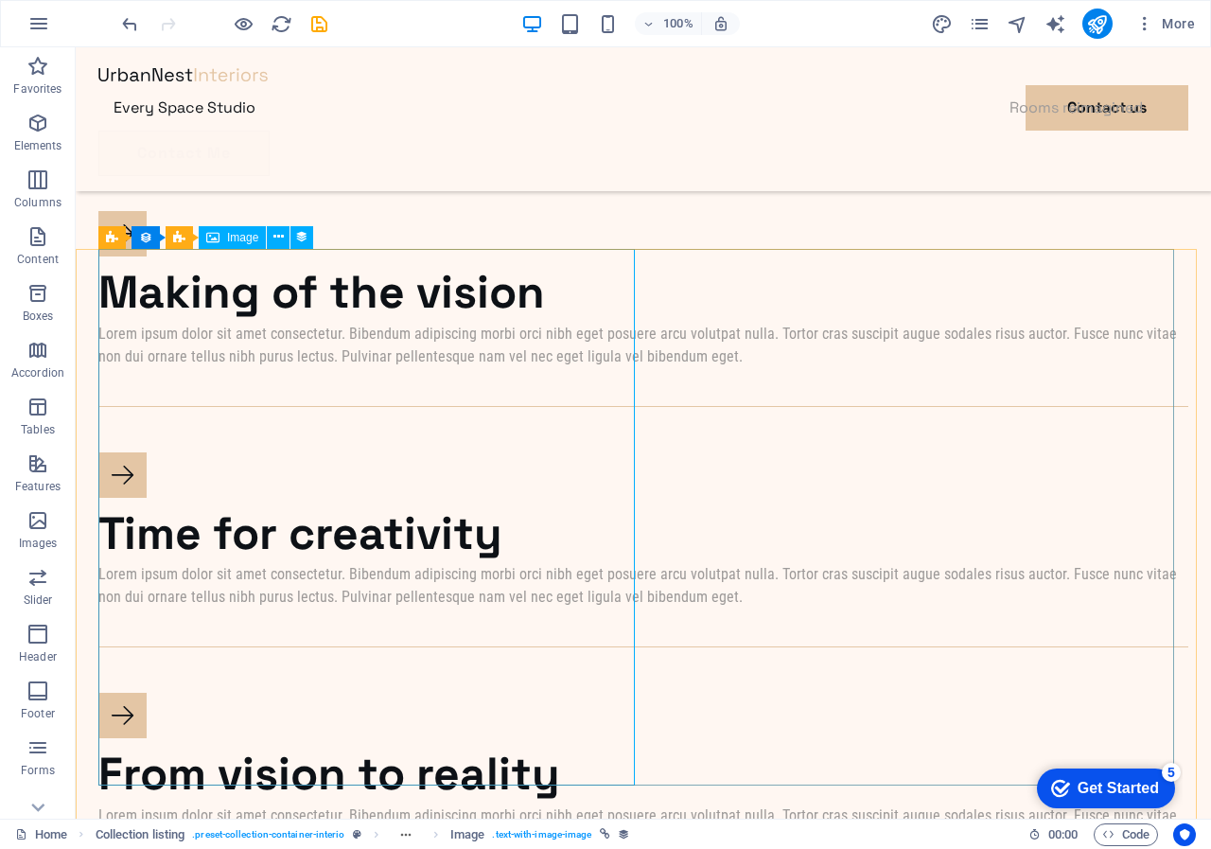
click at [227, 239] on span "Image" at bounding box center [242, 237] width 31 height 11
click at [204, 235] on icon at bounding box center [205, 237] width 10 height 20
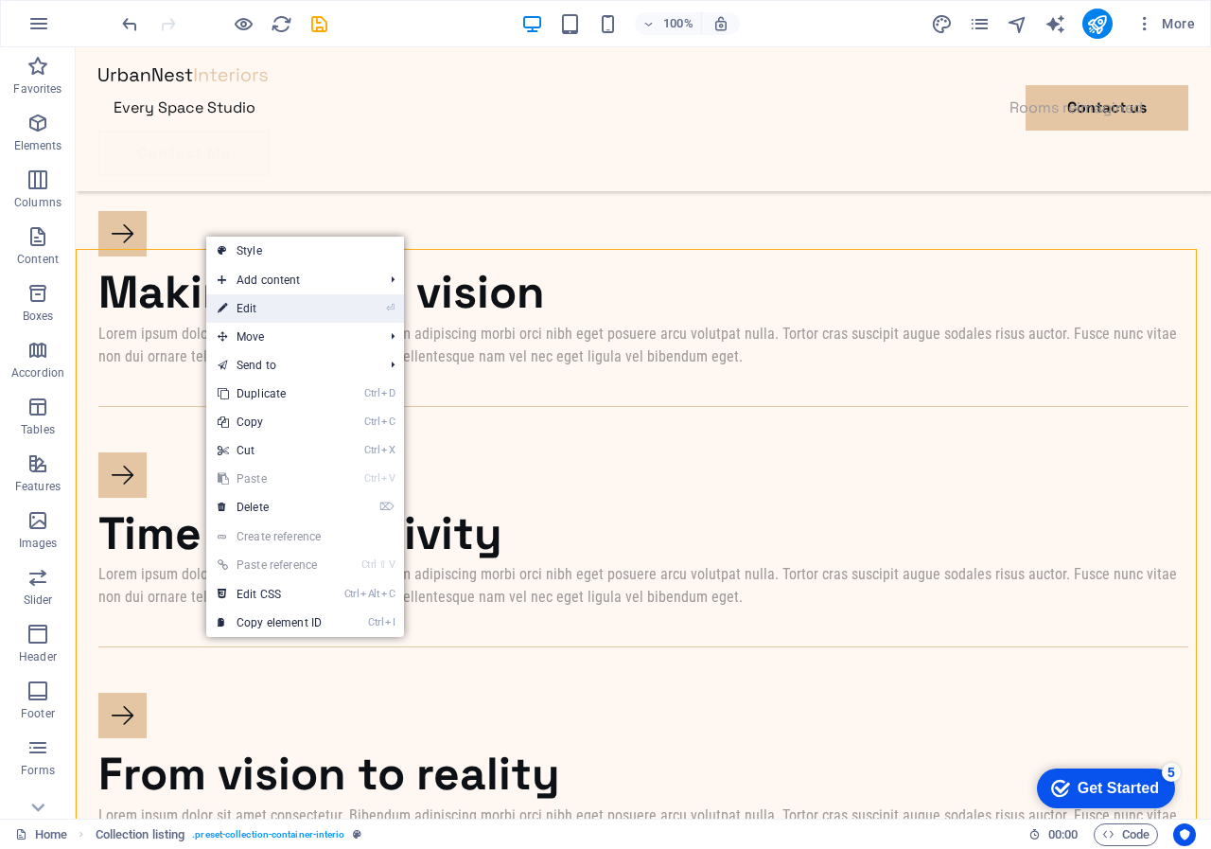
click at [241, 306] on link "⏎ Edit" at bounding box center [269, 308] width 127 height 28
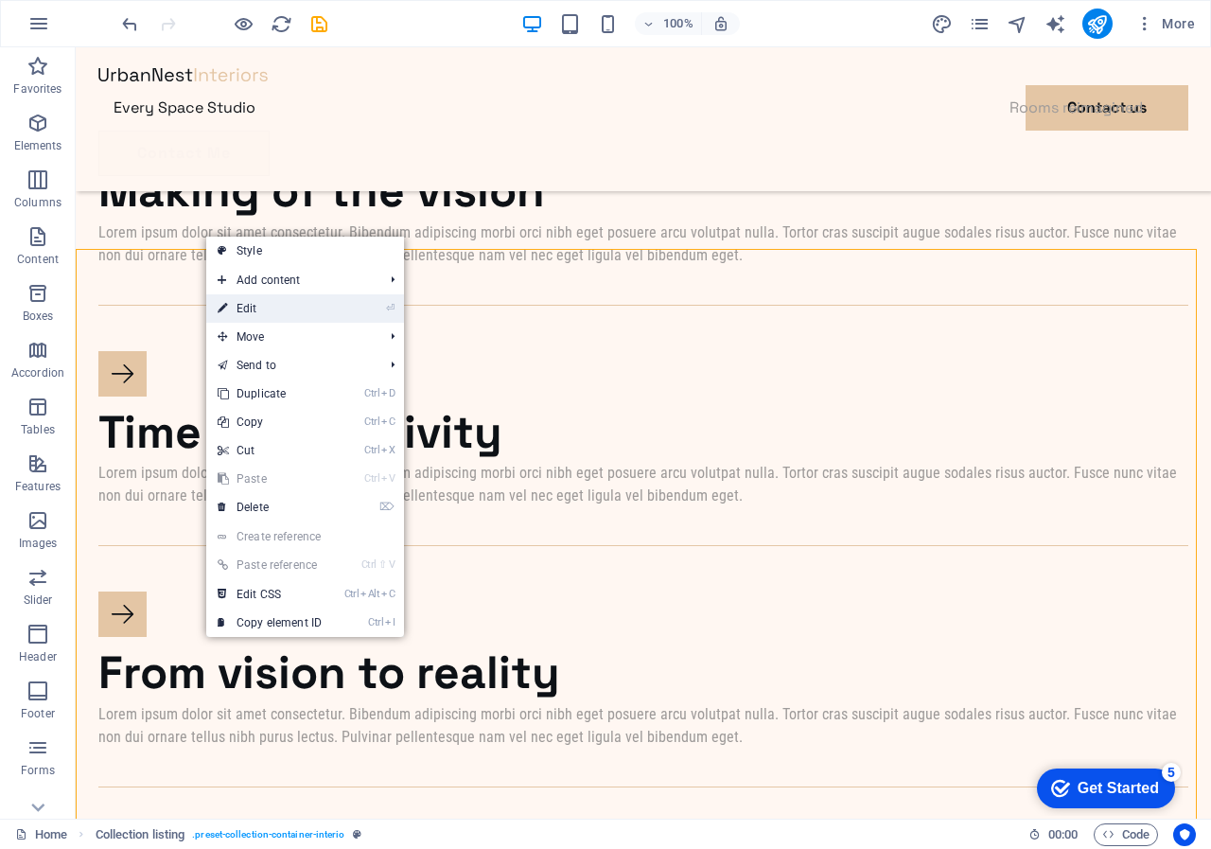
select select "createdAt_DESC"
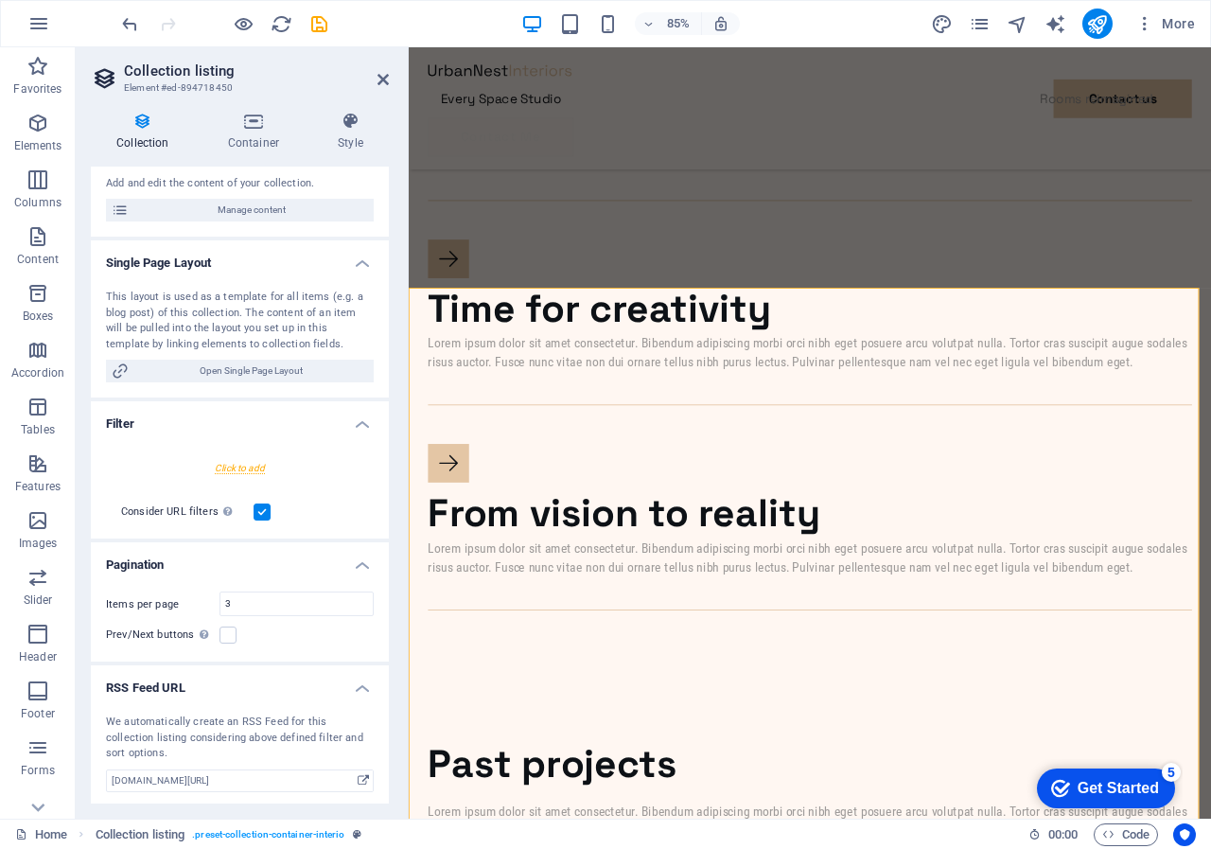
scroll to position [225, 0]
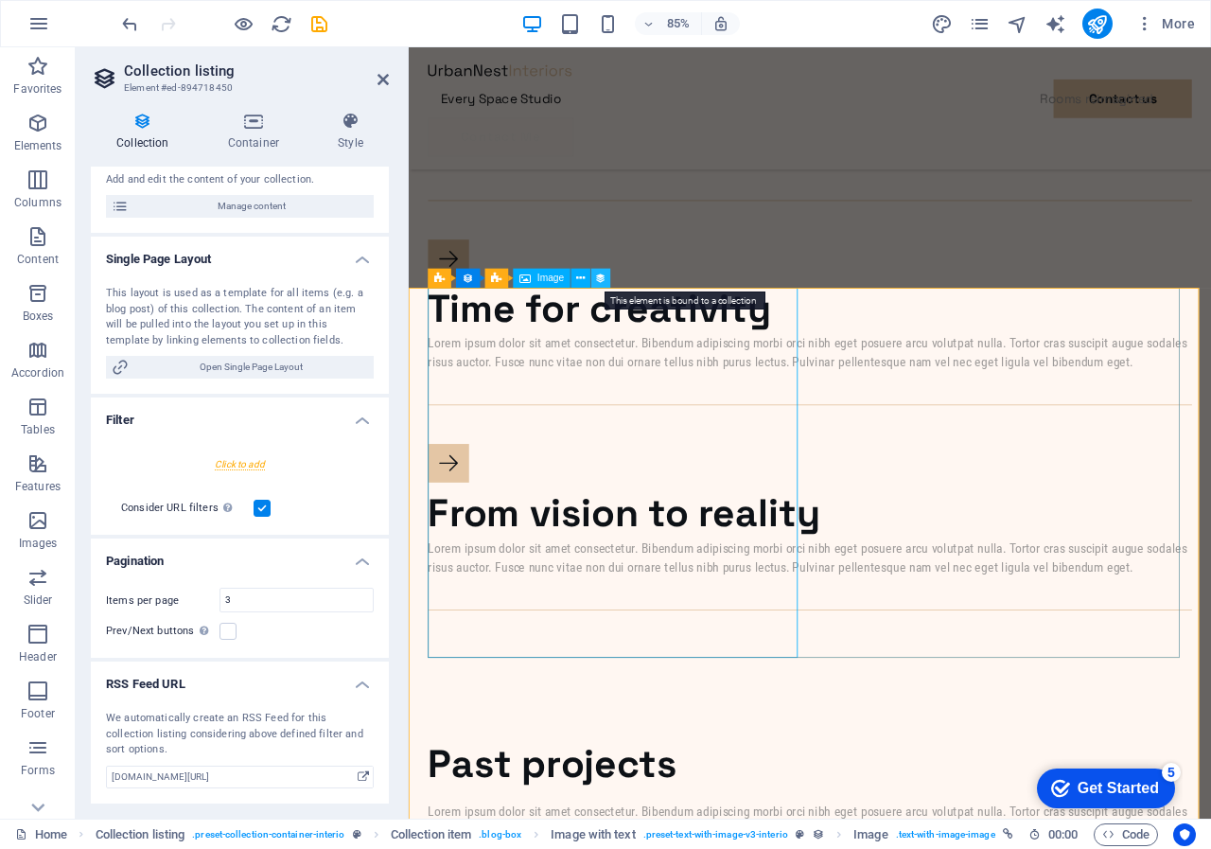
click at [599, 275] on icon at bounding box center [601, 278] width 11 height 17
select select "%"
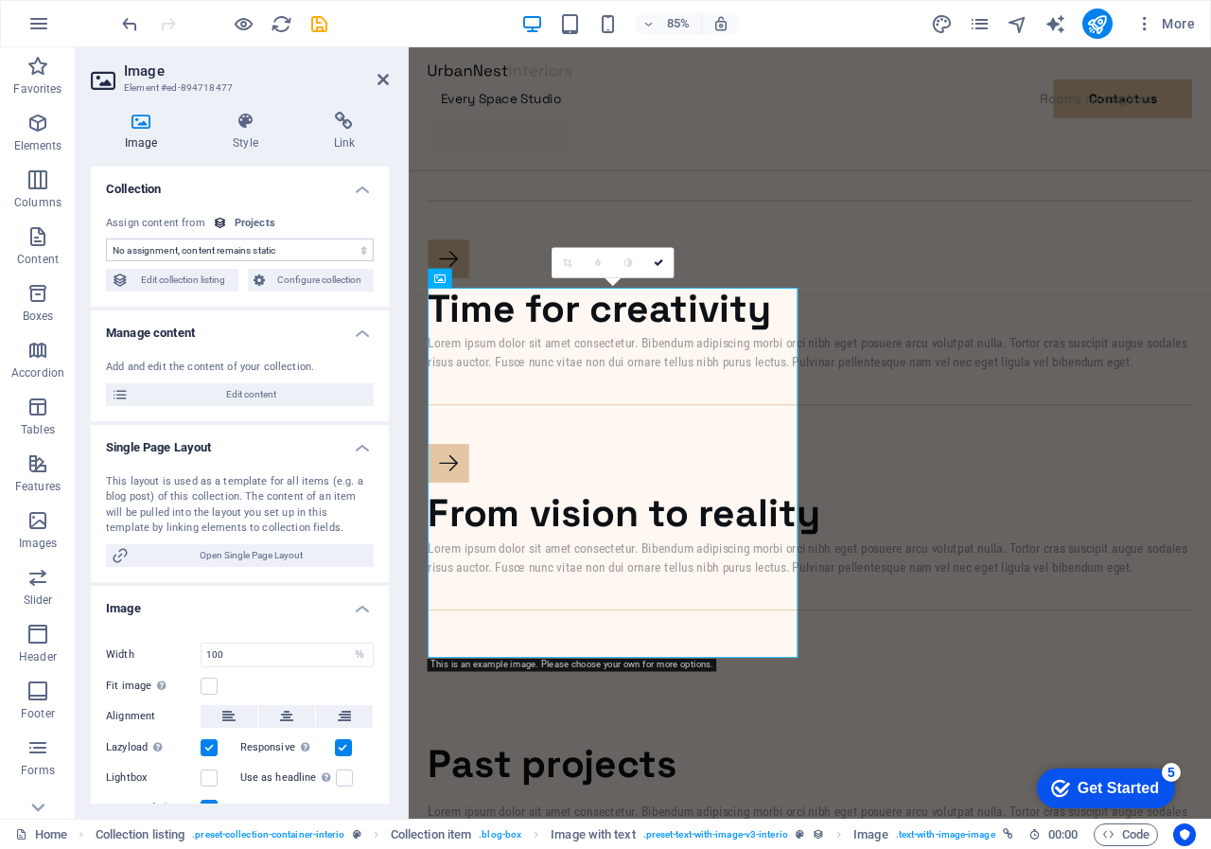
select select "project-picture"
click at [195, 274] on span "Edit collection listing" at bounding box center [183, 280] width 98 height 23
select select "createdAt_DESC"
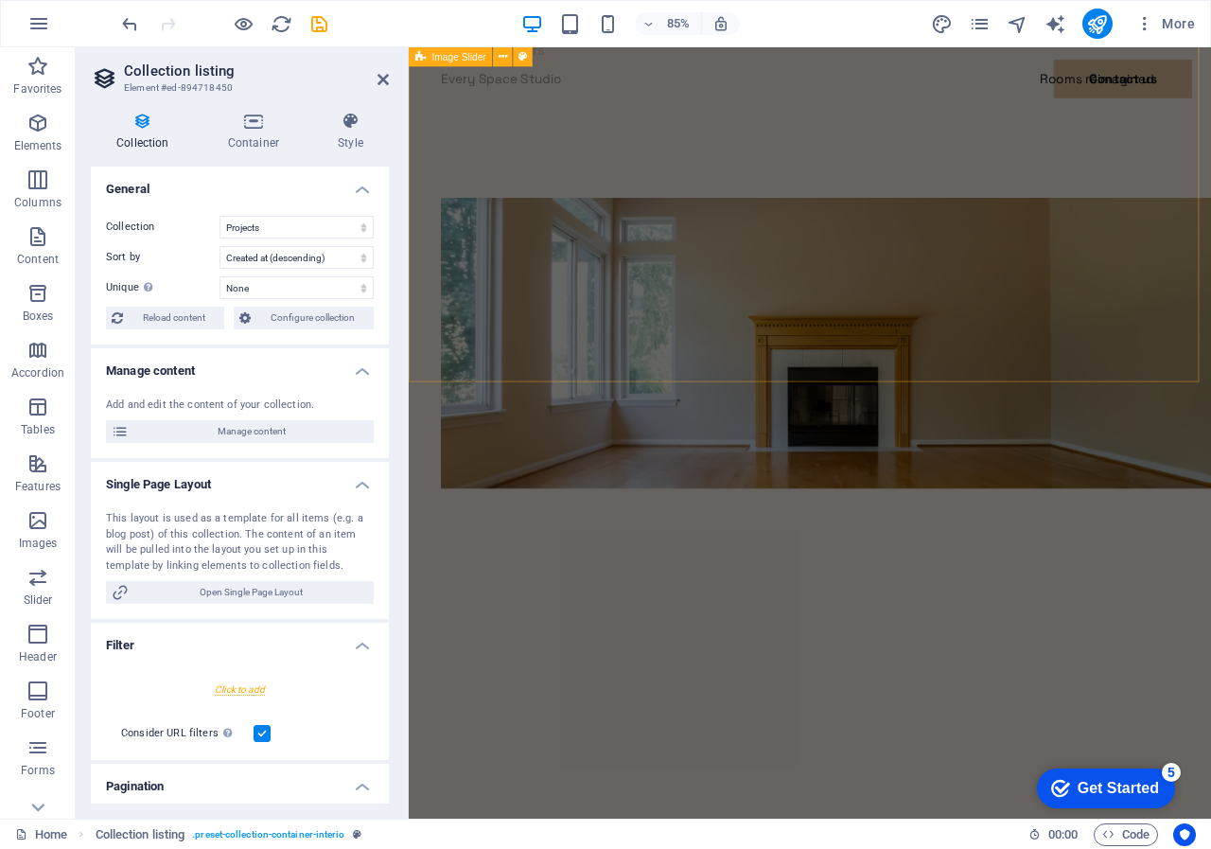
scroll to position [0, 0]
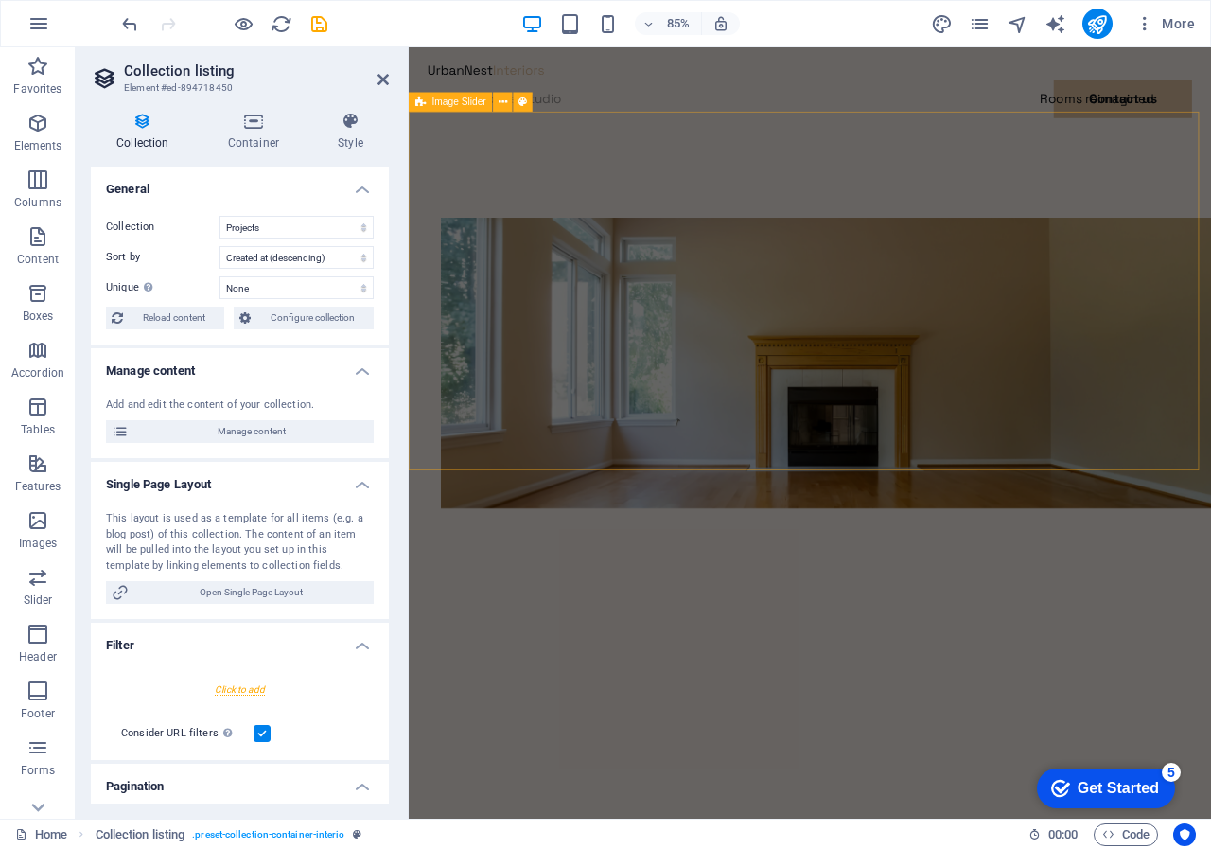
click at [735, 191] on div at bounding box center [881, 722] width 945 height 1062
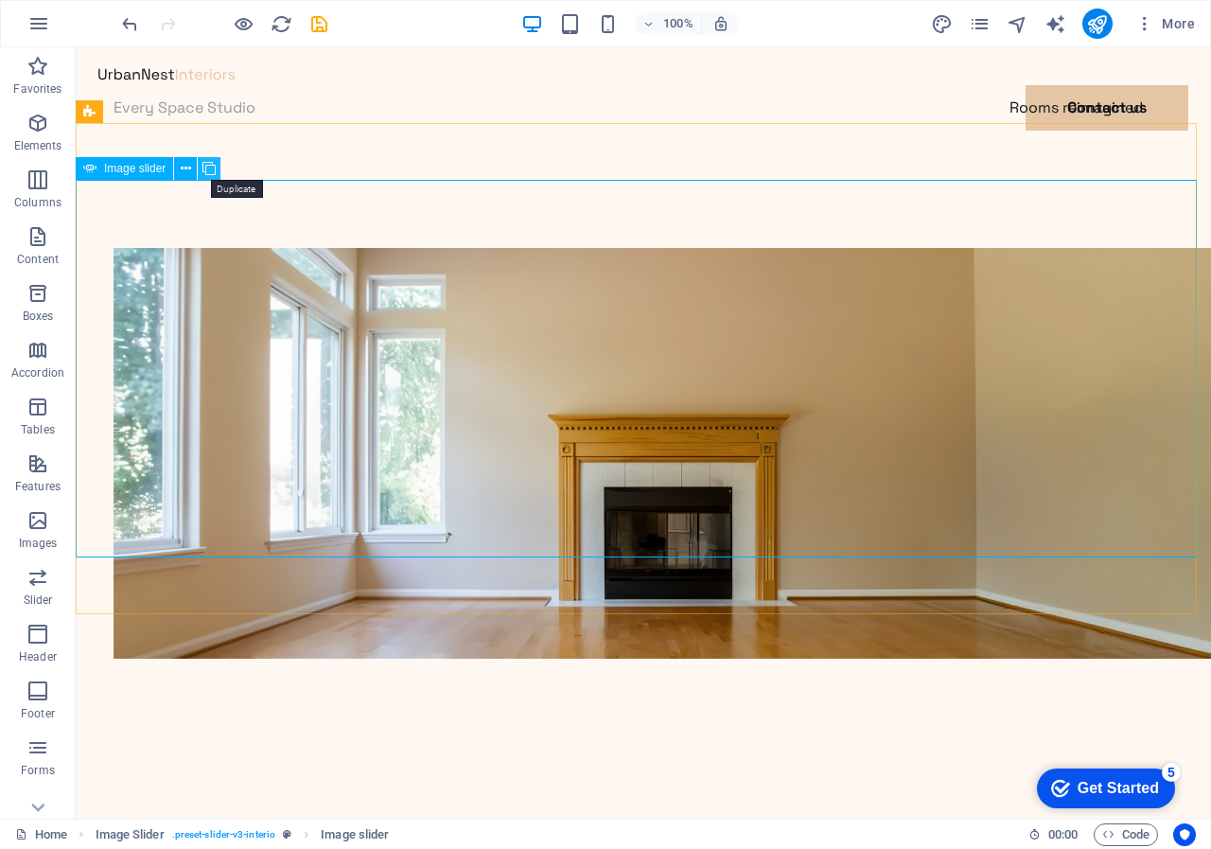
click at [211, 166] on icon at bounding box center [209, 169] width 13 height 20
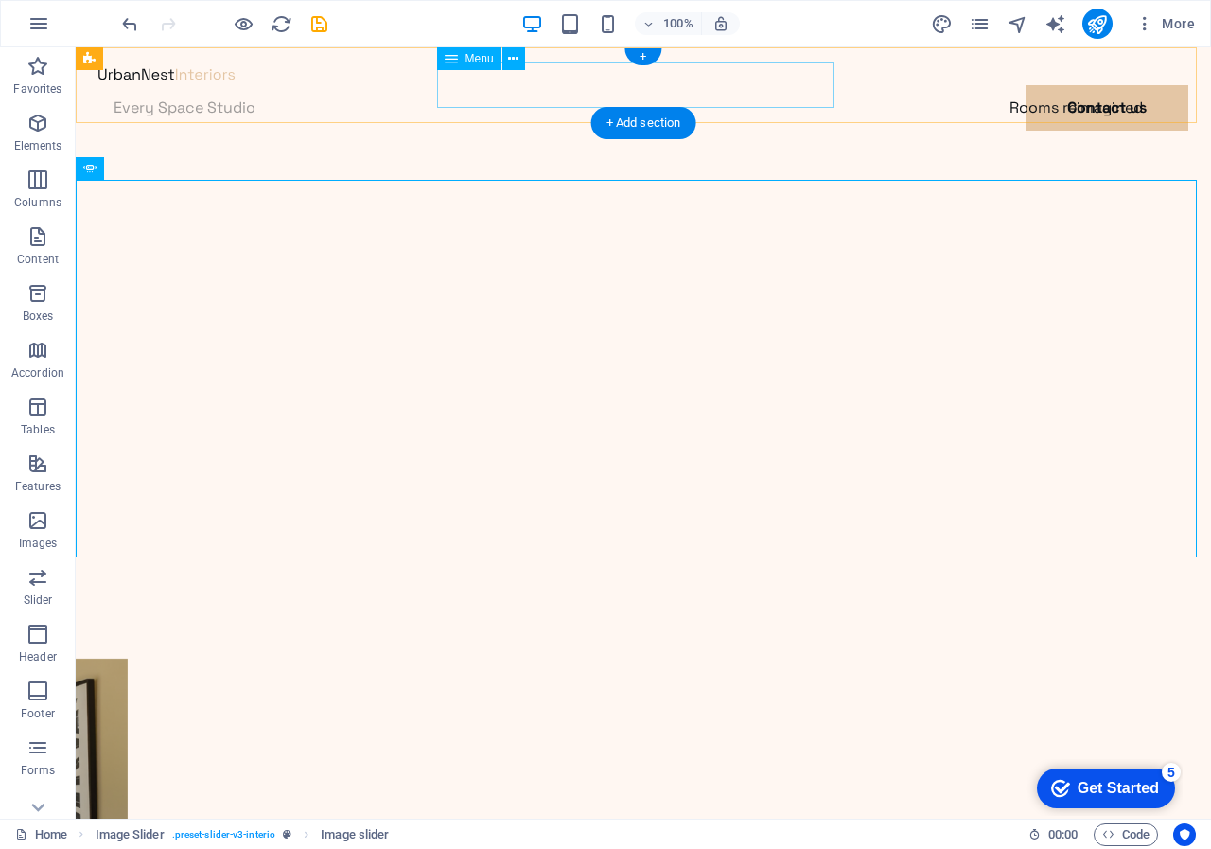
click at [491, 85] on nav "Every Space Studio Rooms reimagined Contact us" at bounding box center [643, 107] width 1090 height 45
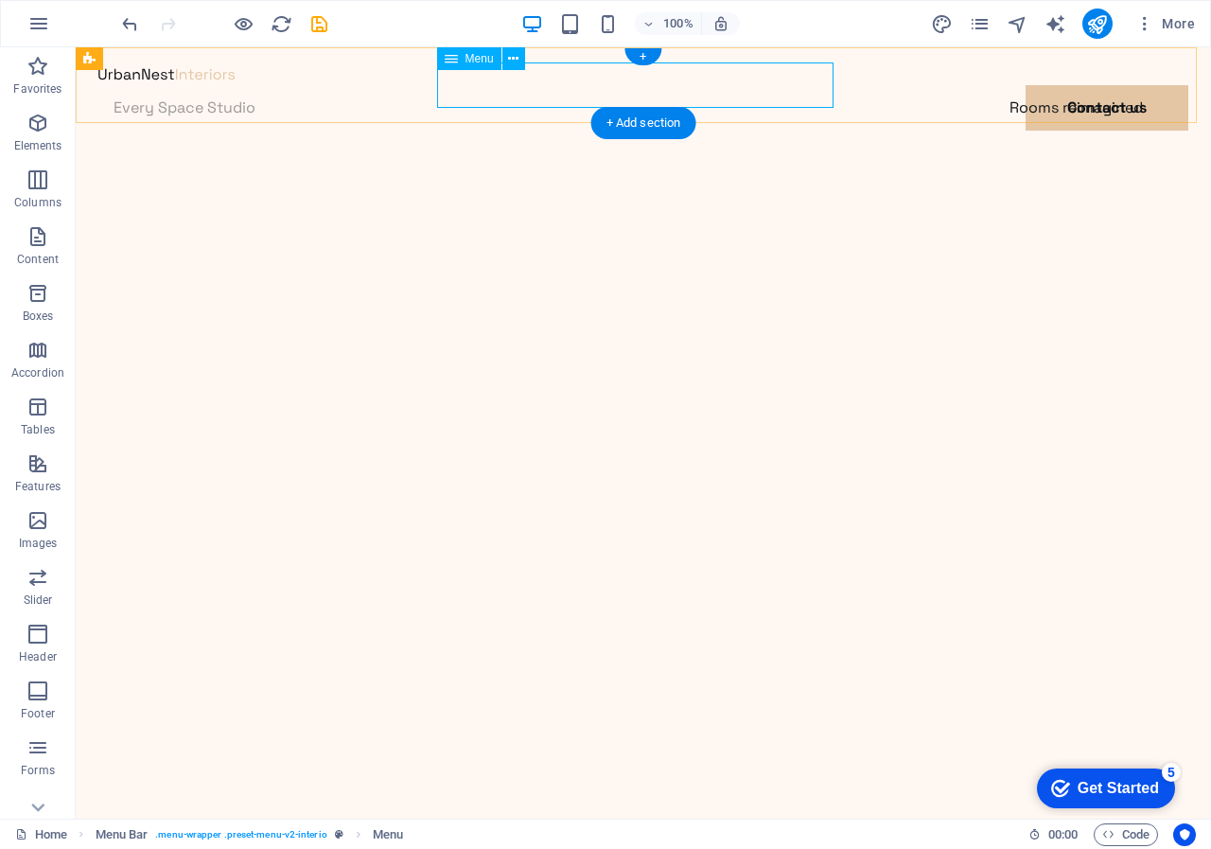
click at [689, 85] on nav "Every Space Studio Rooms reimagined Contact us" at bounding box center [643, 107] width 1090 height 45
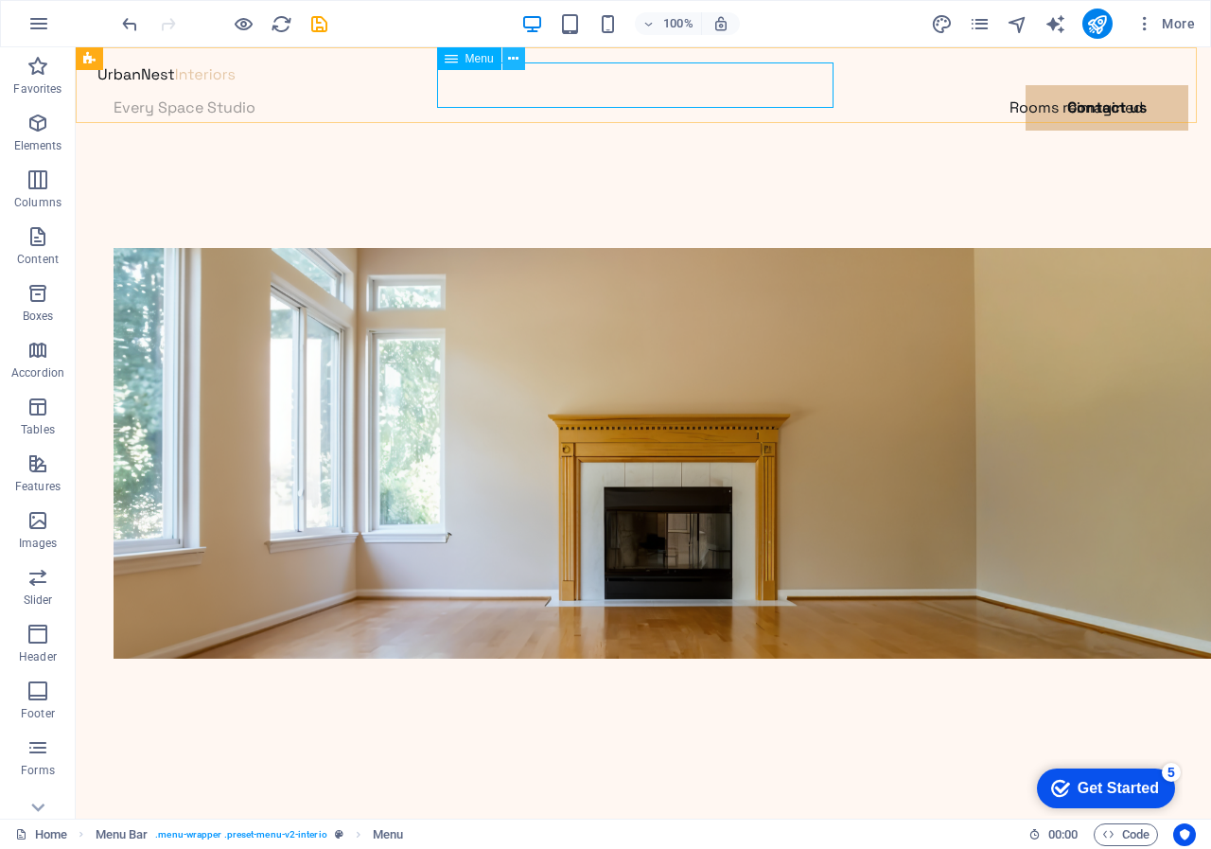
click at [516, 56] on icon at bounding box center [513, 59] width 10 height 20
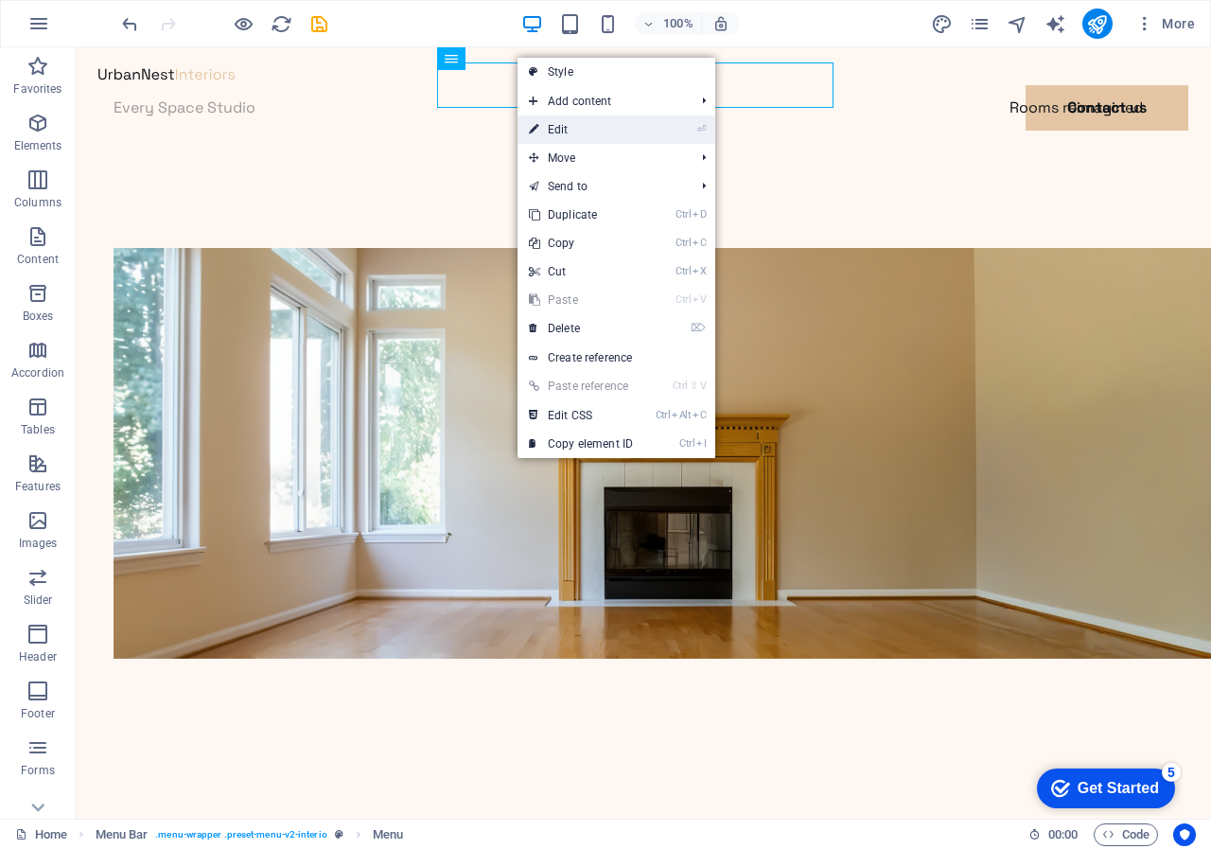
click at [550, 127] on link "⏎ Edit" at bounding box center [581, 129] width 127 height 28
select select
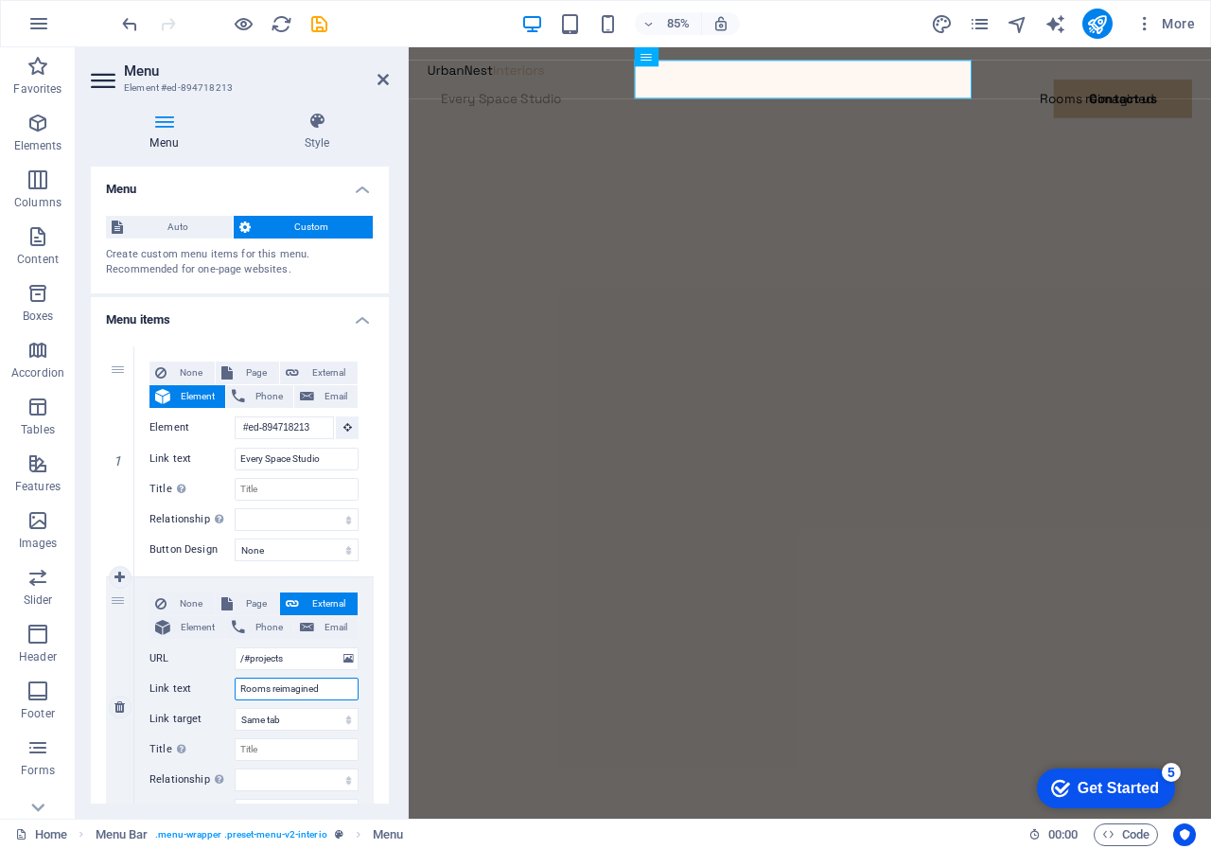
click at [237, 688] on input "Rooms reimagined" at bounding box center [297, 689] width 124 height 23
type input "d"
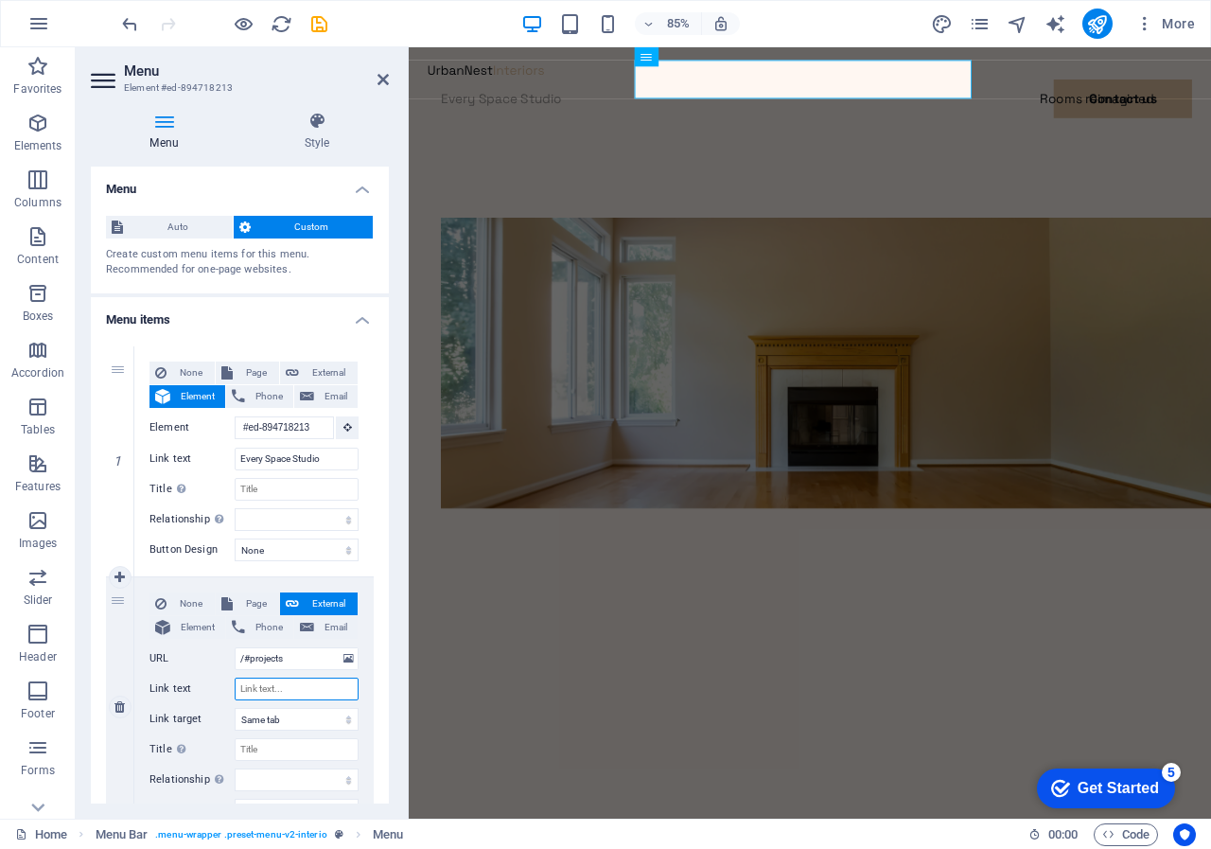
select select
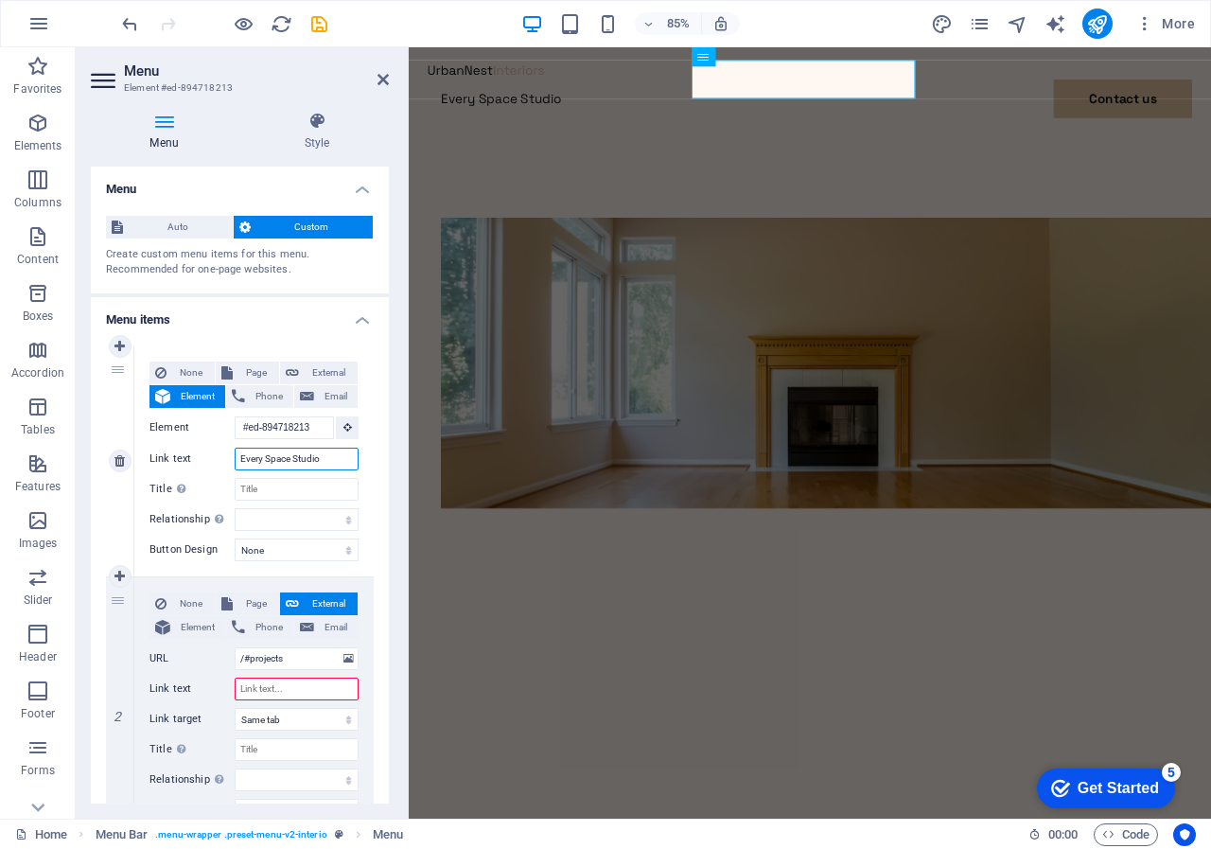
drag, startPoint x: 321, startPoint y: 459, endPoint x: 334, endPoint y: 463, distance: 13.8
click at [321, 460] on input "Every Space Studio" at bounding box center [297, 459] width 124 height 23
type input "Every Space Studio"
select select
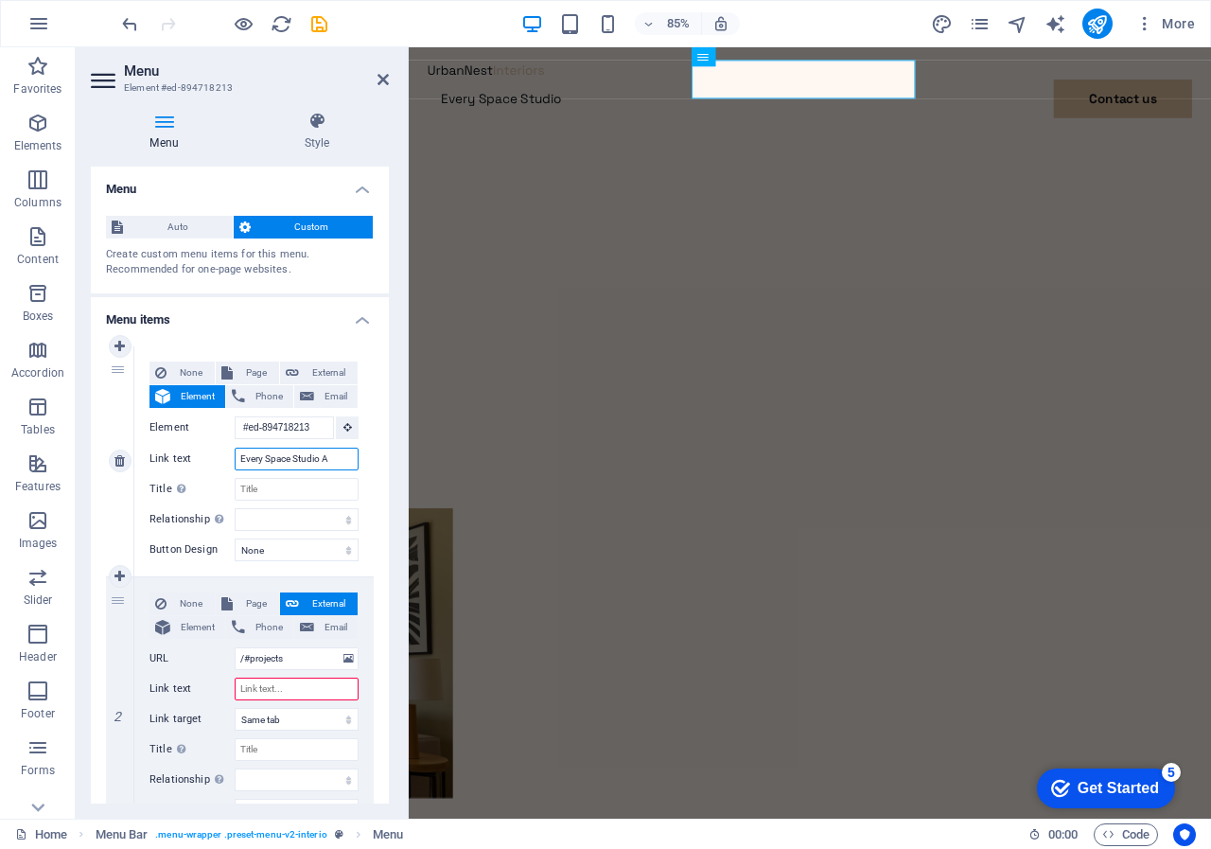
type input "Every Space Studio Ai"
select select
type input "Every Space Studio Ai"
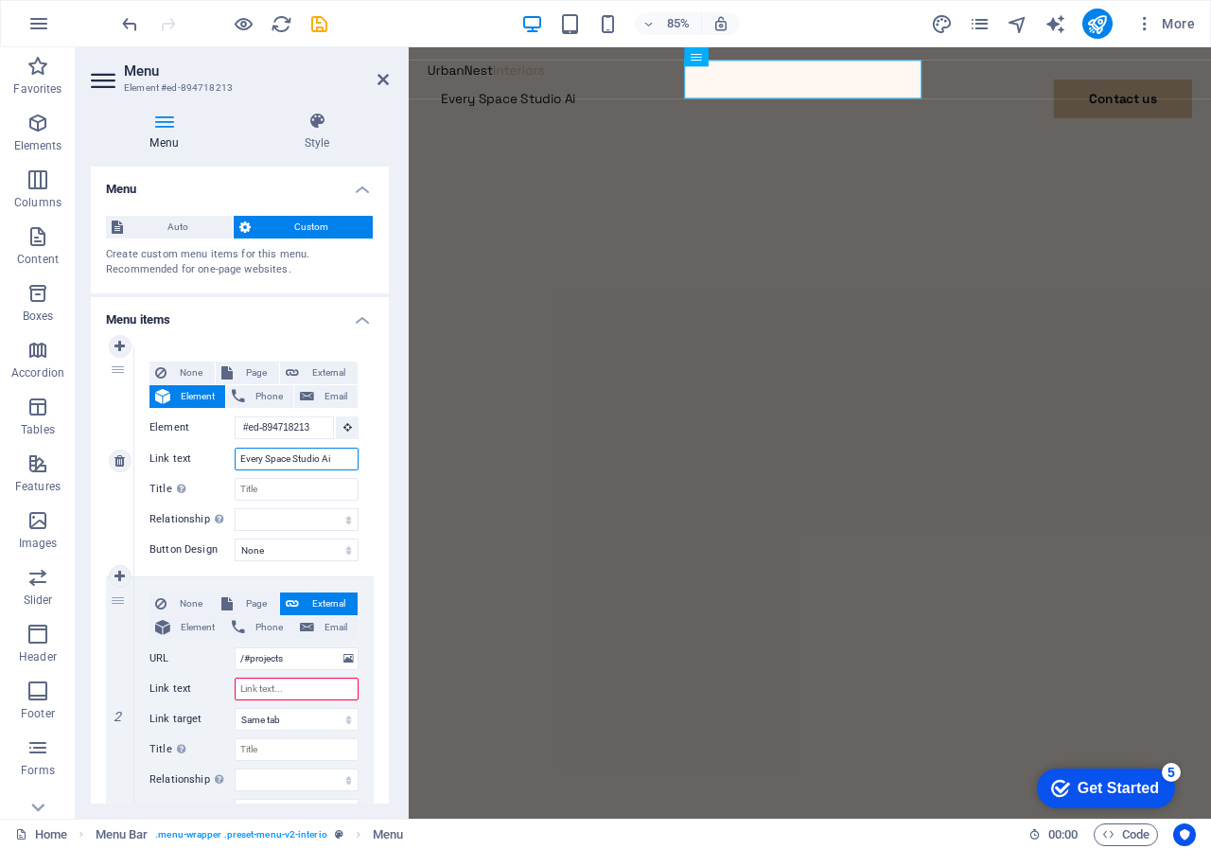
select select
type input "Every Space Studio Ai des"
select select
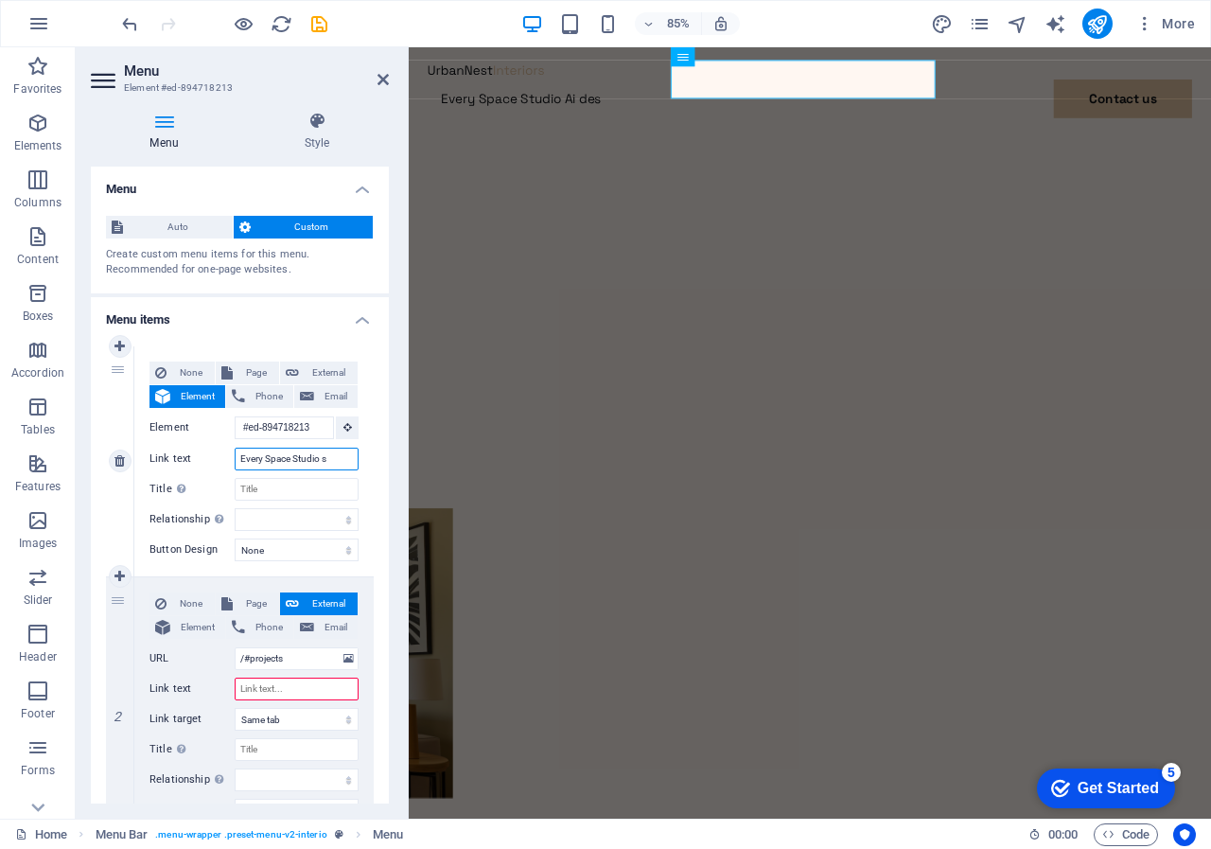
type input "Every Space Studio"
select select
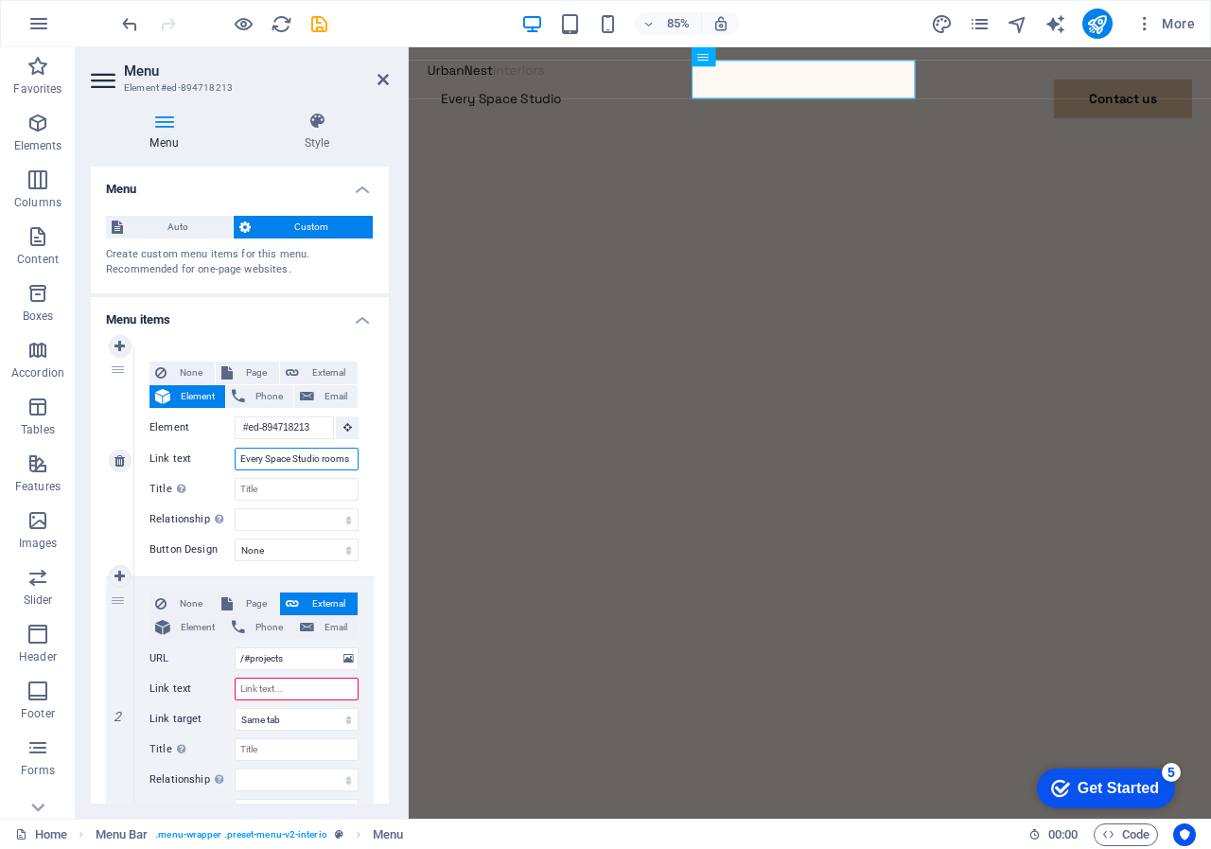
type input "Every Space Studio rooms"
select select
type input "Every Space Studio rooms re"
select select
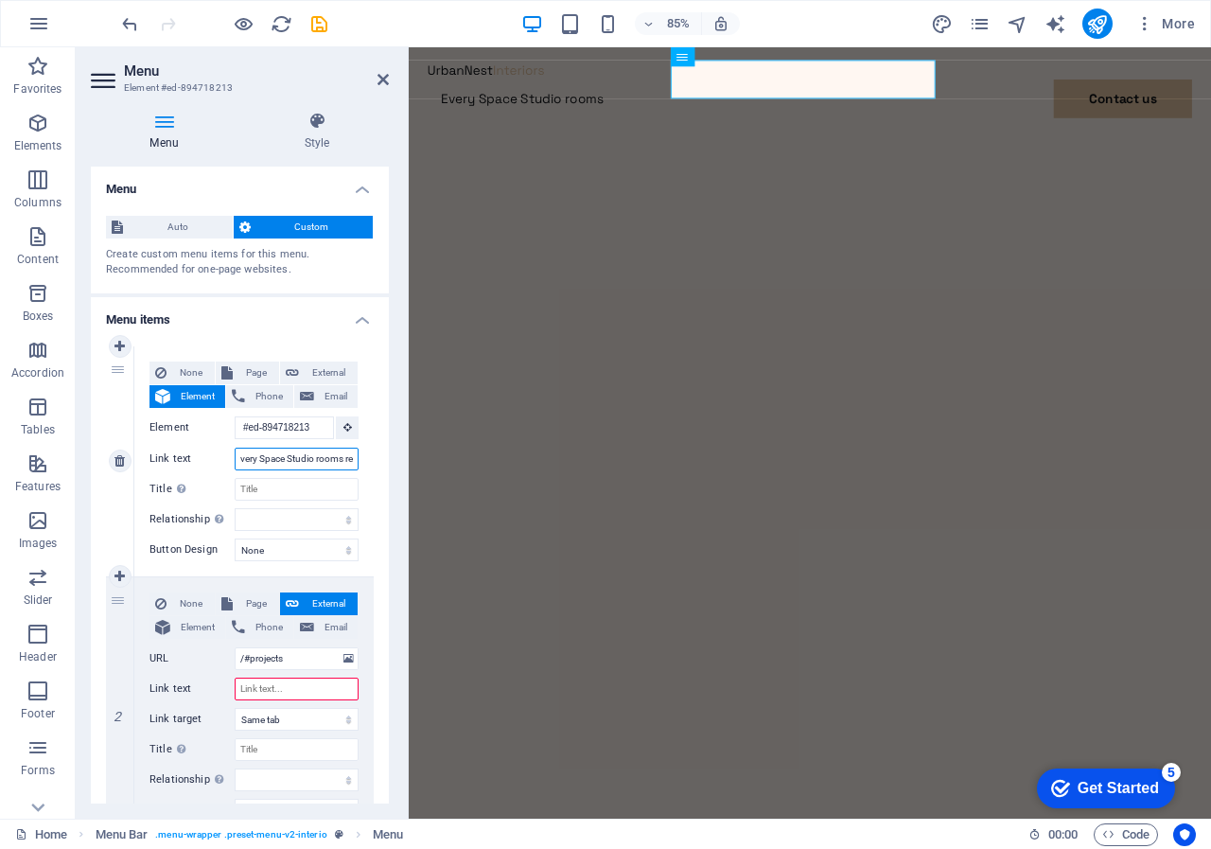
select select
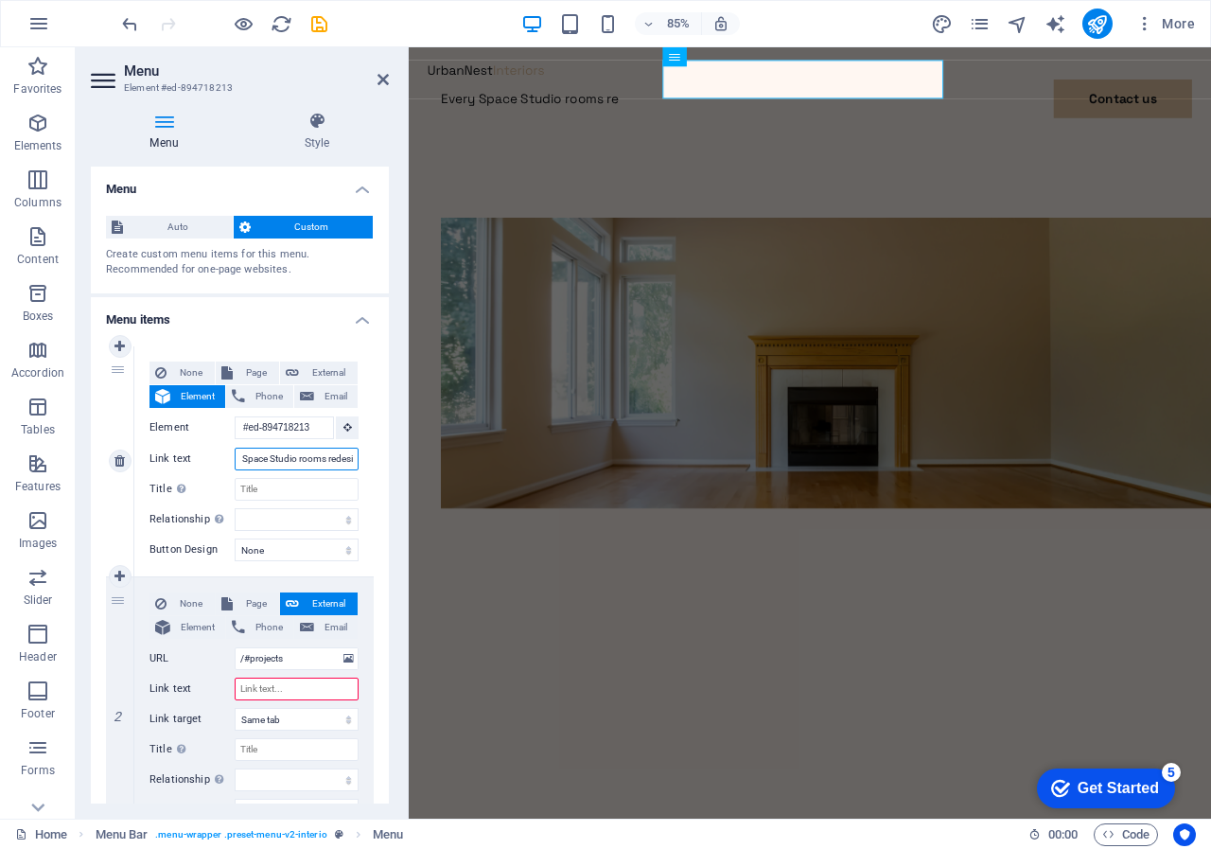
type input "Every Space Studio rooms redesig"
select select
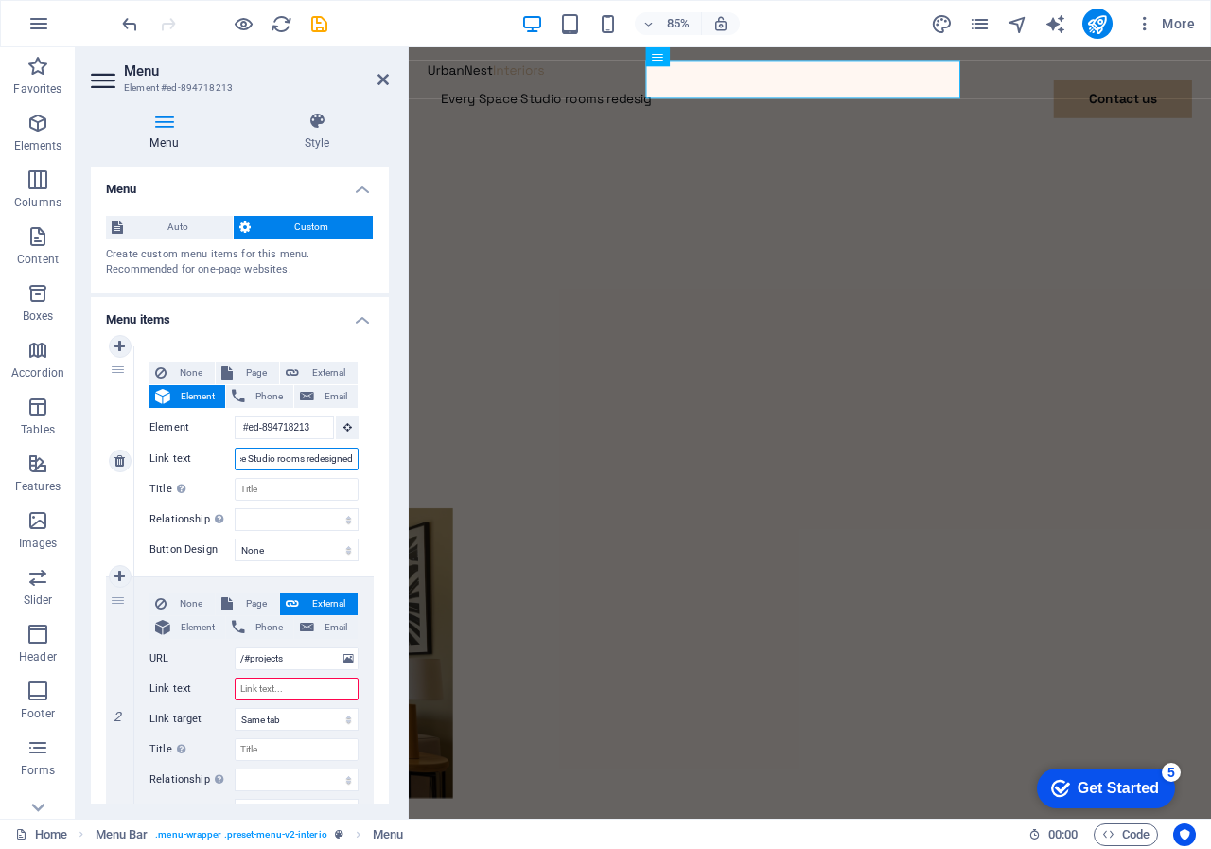
type input "Every Space Studio rooms redesigned"
select select
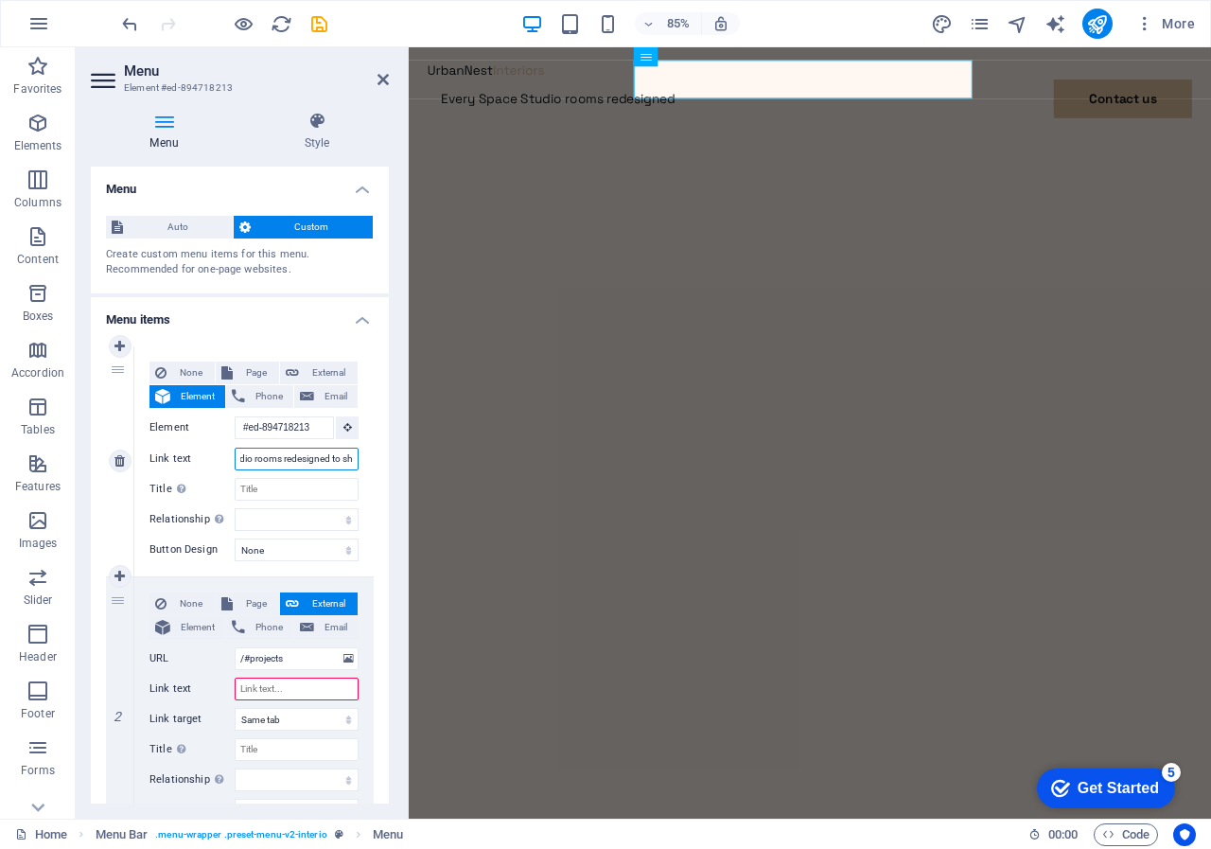
type input "Every Space Studio rooms redesigned to sho"
select select
type input "Every Space Studio rooms redesigned to show"
select select
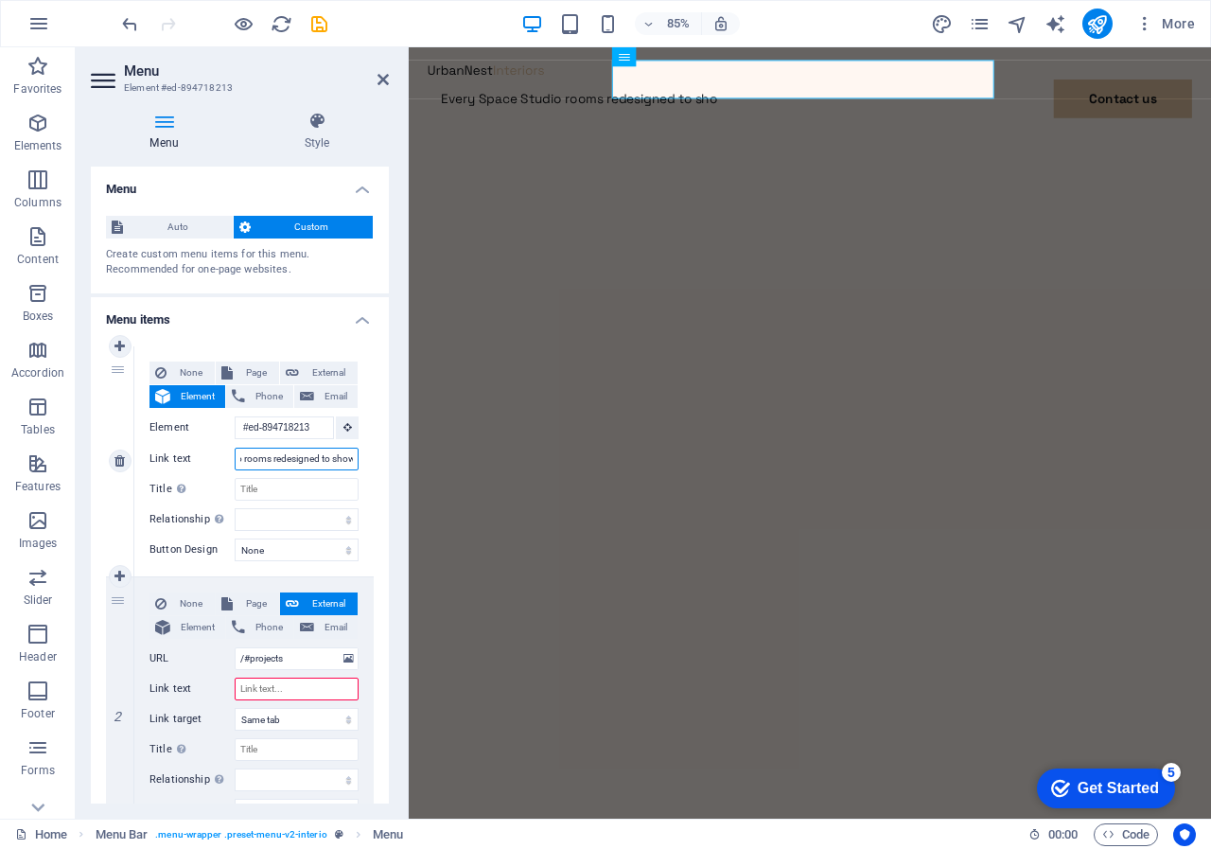
select select
type input "Every Space Studio rooms redesigned to show y"
select select
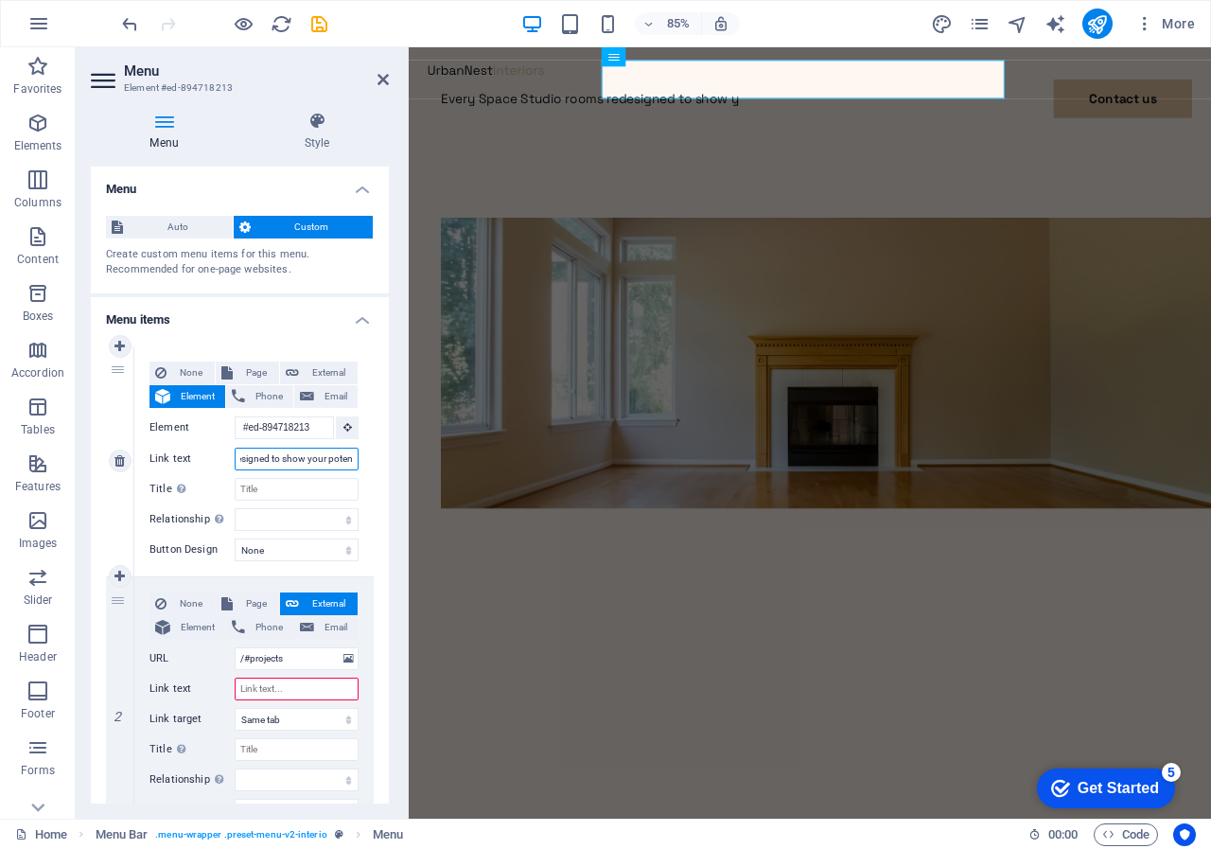
type input "Every Space Studio rooms redesigned to show your potent"
select select
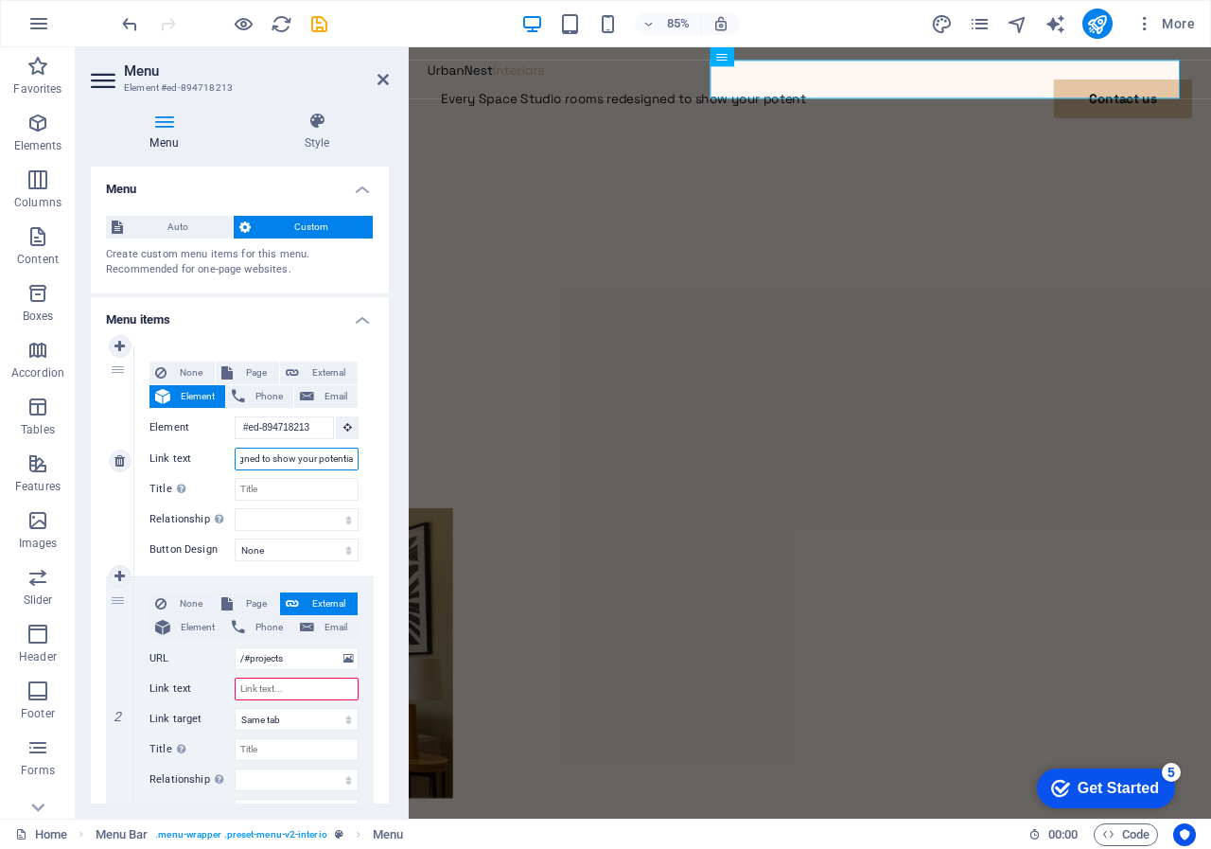
type input "Every Space Studio rooms redesigned to show your potential"
select select
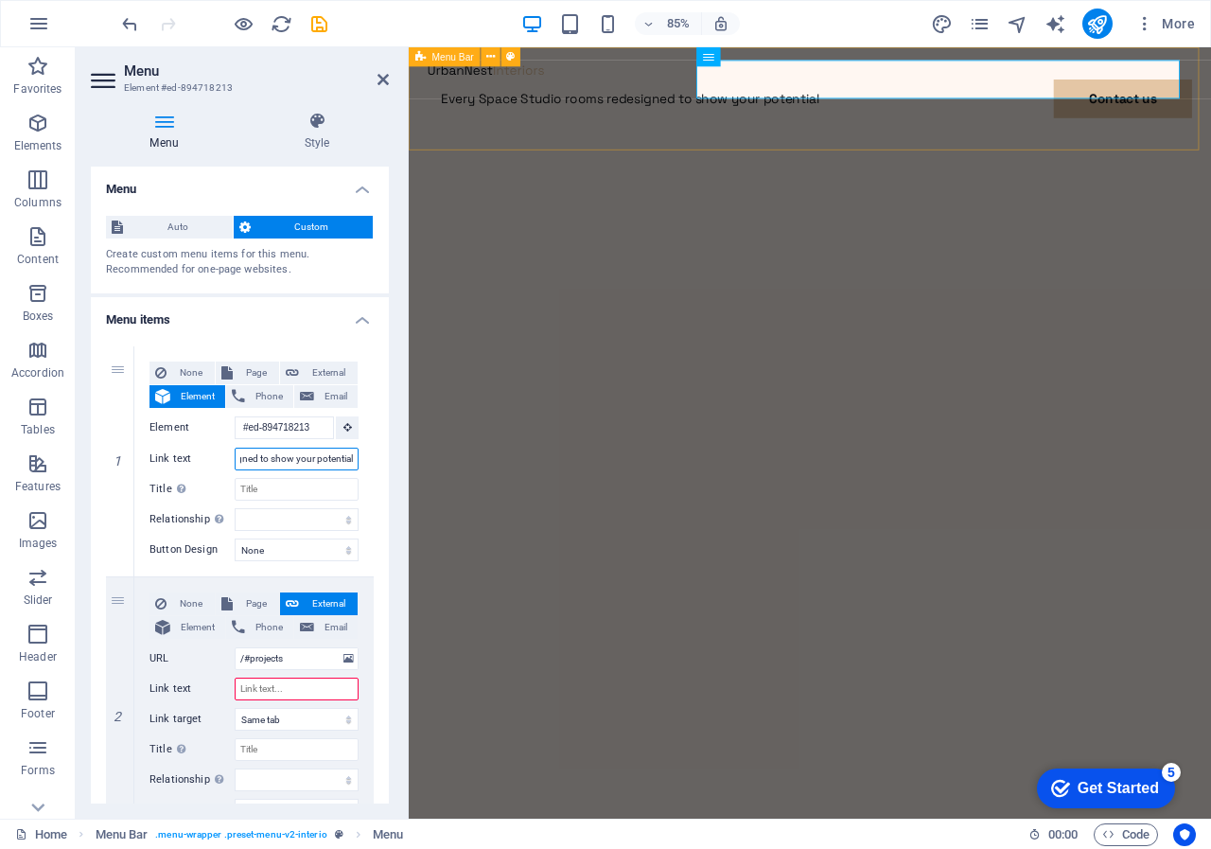
type input "Every Space Studio rooms redesigned to show your potential"
click at [1011, 162] on div "Every Space Studio rooms redesigned to show your potential Contact us Contact Me" at bounding box center [881, 119] width 945 height 144
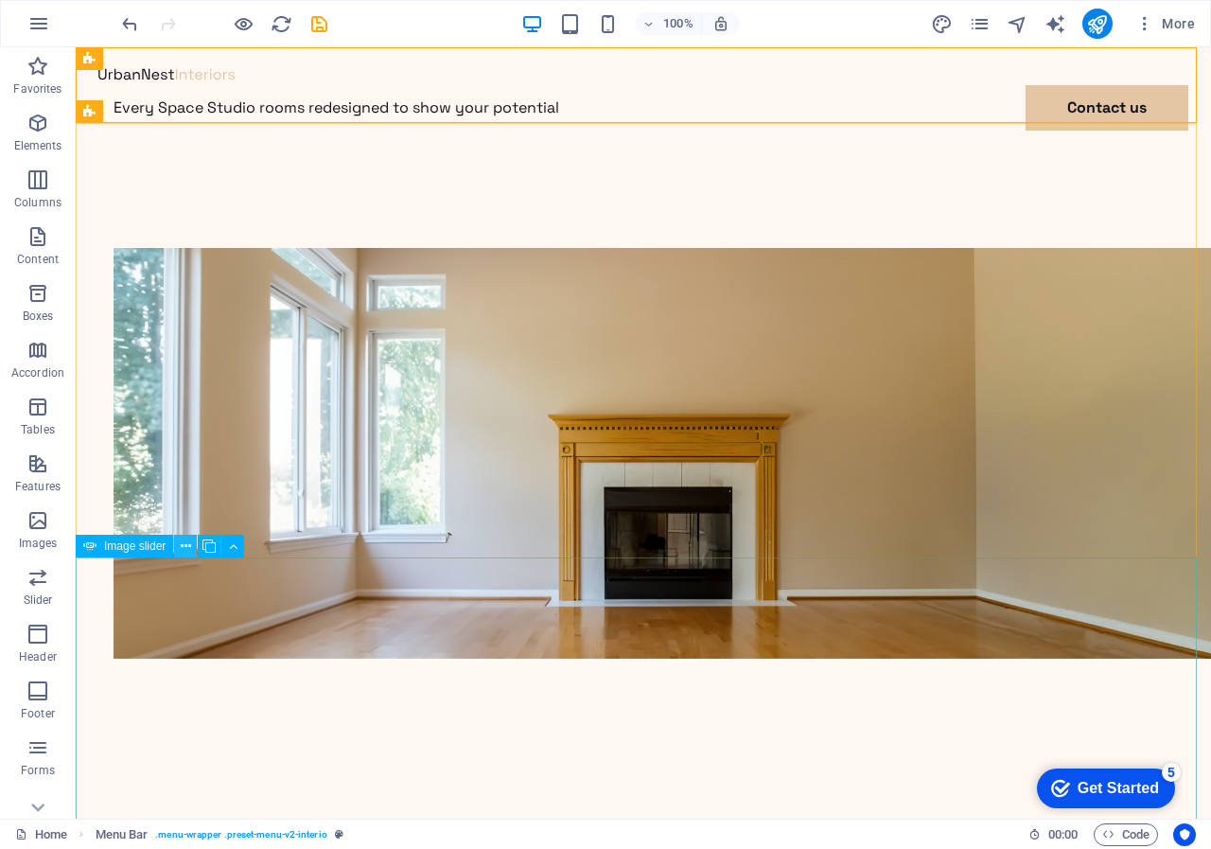
click at [186, 544] on icon at bounding box center [186, 547] width 10 height 20
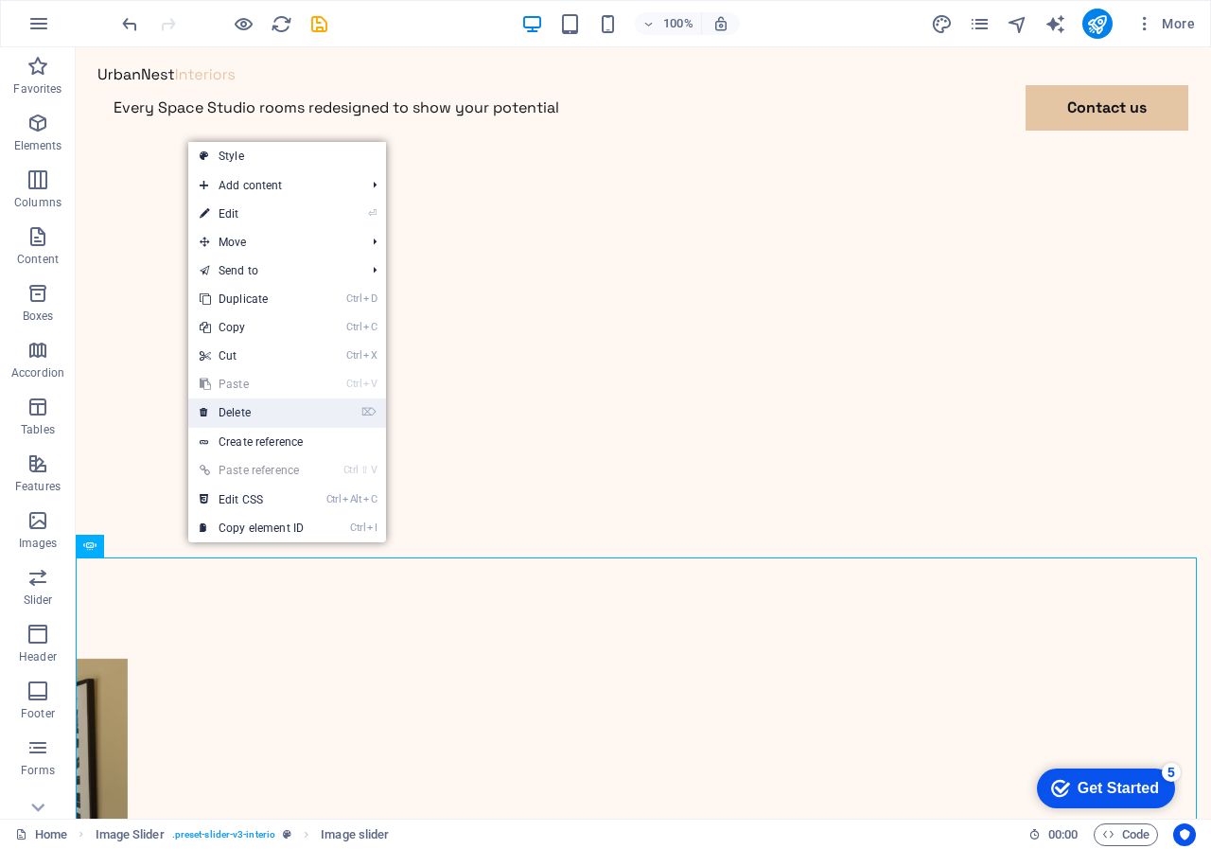
click at [242, 414] on link "⌦ Delete" at bounding box center [251, 412] width 127 height 28
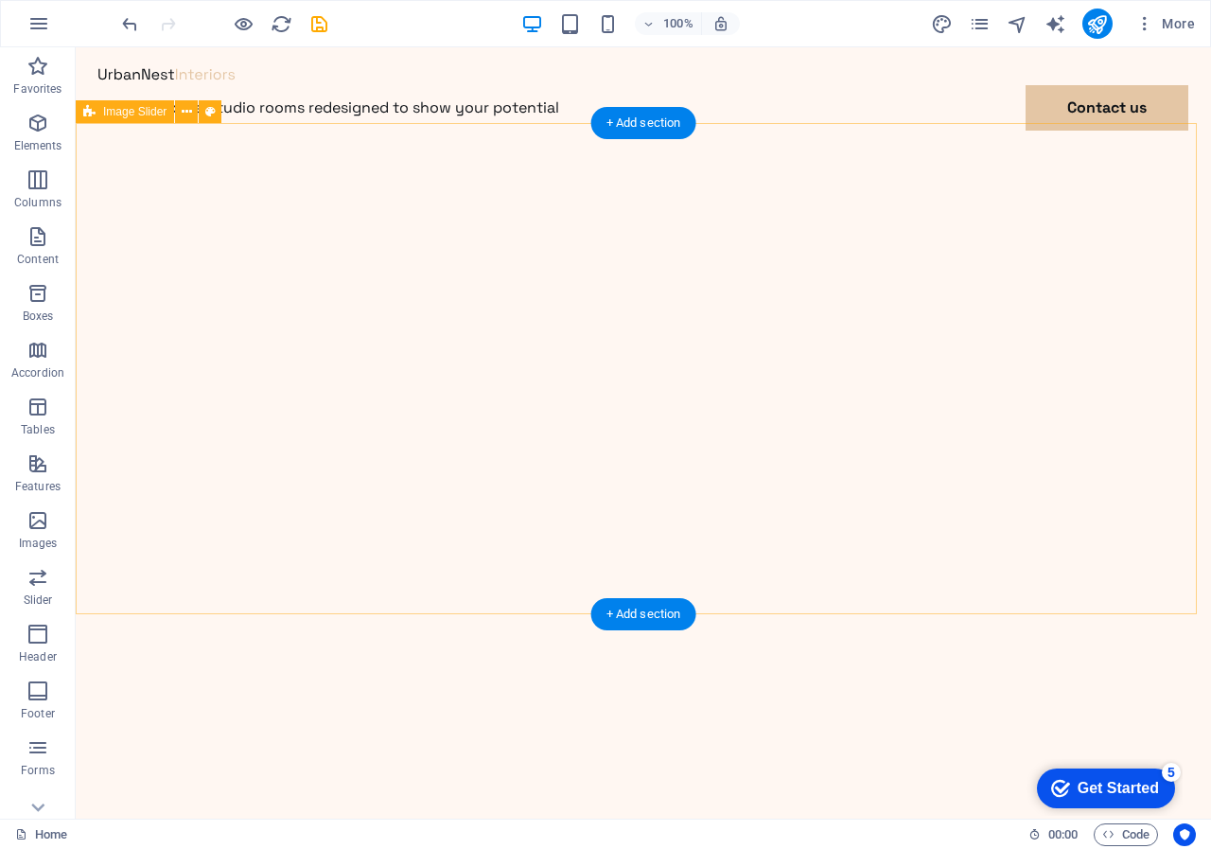
scroll to position [95, 0]
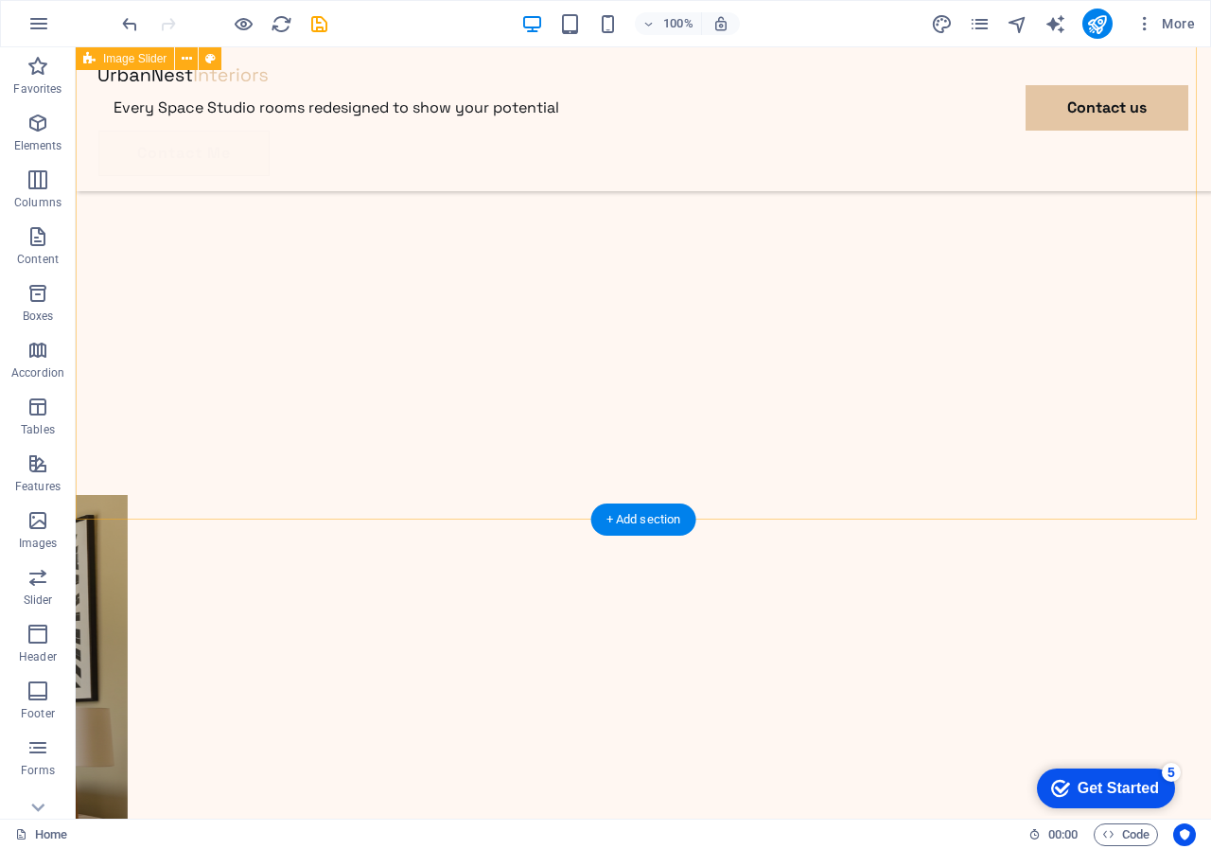
click at [263, 503] on div at bounding box center [644, 618] width 1136 height 1330
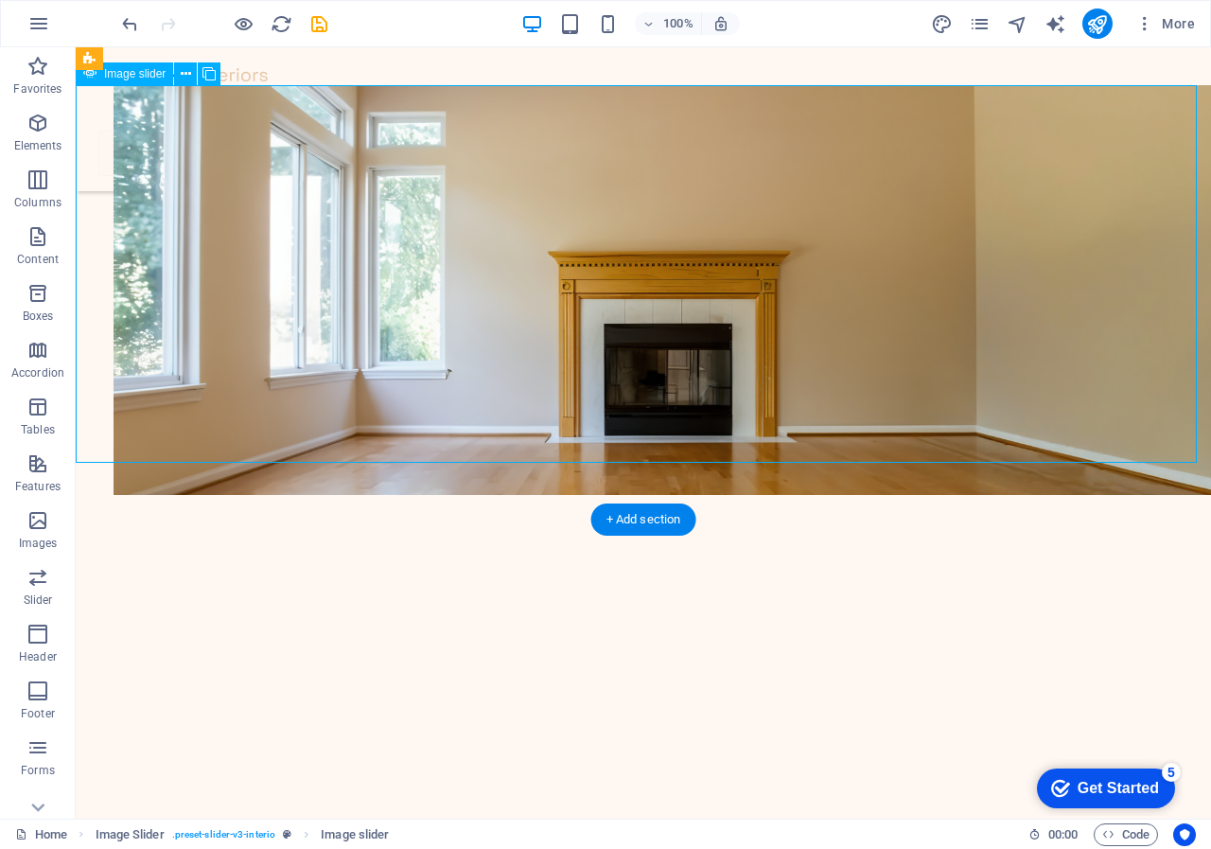
drag, startPoint x: 216, startPoint y: 345, endPoint x: 225, endPoint y: 335, distance: 13.4
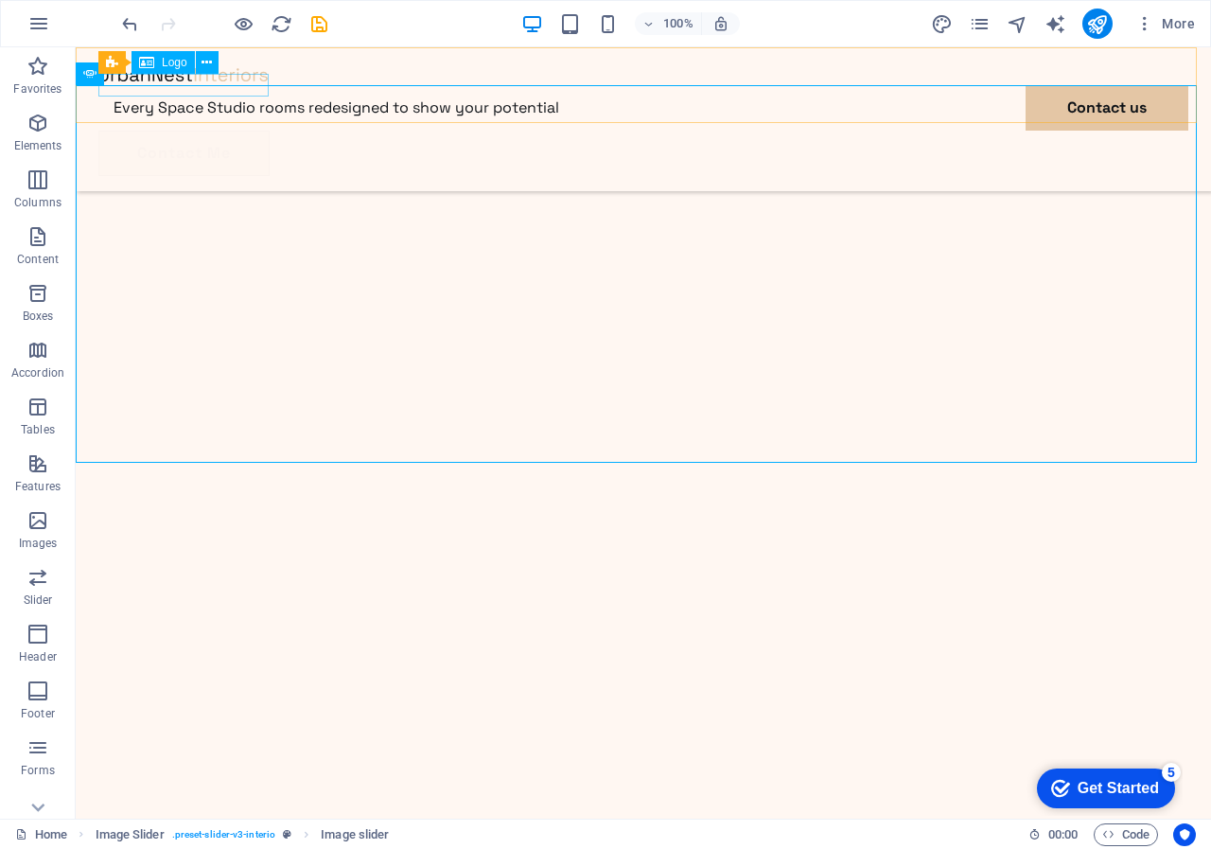
click at [144, 82] on div at bounding box center [643, 73] width 1090 height 23
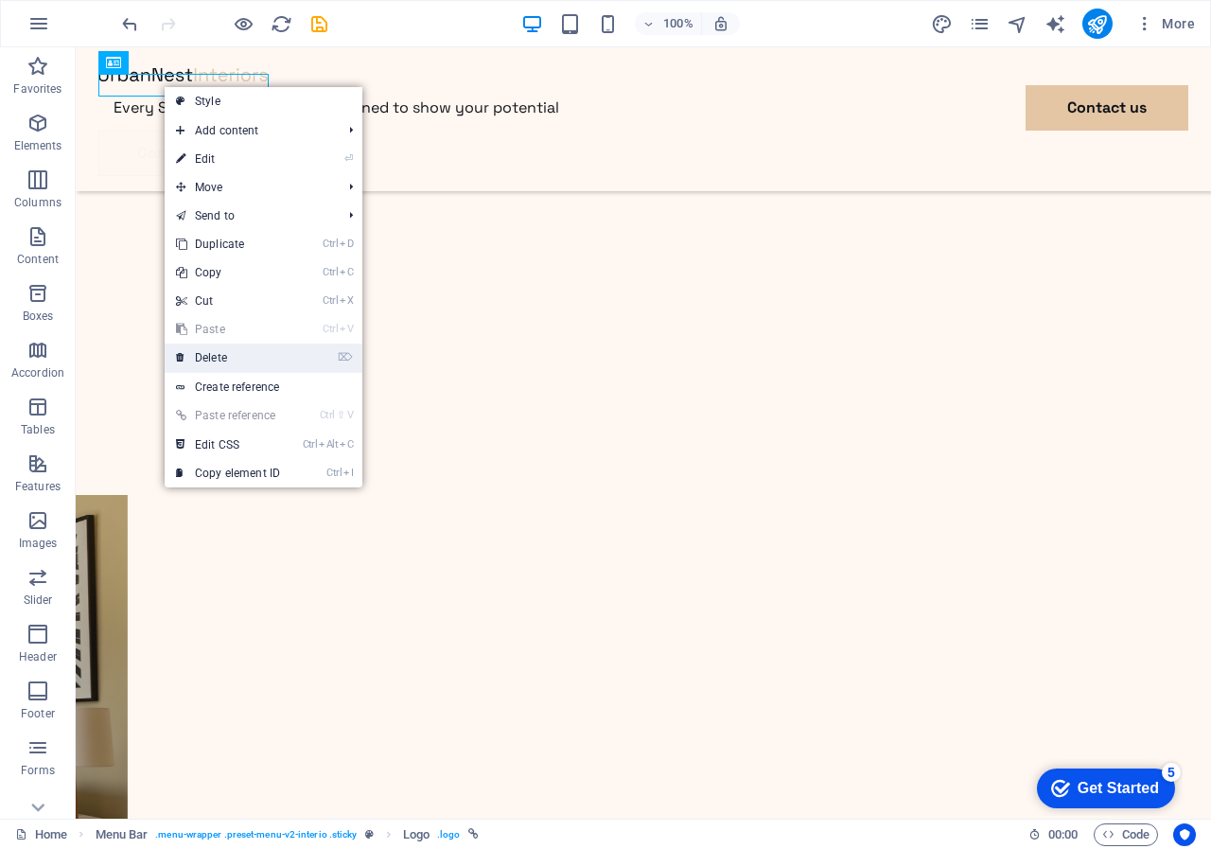
drag, startPoint x: 201, startPoint y: 352, endPoint x: 124, endPoint y: 305, distance: 90.1
click at [201, 352] on link "⌦ Delete" at bounding box center [228, 358] width 127 height 28
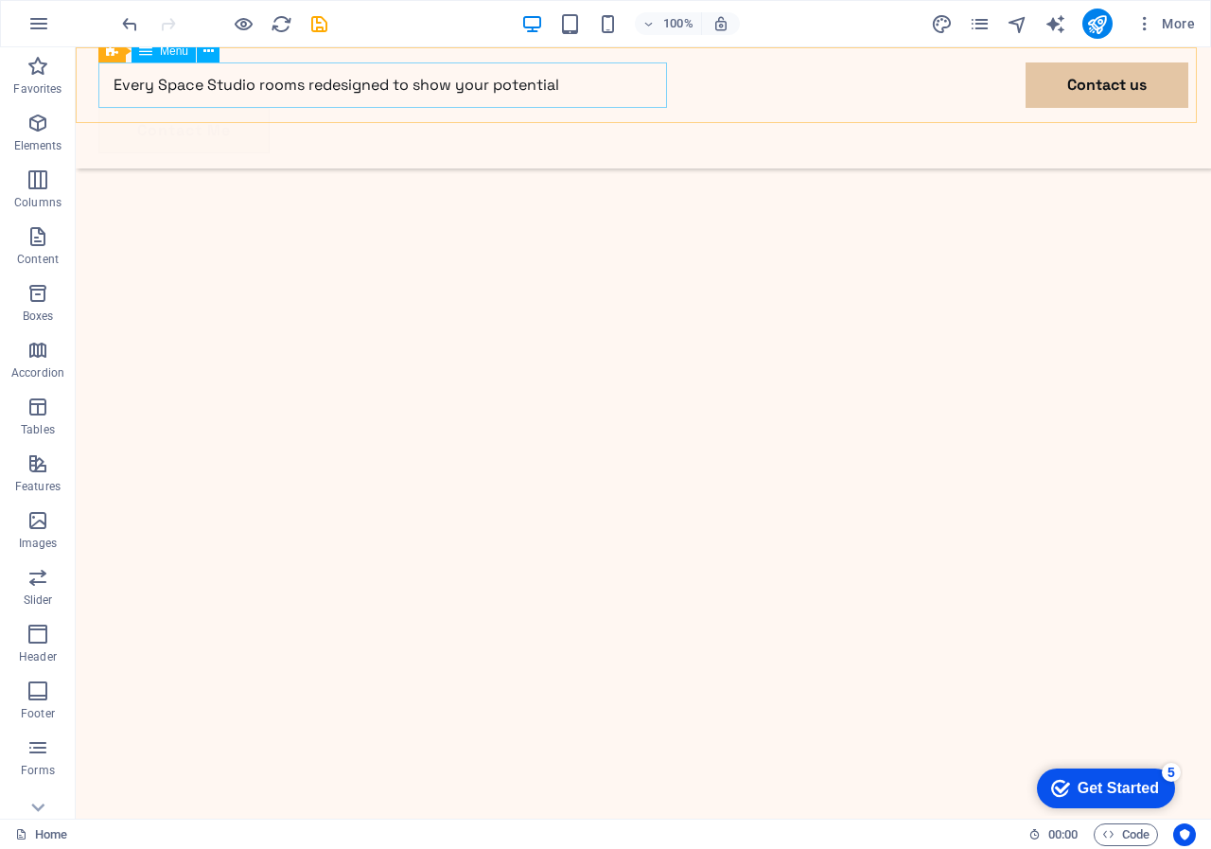
click at [114, 78] on nav "Every Space Studio rooms redesigned to show your potential Contact us" at bounding box center [643, 84] width 1090 height 45
click at [116, 82] on nav "Every Space Studio rooms redesigned to show your potential Contact us" at bounding box center [643, 84] width 1090 height 45
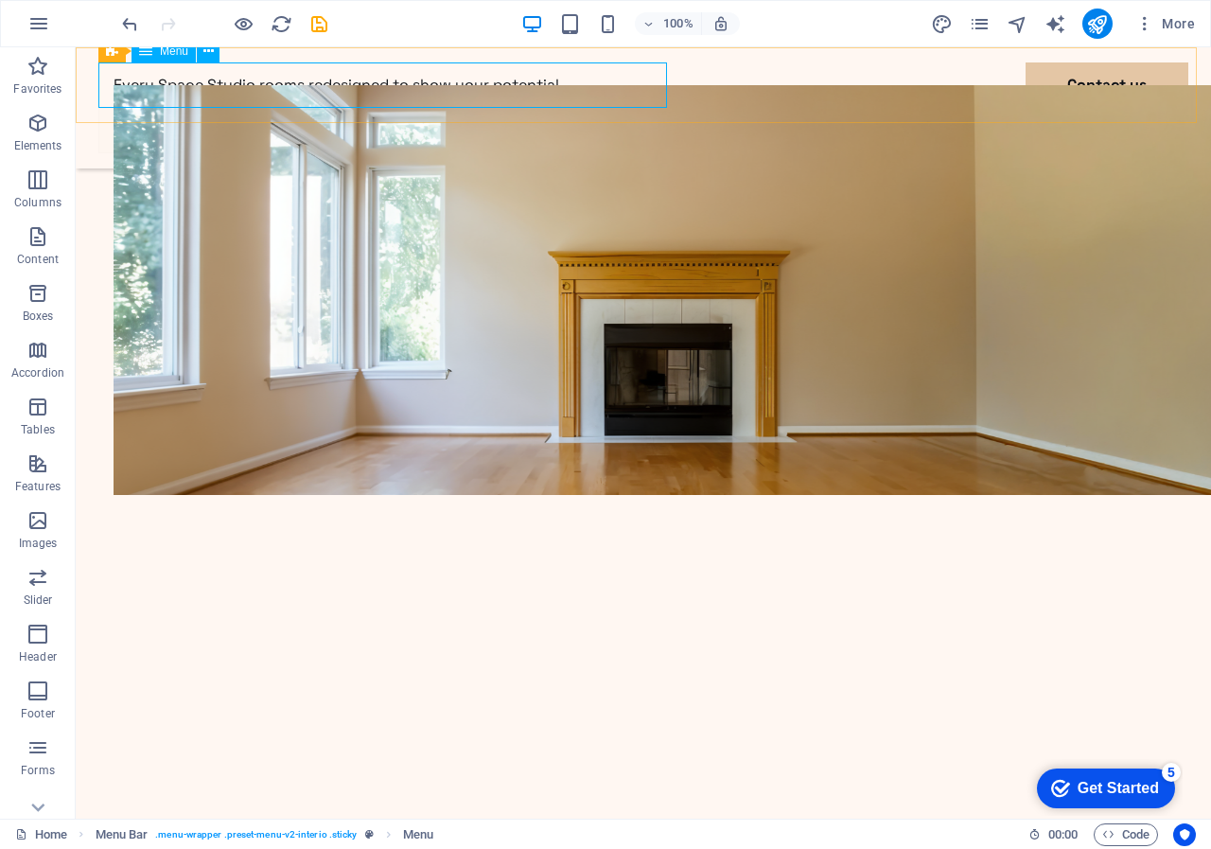
click at [652, 80] on nav "Every Space Studio rooms redesigned to show your potential Contact us" at bounding box center [643, 84] width 1090 height 45
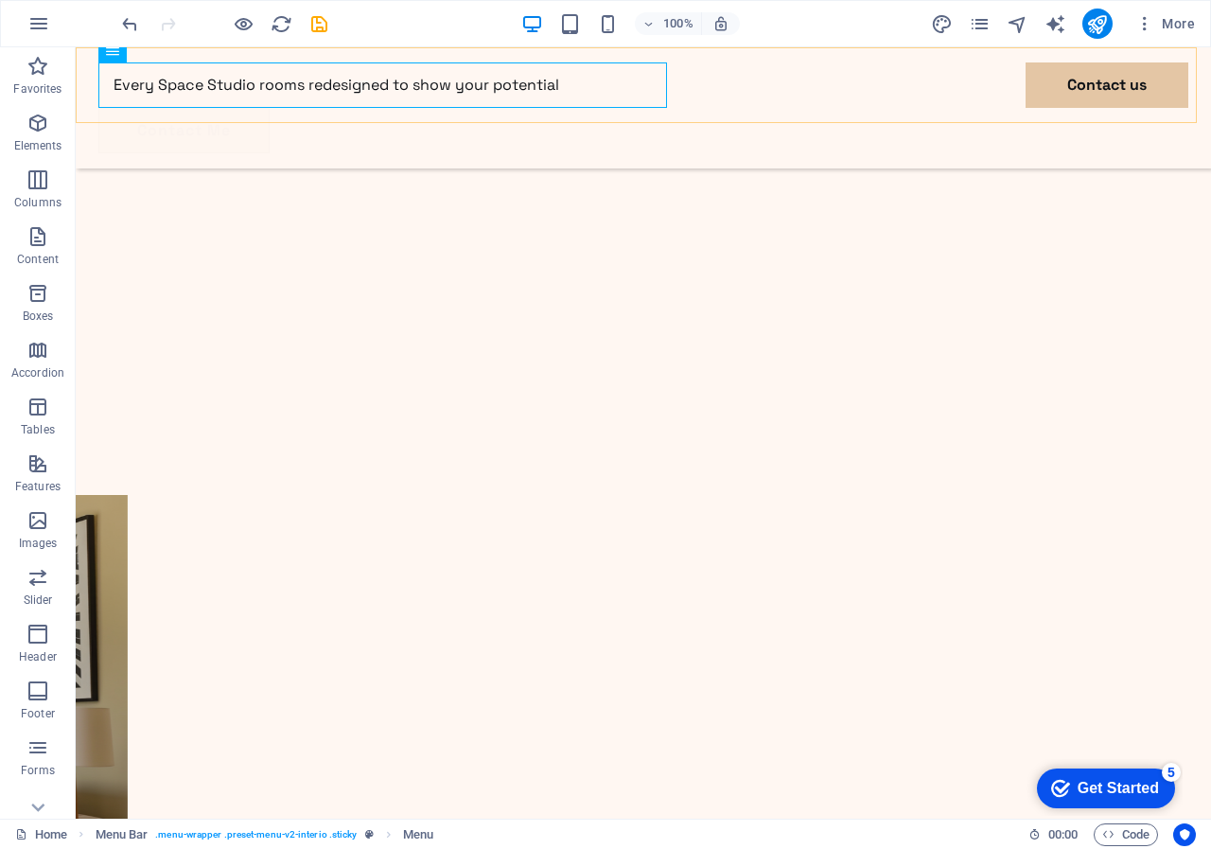
drag, startPoint x: 665, startPoint y: 80, endPoint x: 712, endPoint y: 82, distance: 46.4
click at [712, 82] on div "Every Space Studio rooms redesigned to show your potential Contact us Contact Me" at bounding box center [644, 107] width 1136 height 121
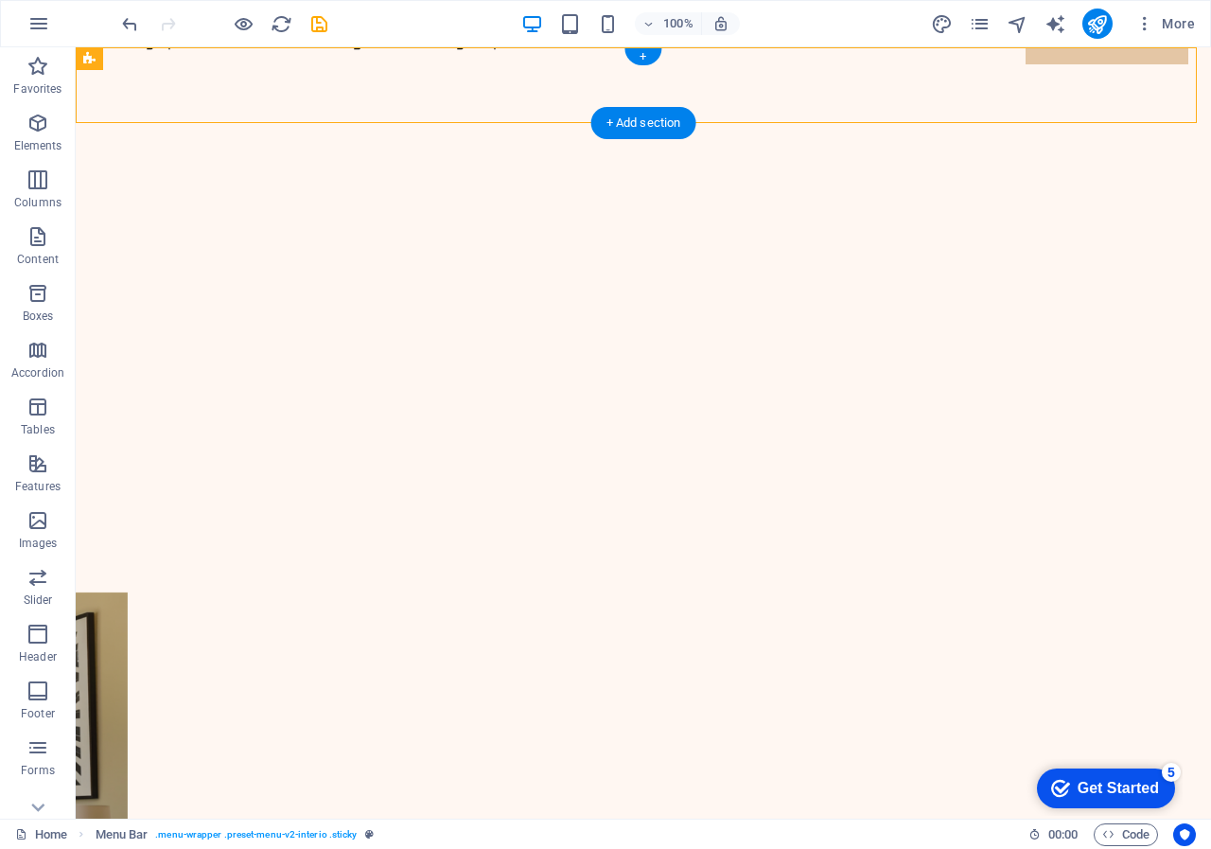
scroll to position [0, 0]
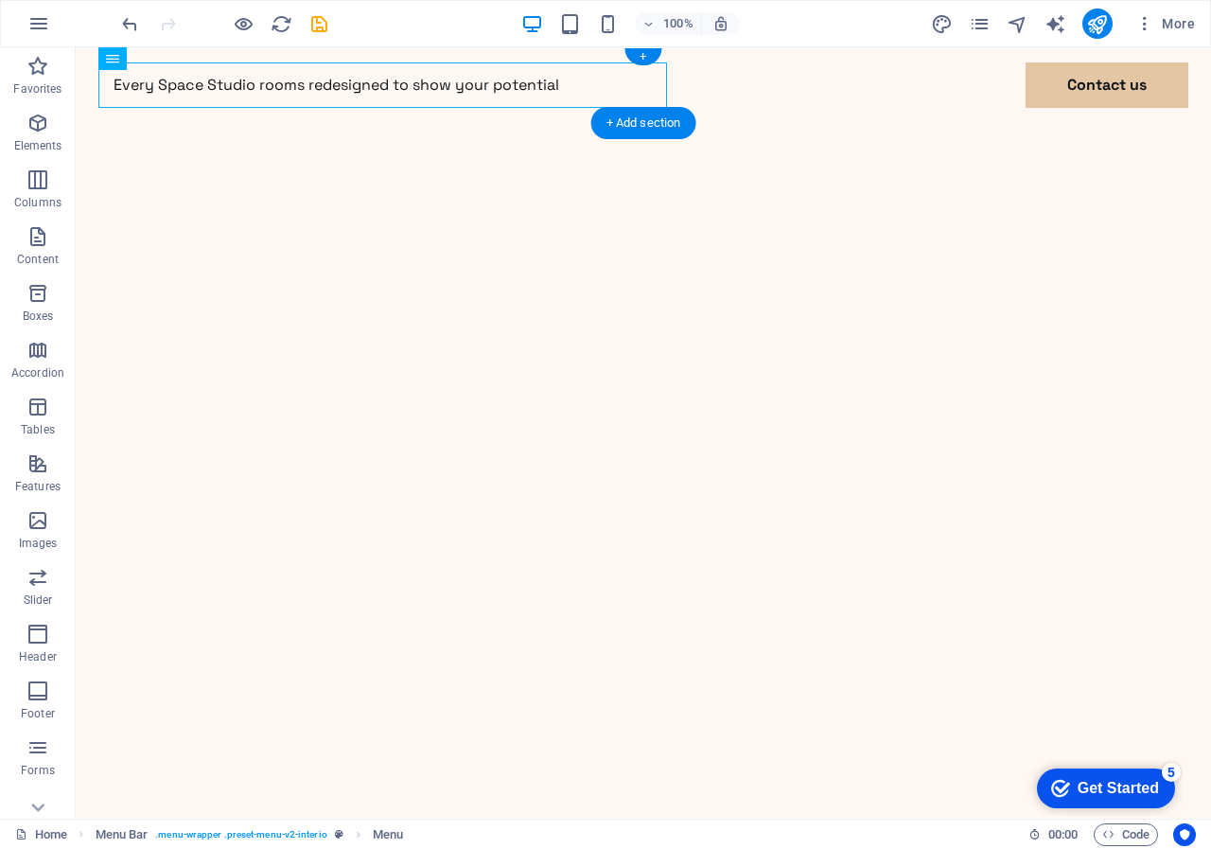
drag, startPoint x: 249, startPoint y: 84, endPoint x: 318, endPoint y: 88, distance: 69.2
click at [318, 88] on nav "Every Space Studio rooms redesigned to show your potential Contact us" at bounding box center [643, 84] width 1090 height 45
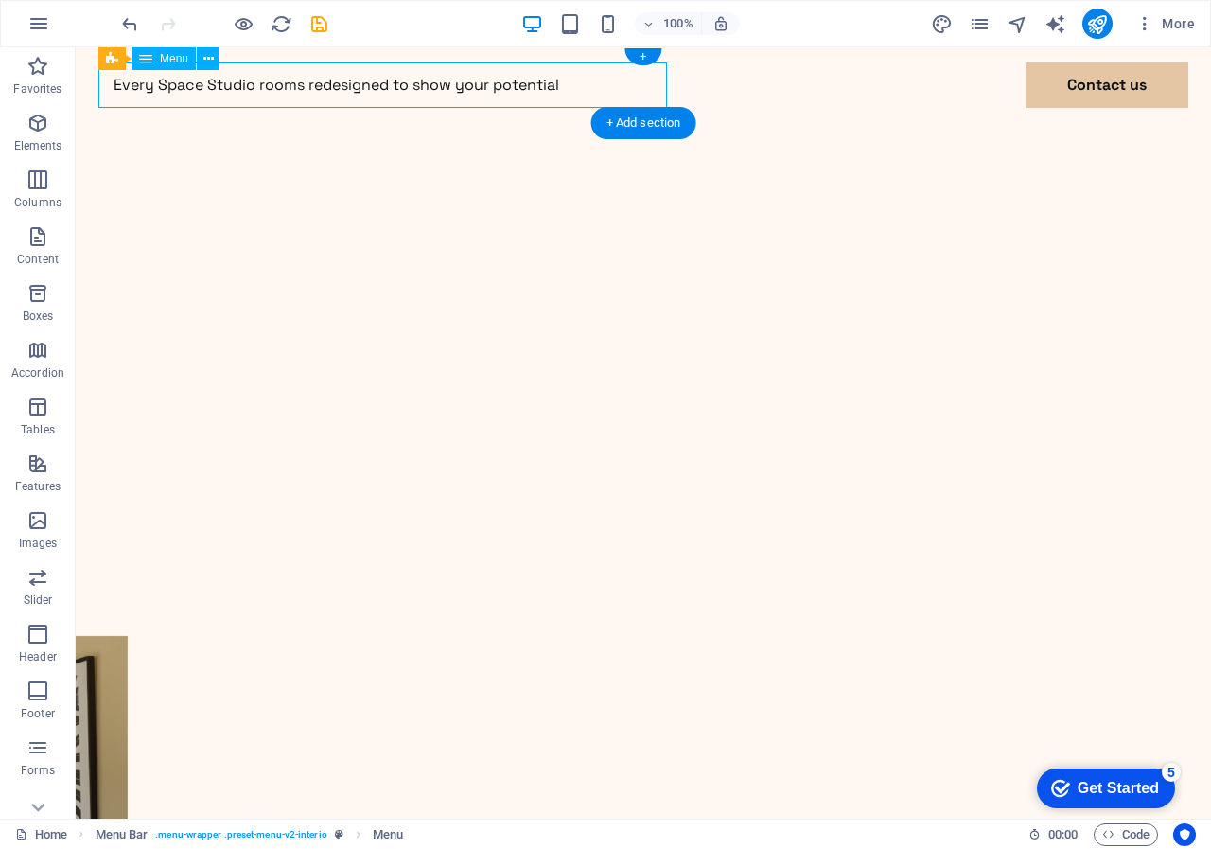
drag, startPoint x: 99, startPoint y: 85, endPoint x: 156, endPoint y: 88, distance: 56.9
click at [156, 88] on nav "Every Space Studio rooms redesigned to show your potential Contact us" at bounding box center [643, 84] width 1090 height 45
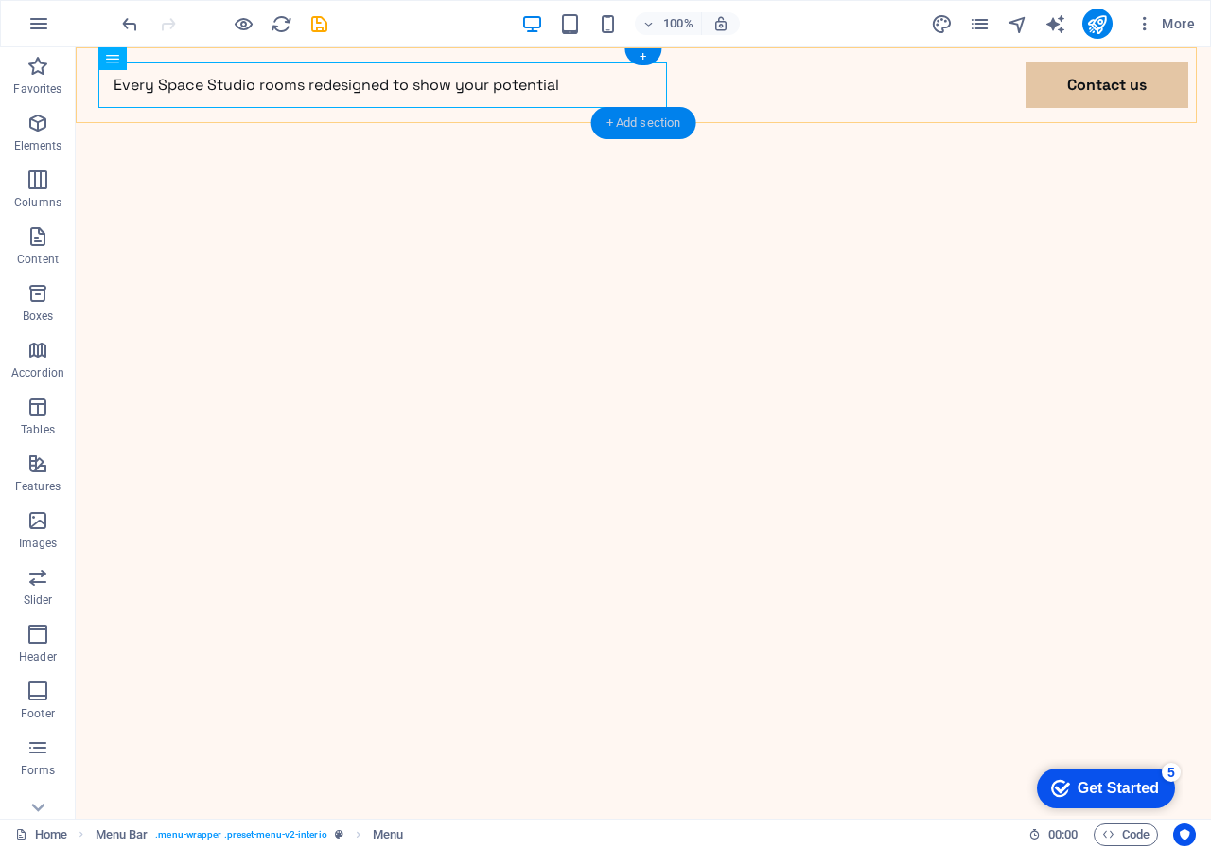
click at [643, 118] on div "+ Add section" at bounding box center [644, 123] width 105 height 32
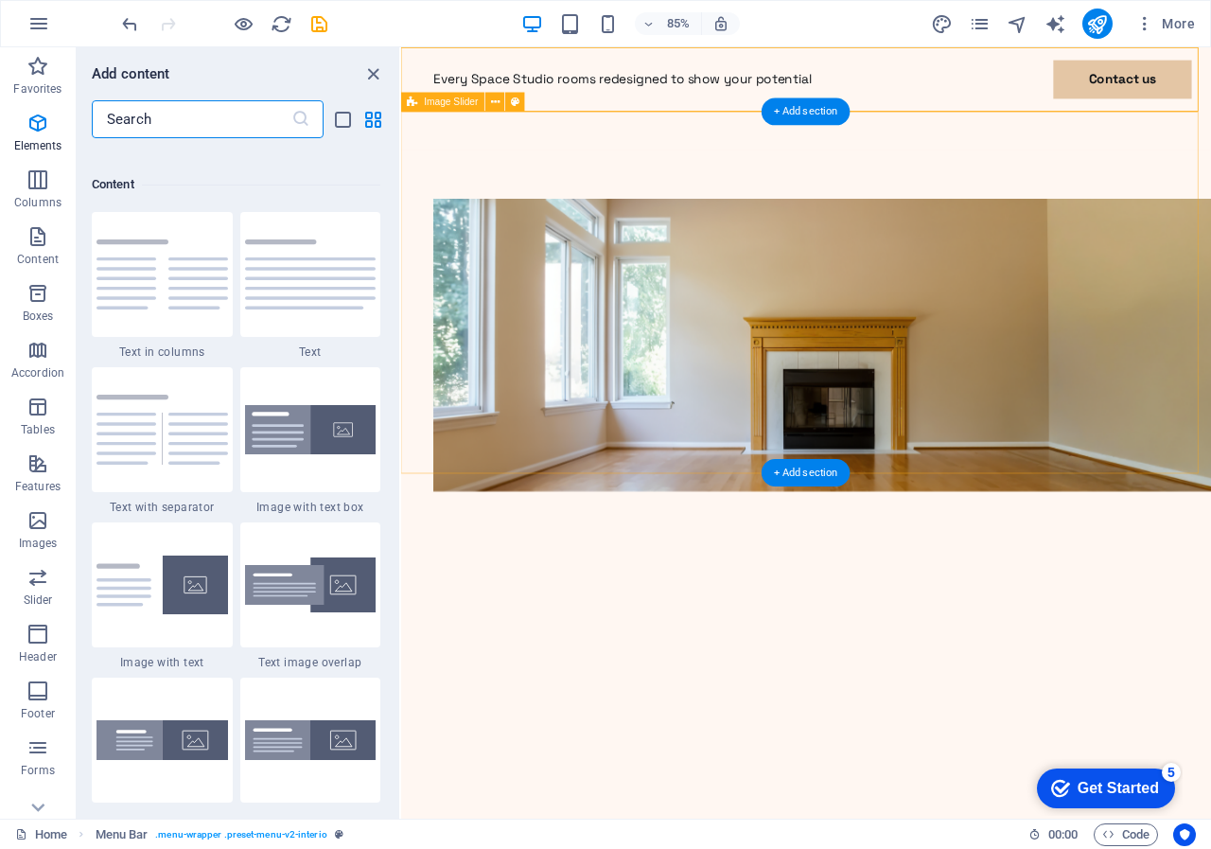
scroll to position [3312, 0]
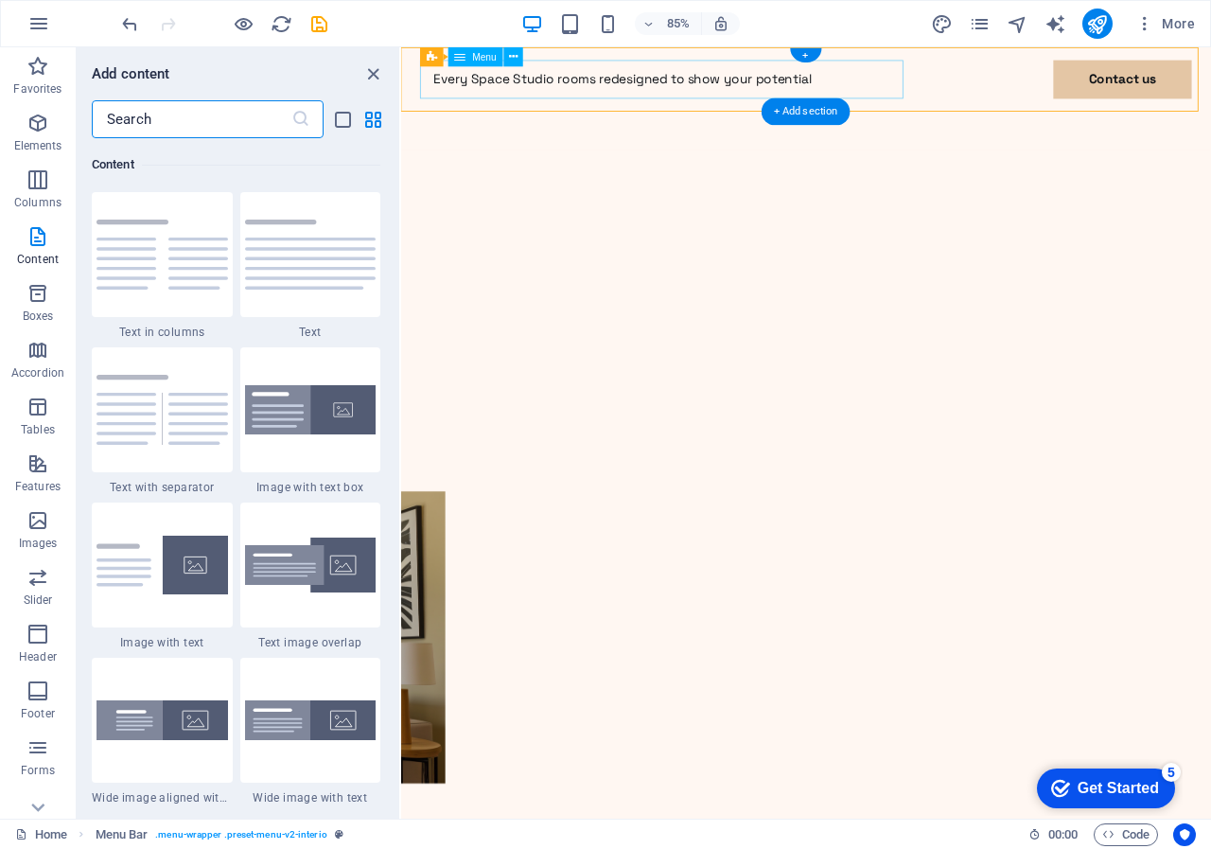
click at [429, 80] on nav "Every Space Studio rooms redesigned to show your potential Contact us" at bounding box center [878, 84] width 908 height 45
click at [516, 58] on icon at bounding box center [513, 56] width 9 height 17
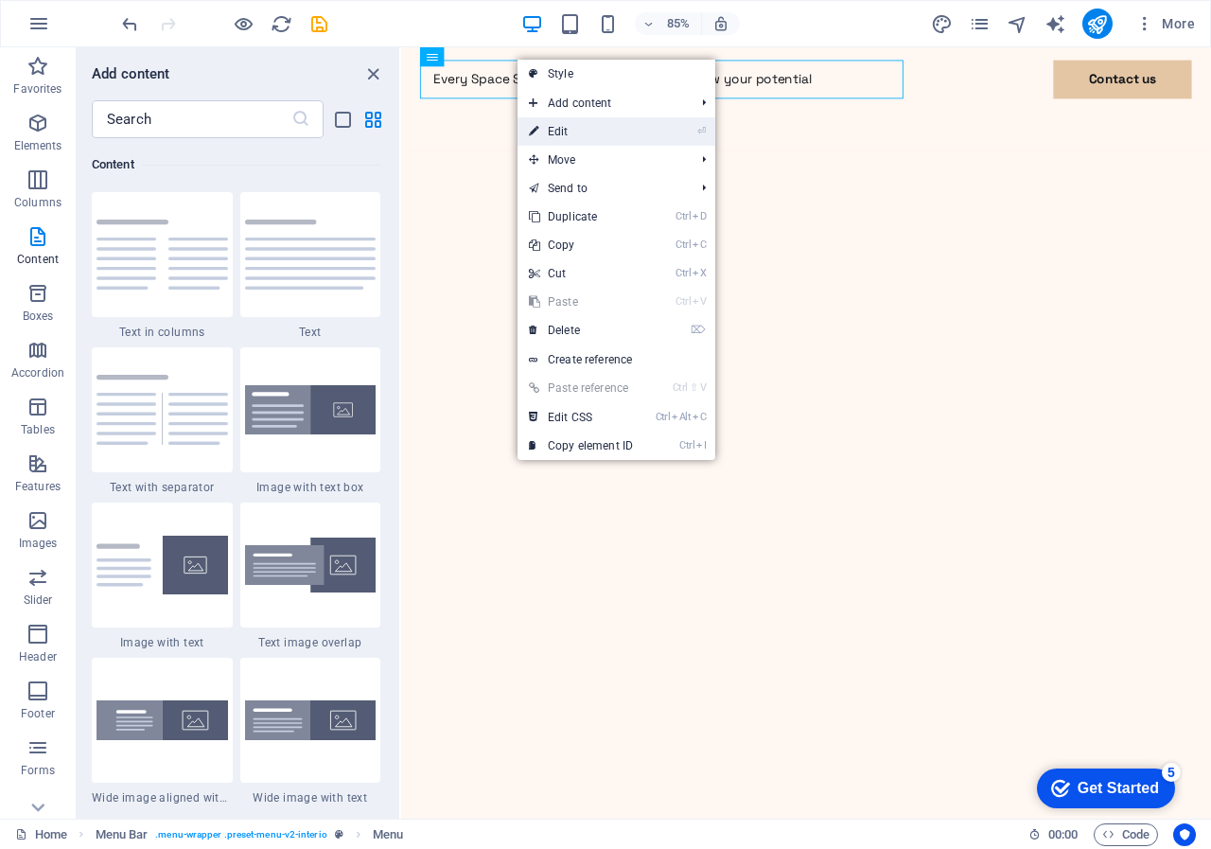
click at [557, 133] on link "⏎ Edit" at bounding box center [581, 131] width 127 height 28
select select
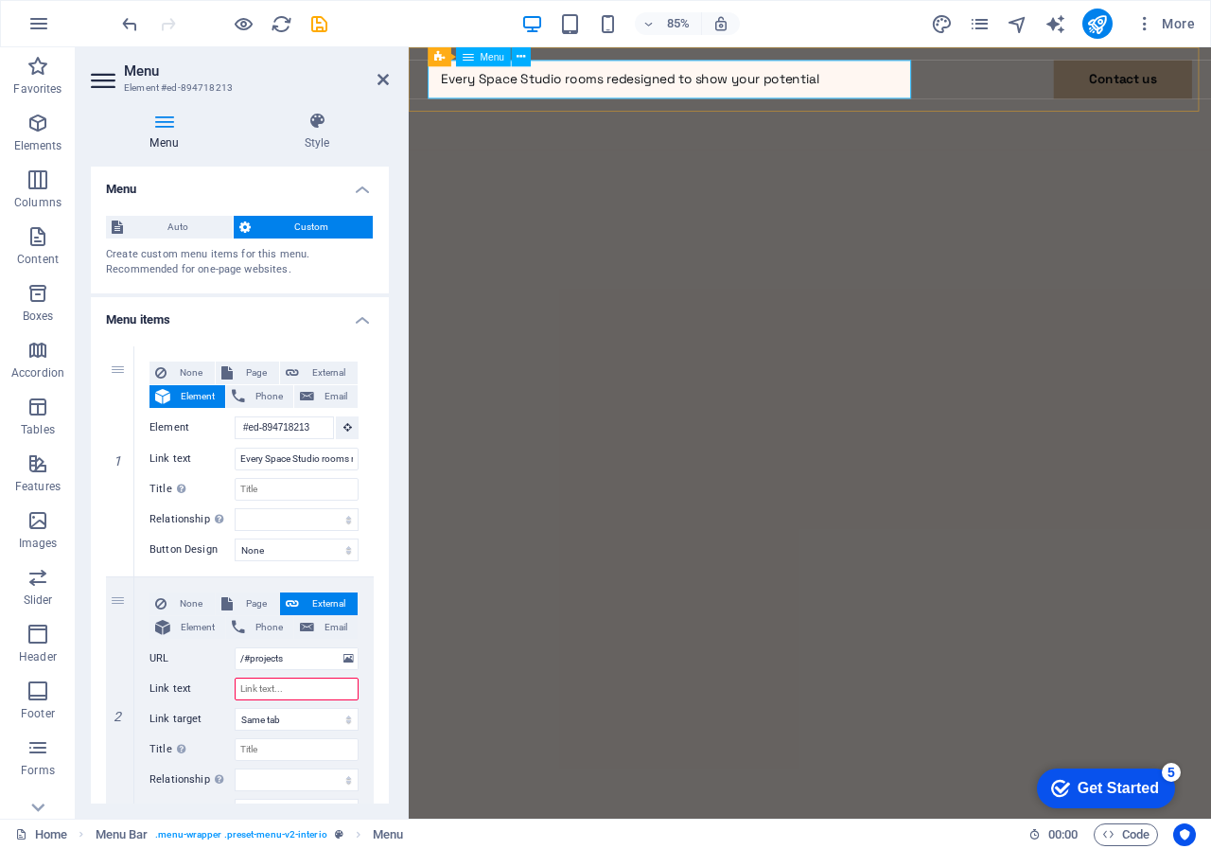
click at [438, 80] on nav "Every Space Studio rooms redesigned to show your potential Contact us" at bounding box center [881, 84] width 899 height 45
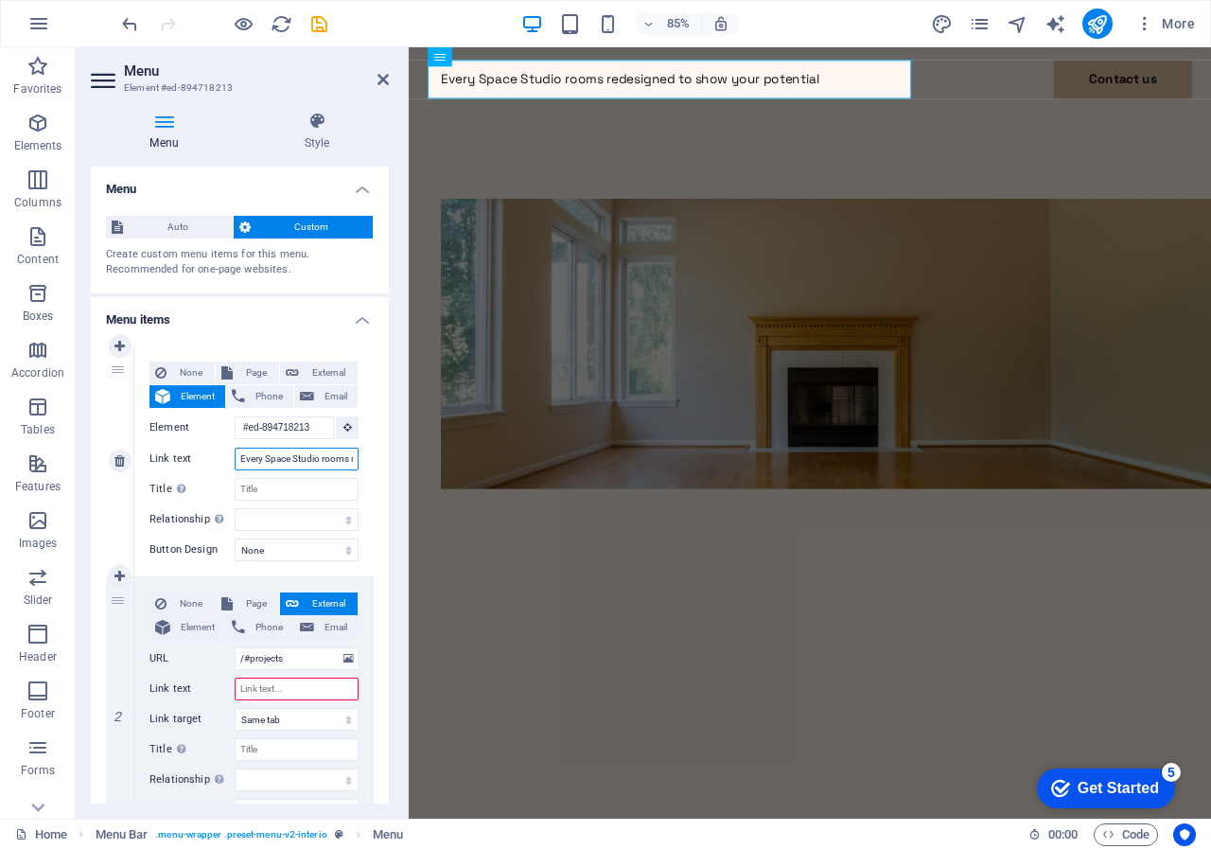
click at [238, 455] on input "Every Space Studio rooms redesigned to show your potential" at bounding box center [297, 459] width 124 height 23
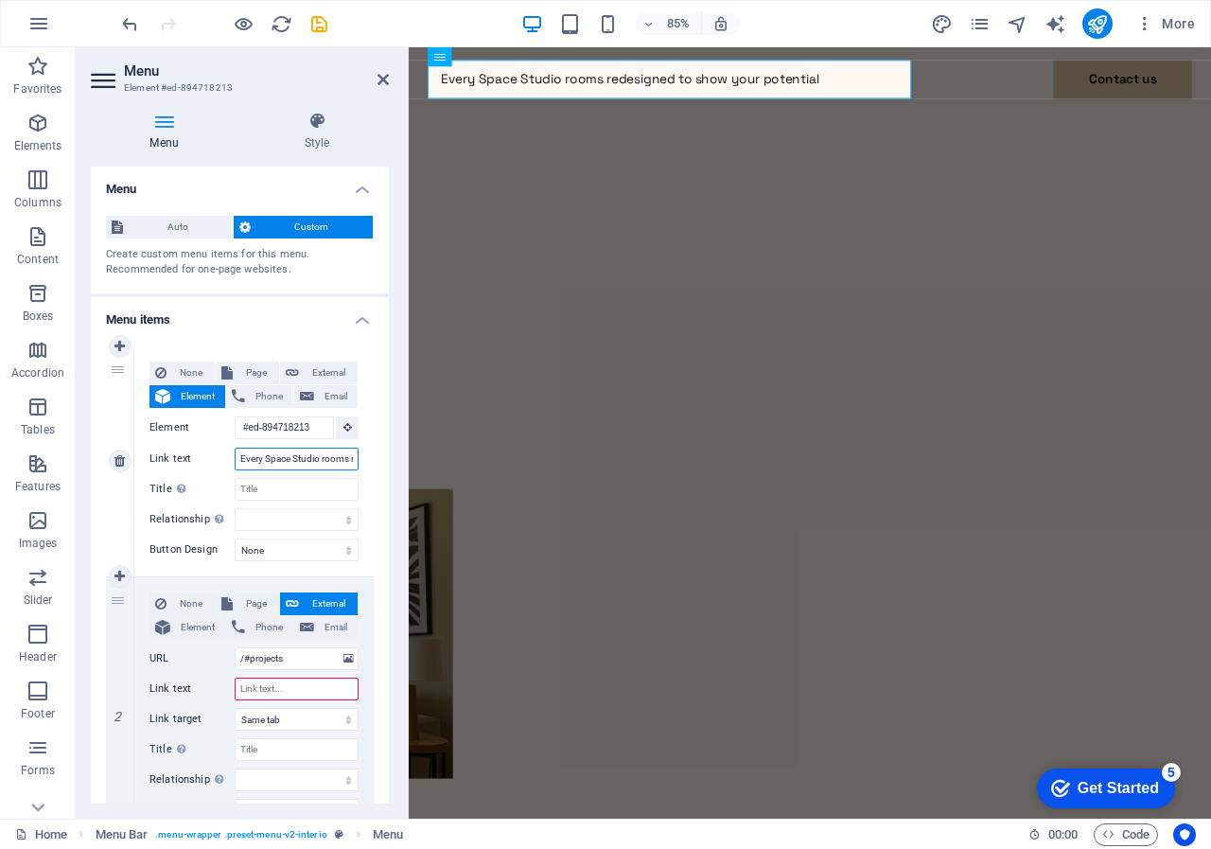
type input "Every Space Studio rooms redesigned to show your potential"
select select
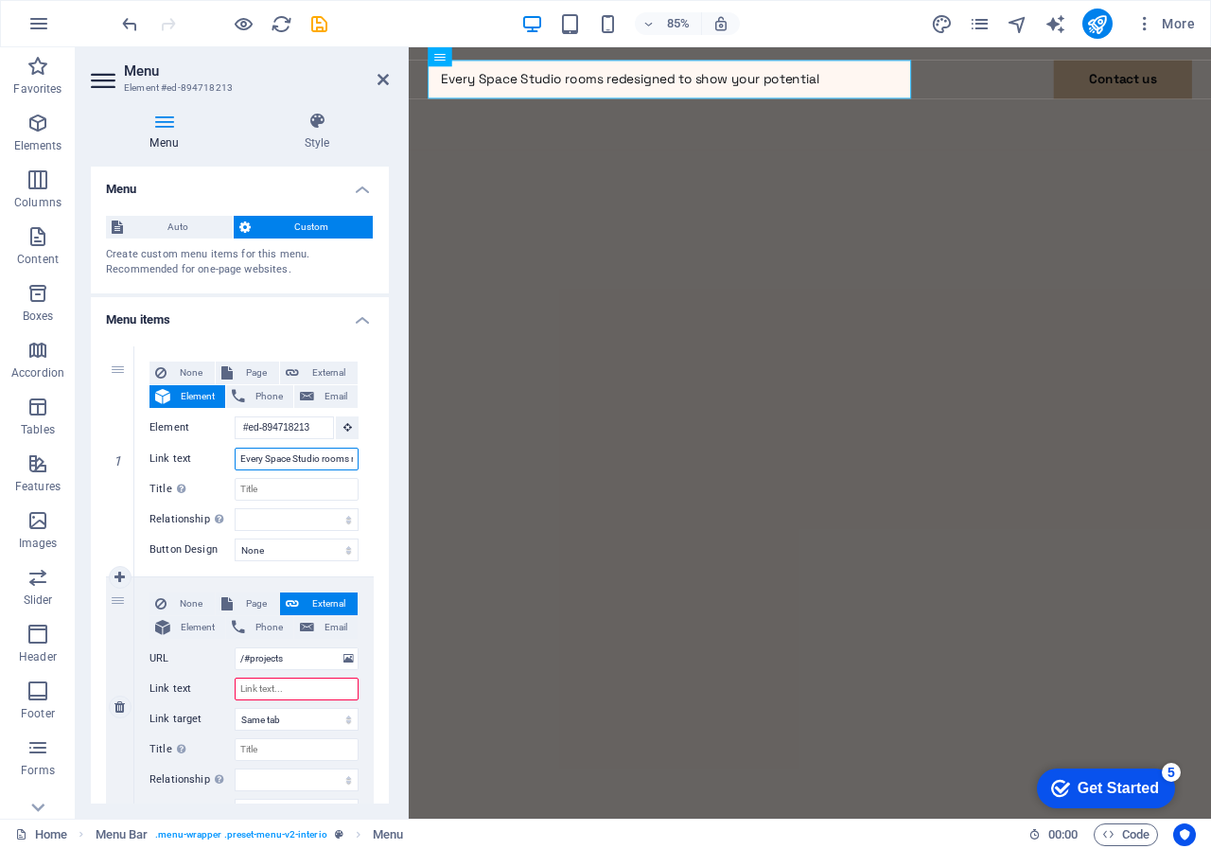
type input "Every Space Studio rooms redesigned to show your potential"
click at [263, 685] on input "Link text" at bounding box center [297, 689] width 124 height 23
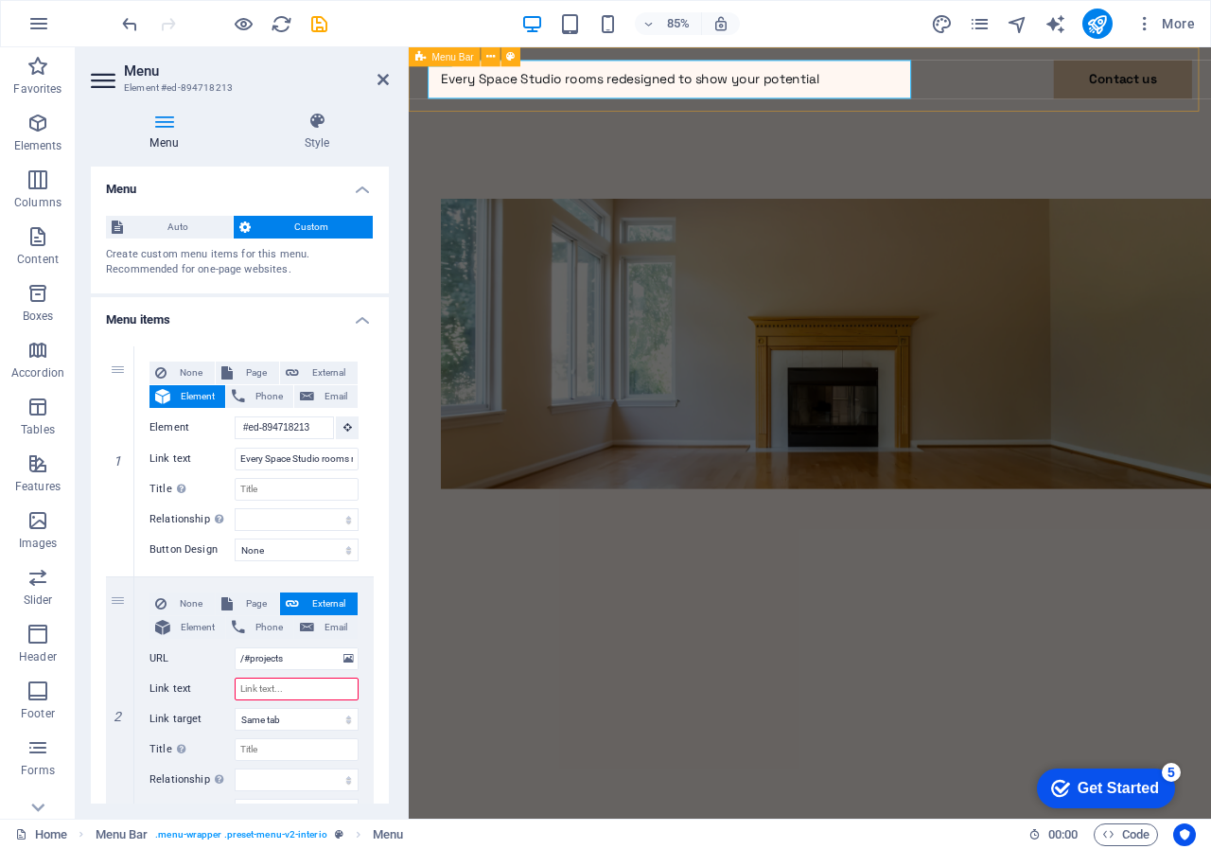
click at [1029, 93] on div "Every Space Studio rooms redesigned to show your potential Contact us Contact Me" at bounding box center [881, 107] width 945 height 121
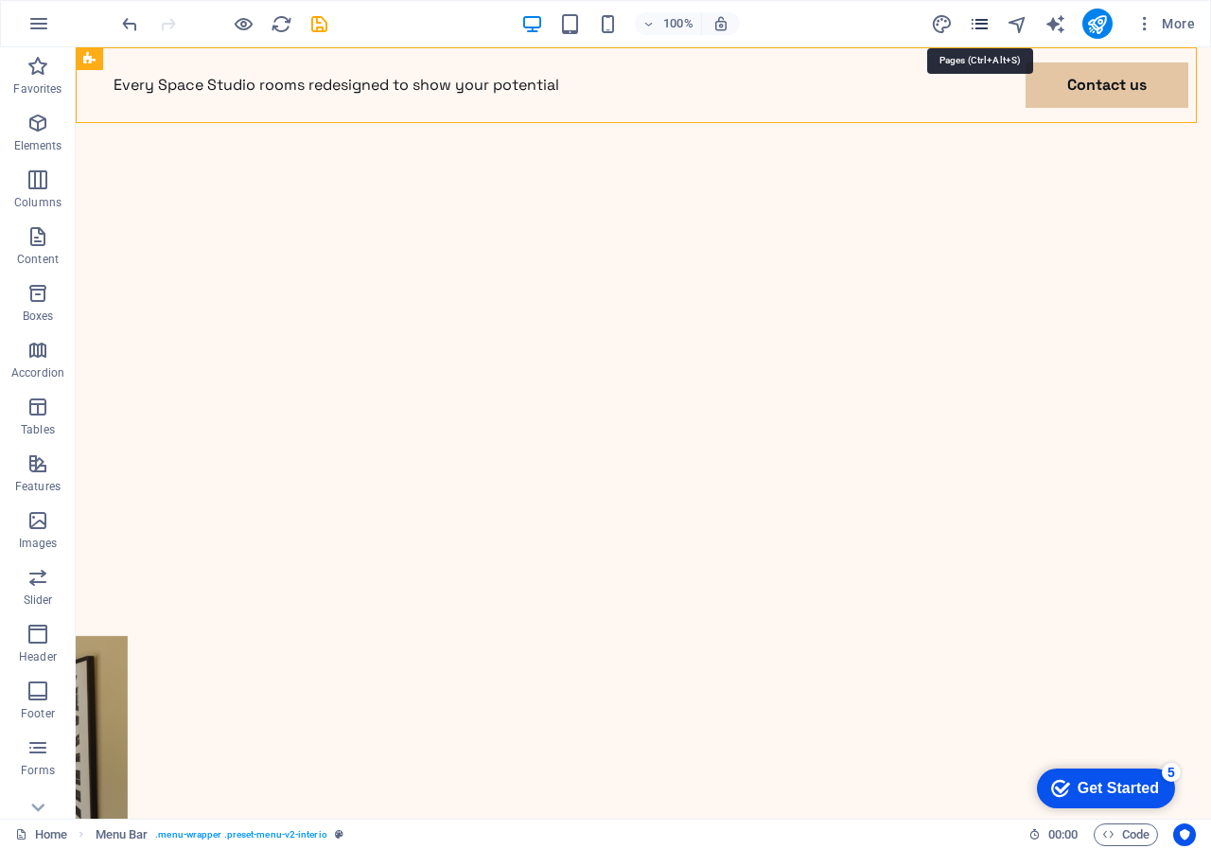
click at [978, 23] on icon "pages" at bounding box center [980, 24] width 22 height 22
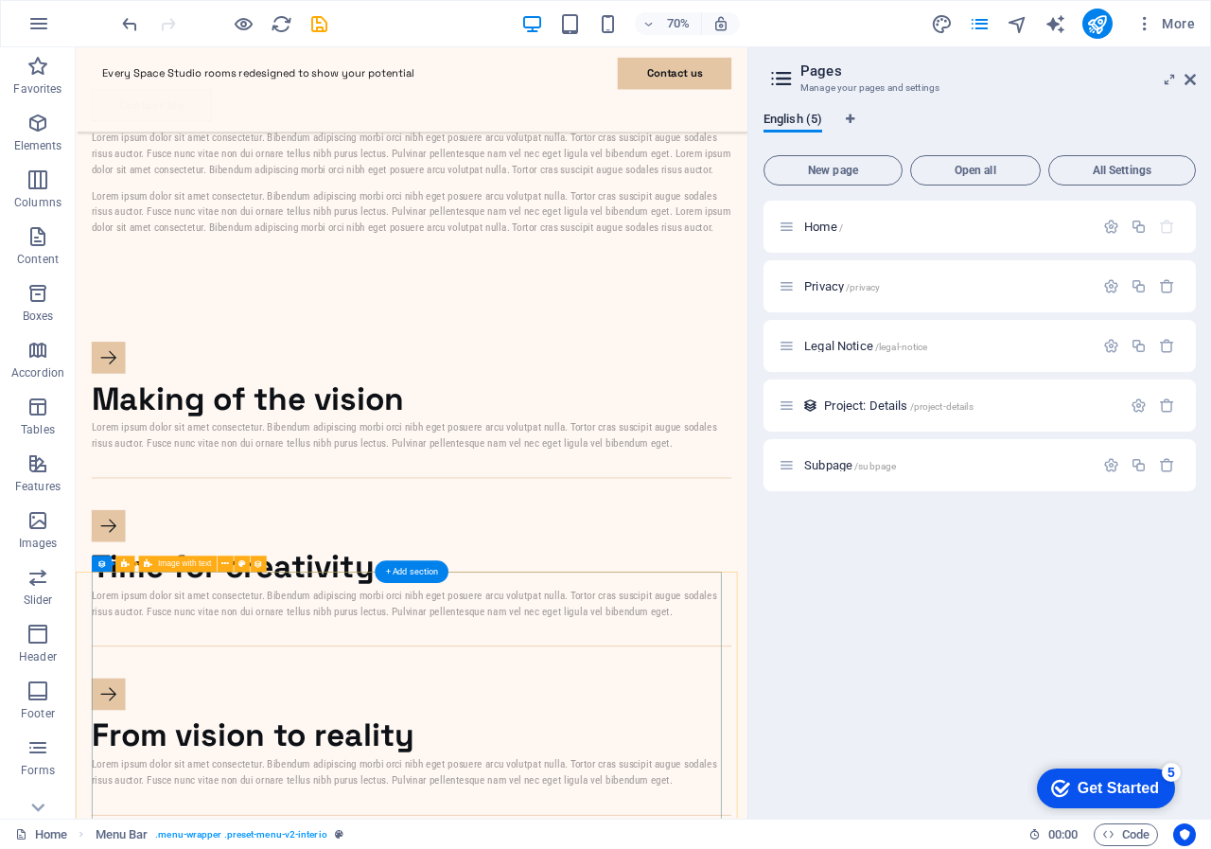
scroll to position [1514, 0]
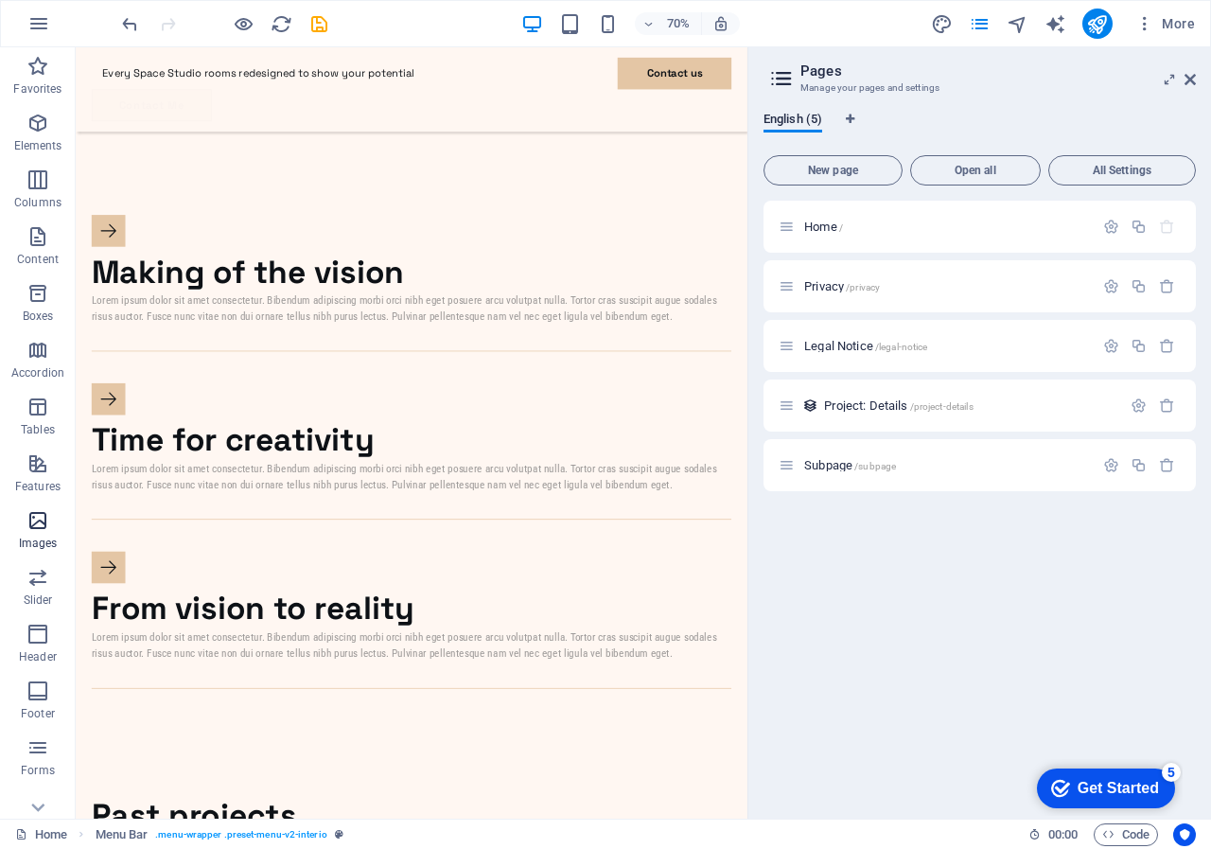
click at [34, 519] on icon "button" at bounding box center [38, 520] width 23 height 23
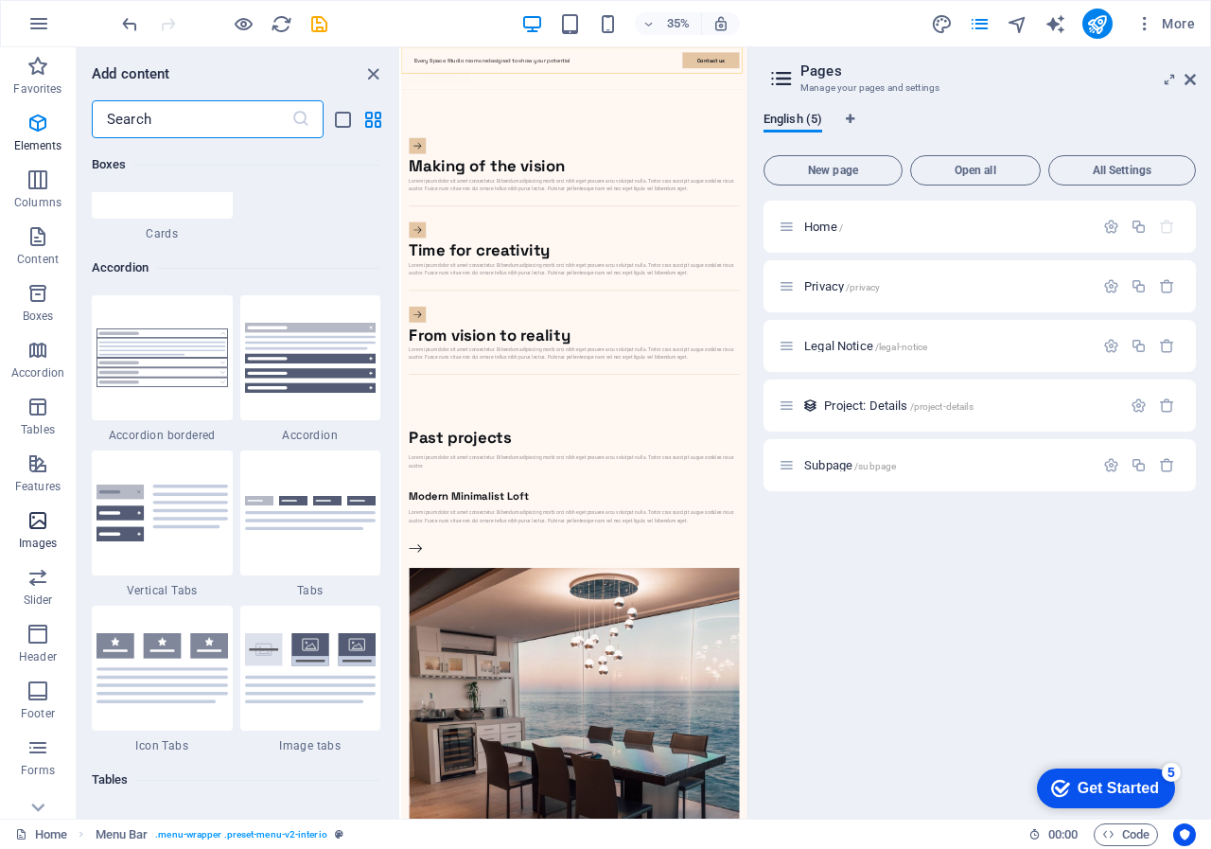
scroll to position [9597, 0]
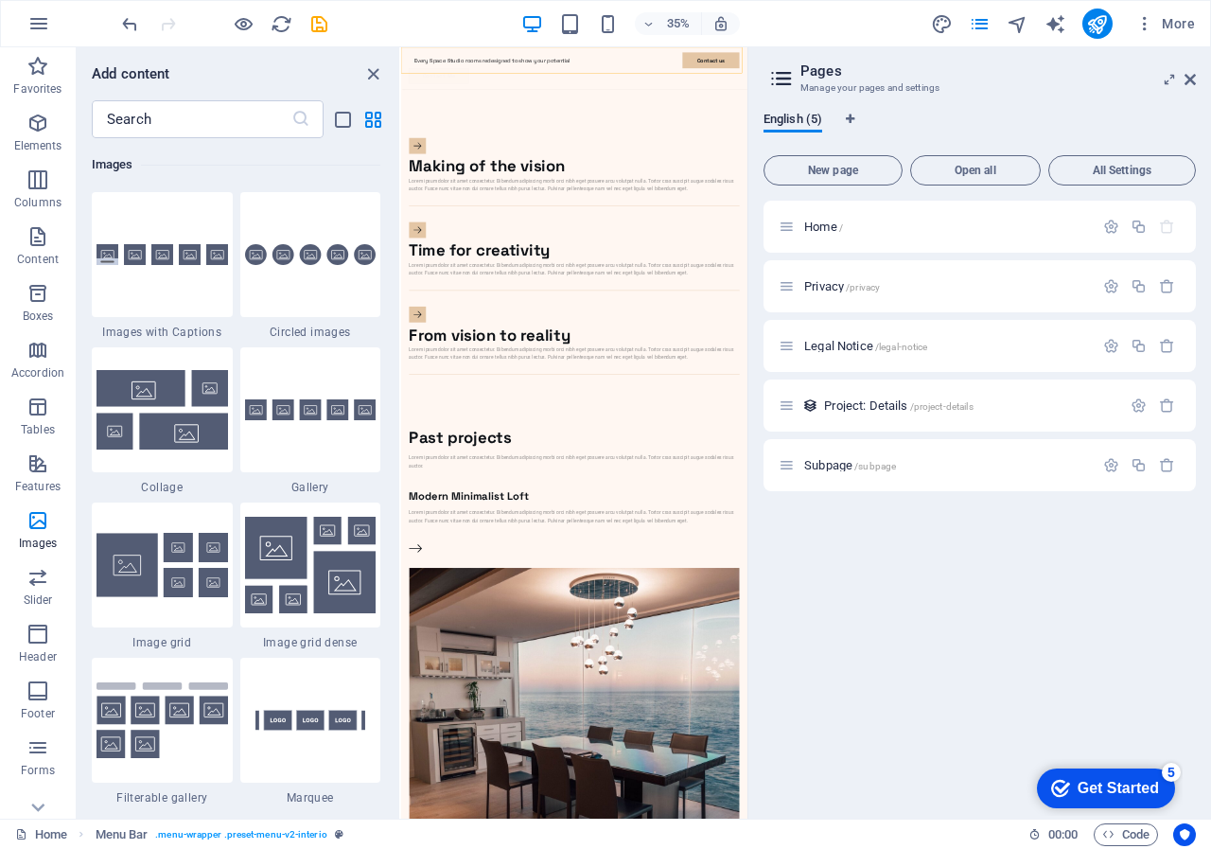
click at [422, 9] on div "35% More" at bounding box center [660, 24] width 1085 height 30
